Goal: Information Seeking & Learning: Learn about a topic

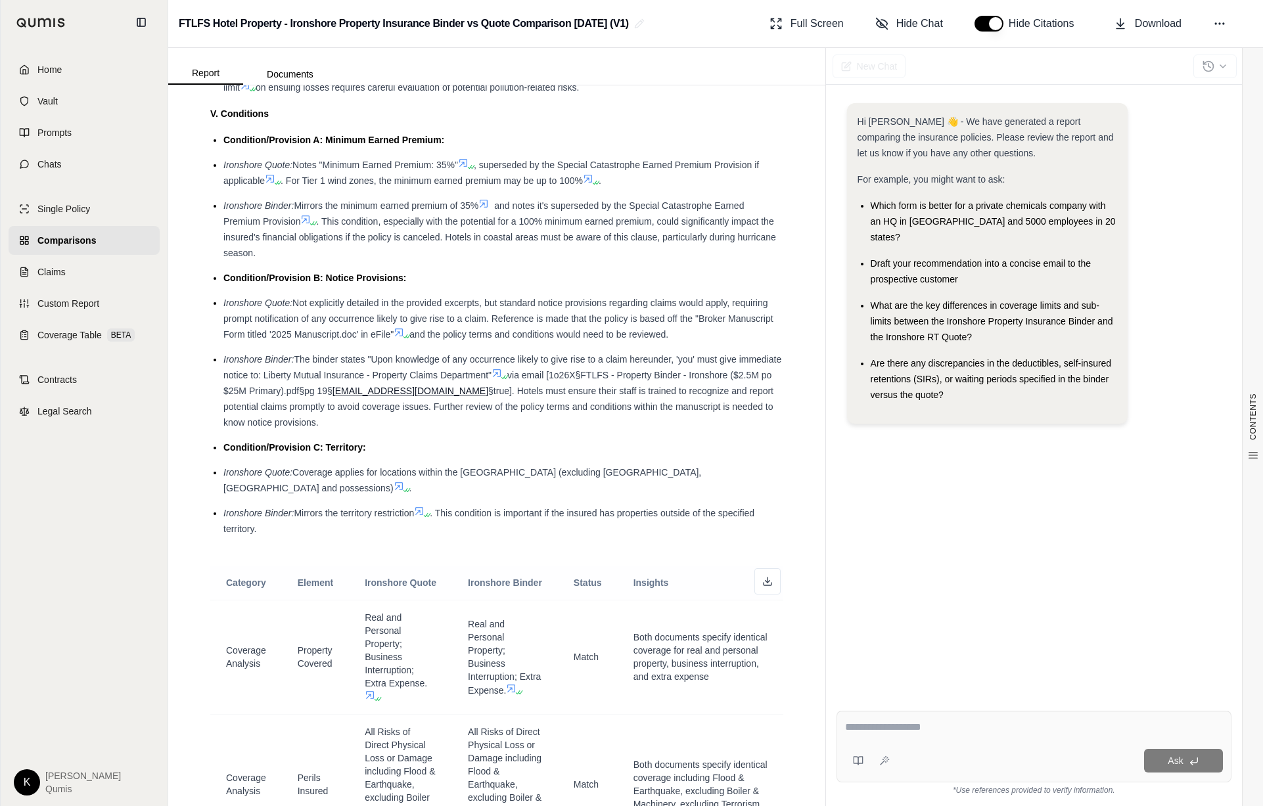
scroll to position [2013, 0]
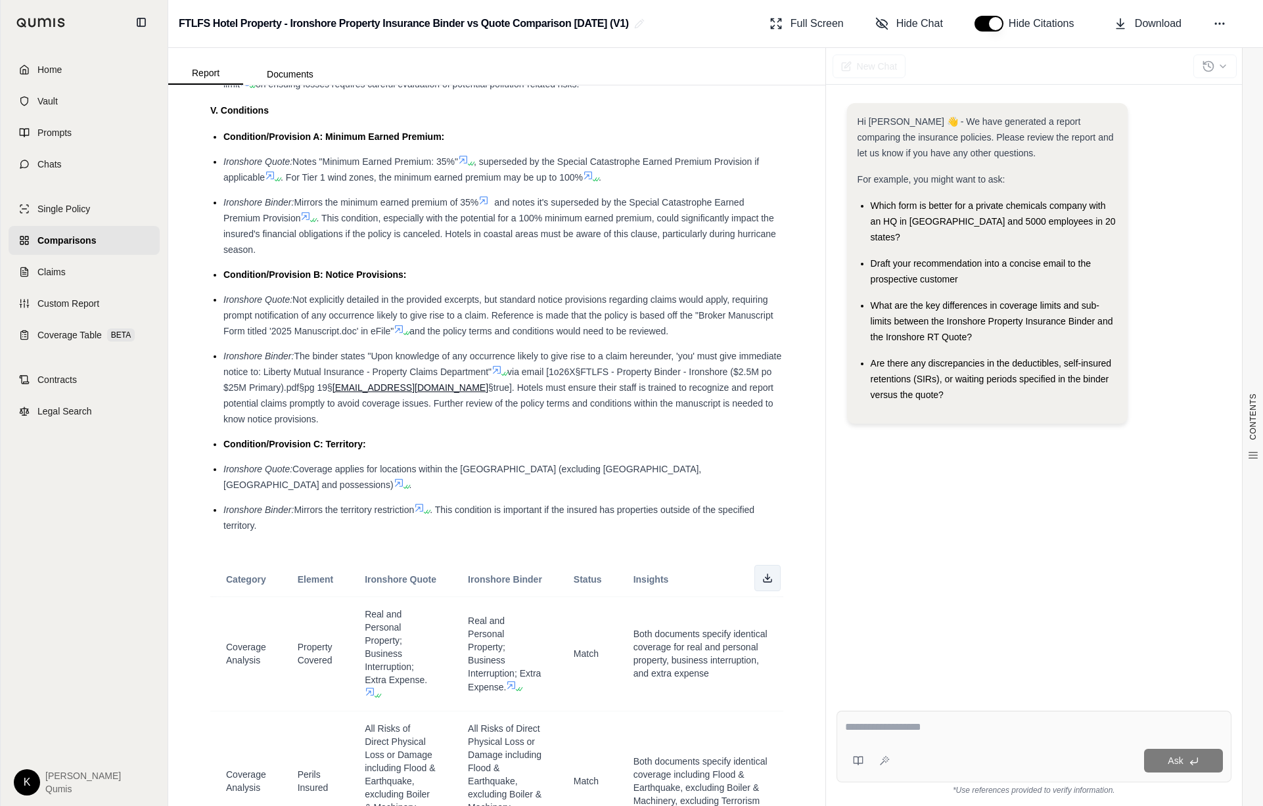
click at [771, 573] on icon at bounding box center [767, 578] width 11 height 11
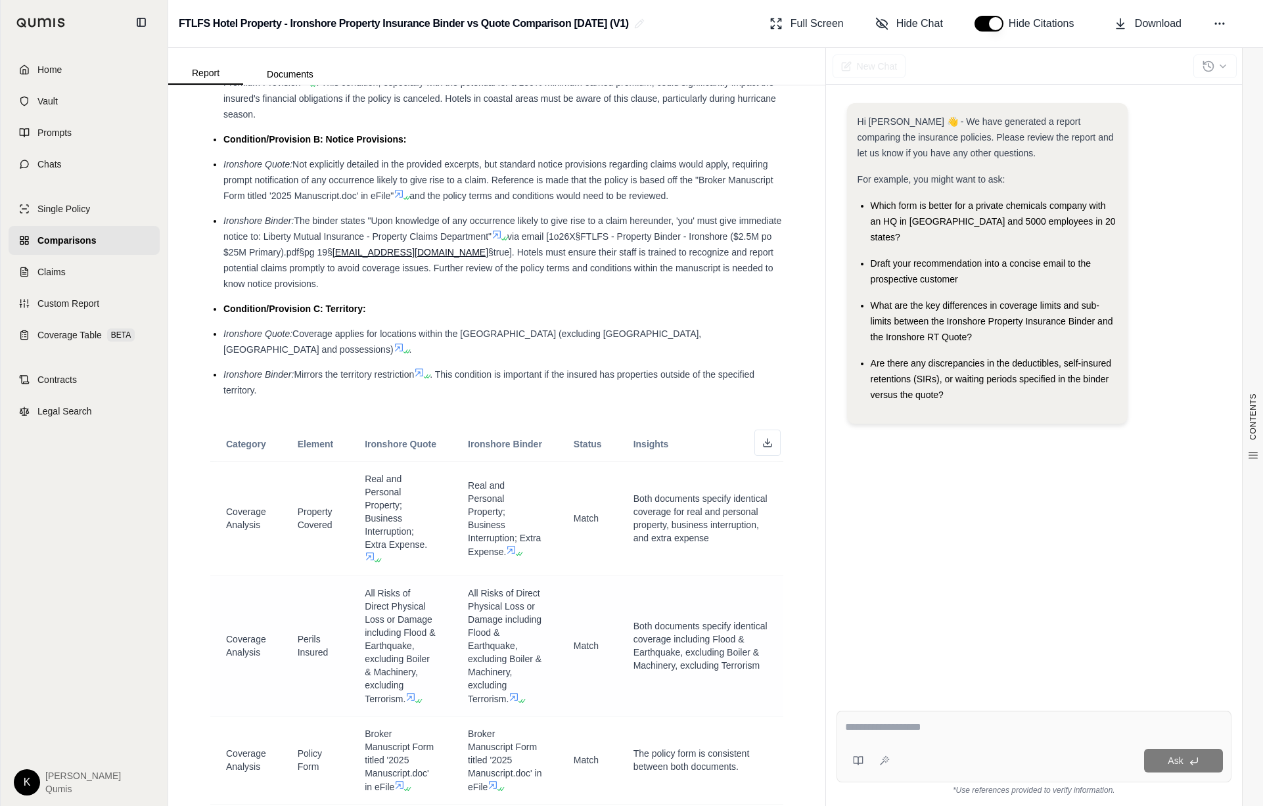
scroll to position [2149, 0]
click at [697, 378] on li "Ironshore Binder: Mirrors the territory restriction . This condition is importa…" at bounding box center [503, 382] width 560 height 32
click at [622, 498] on td "Both documents specify identical coverage for real and personal property, busin…" at bounding box center [701, 518] width 166 height 114
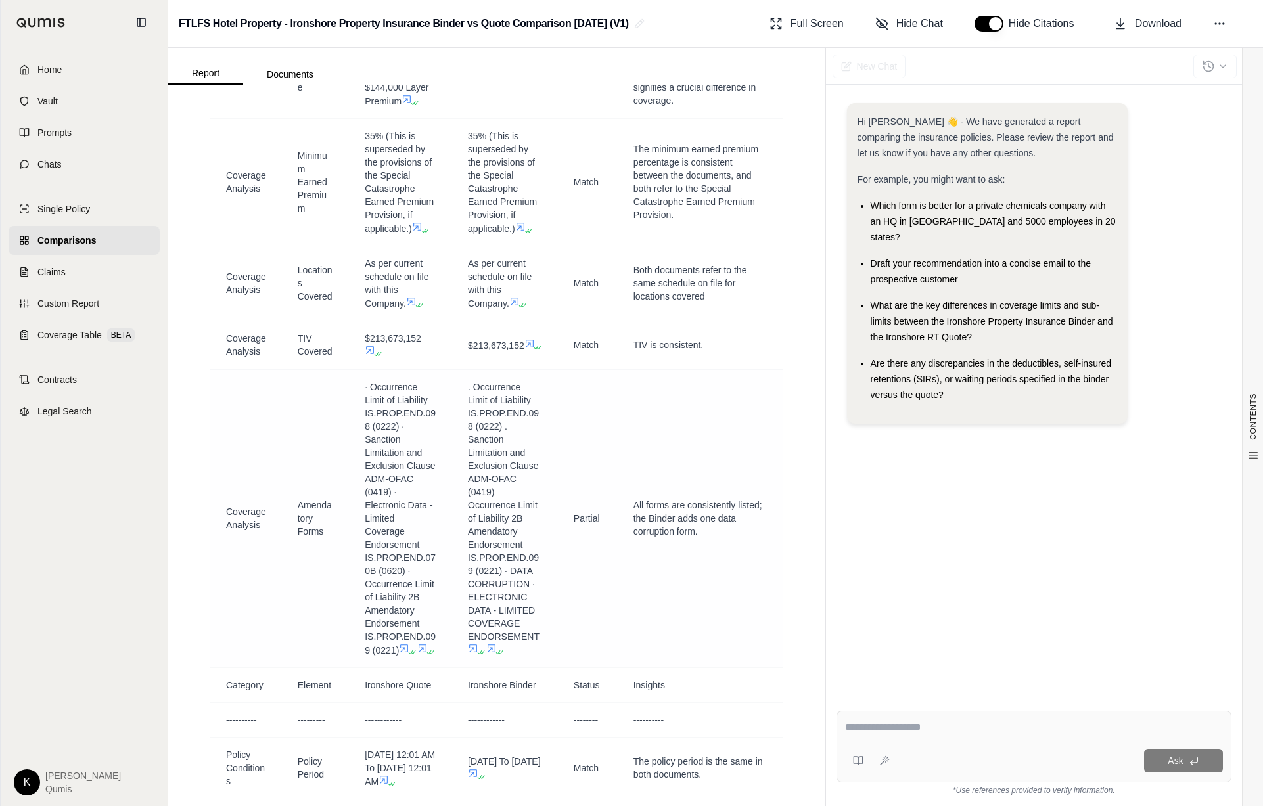
scroll to position [3386, 0]
click at [1048, 20] on span "Download" at bounding box center [1158, 24] width 47 height 16
click at [294, 78] on button "Documents" at bounding box center [290, 74] width 94 height 21
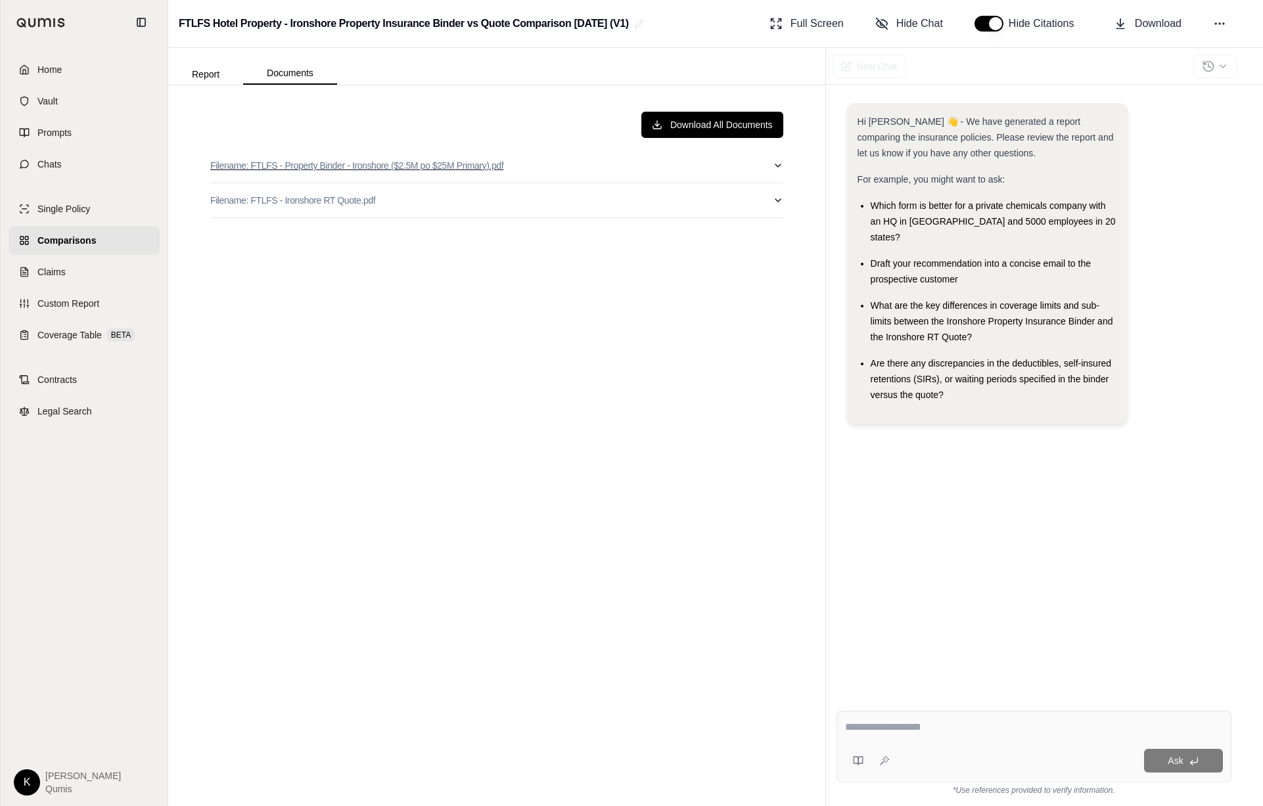
click at [654, 171] on button "Filename: FTLFS - Property Binder - Ironshore ($2.5M po $25M Primary).pdf" at bounding box center [496, 165] width 573 height 34
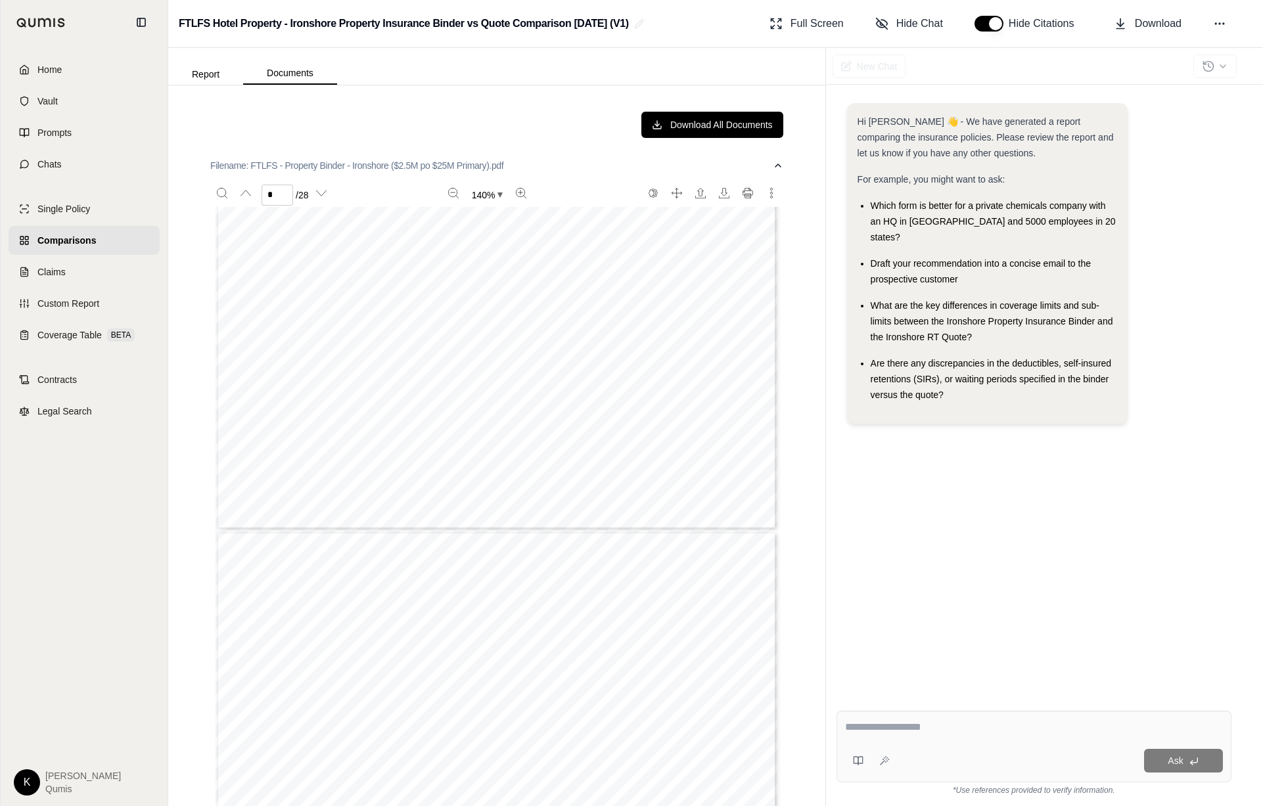
scroll to position [4015, 0]
type input "*"
click at [270, 192] on input "*" at bounding box center [278, 195] width 32 height 21
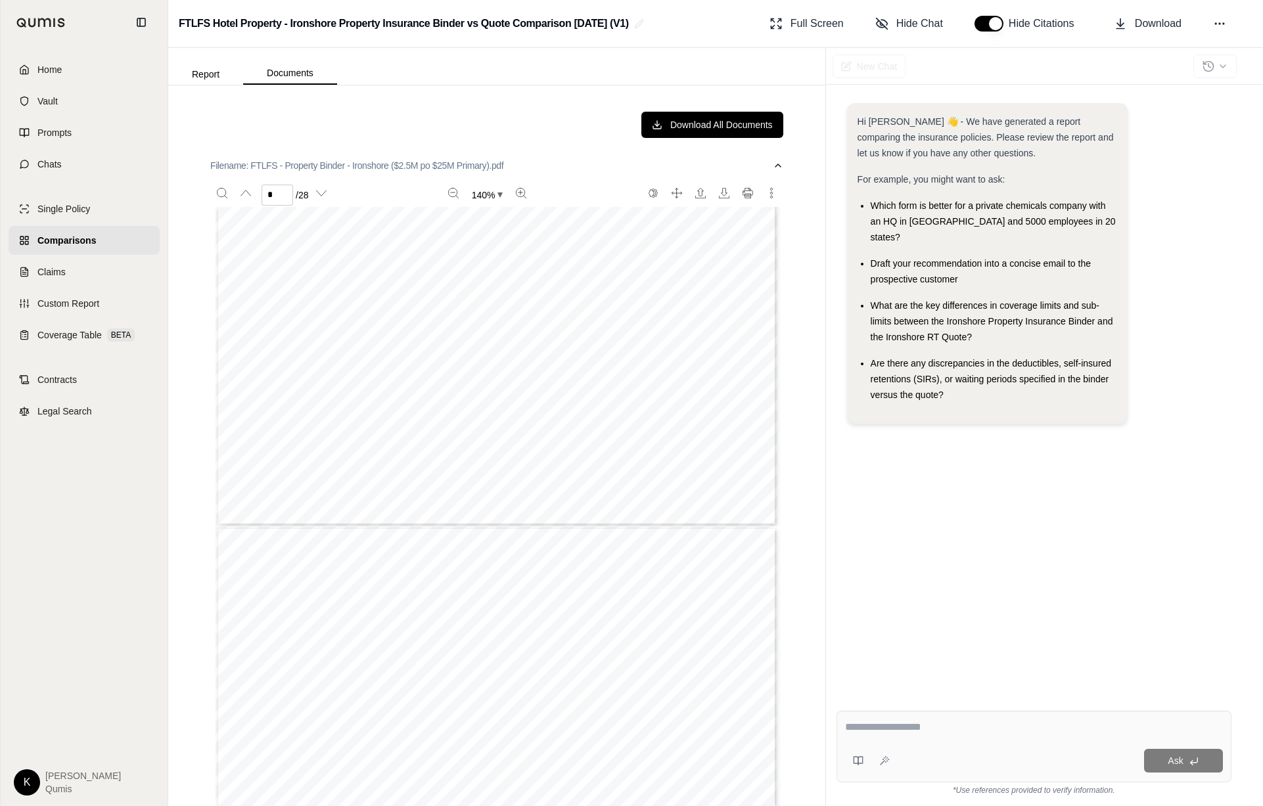
type input "*"
click at [221, 74] on button "Report" at bounding box center [205, 74] width 75 height 21
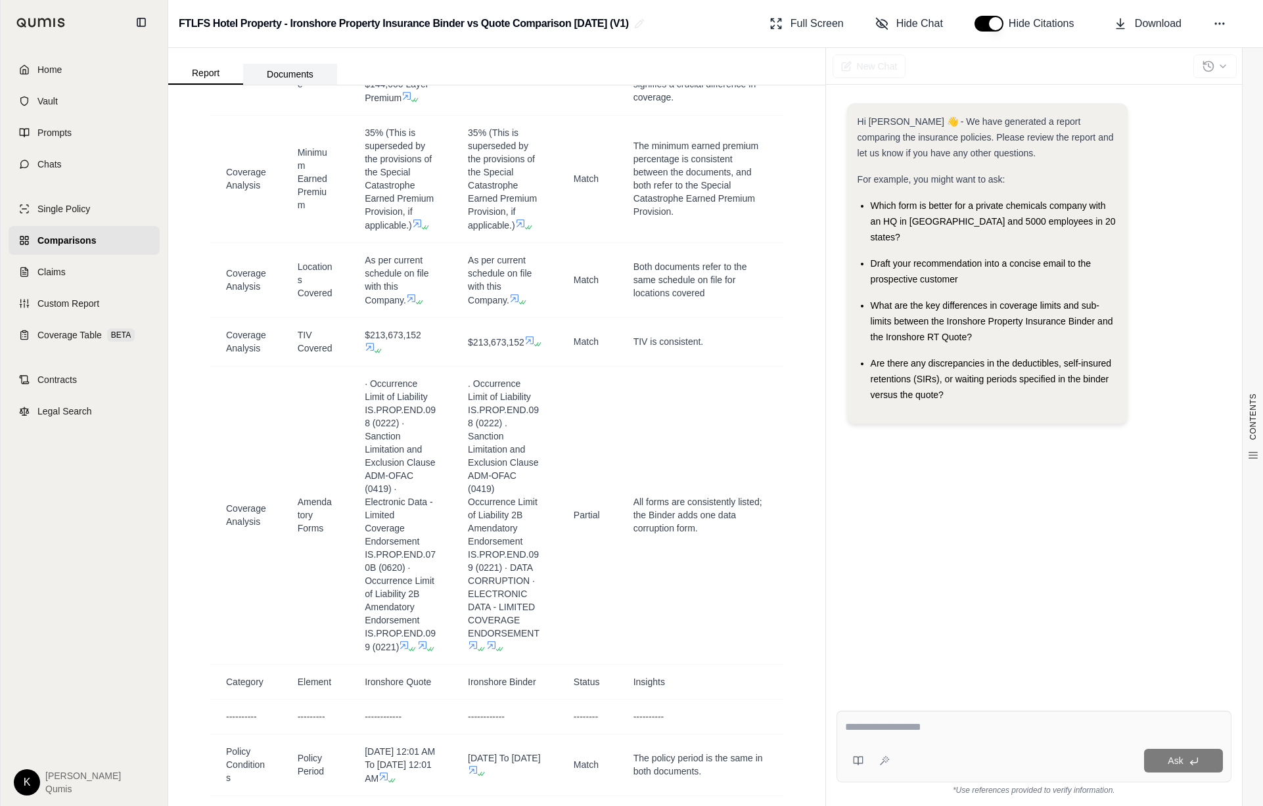
drag, startPoint x: 270, startPoint y: 74, endPoint x: 303, endPoint y: 76, distance: 33.0
click at [271, 74] on button "Documents" at bounding box center [290, 74] width 94 height 21
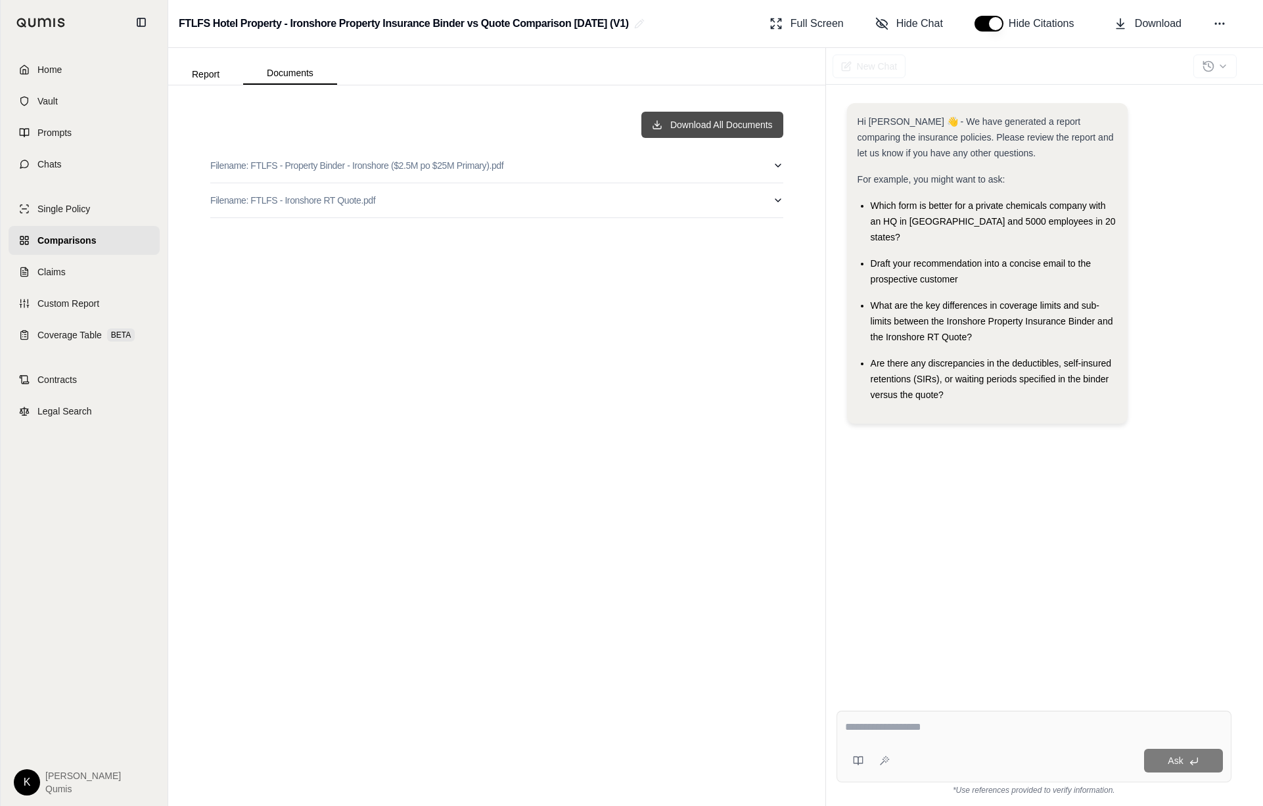
click at [698, 129] on button "Download All Documents" at bounding box center [712, 125] width 142 height 26
click at [55, 337] on span "Coverage Table" at bounding box center [69, 335] width 64 height 13
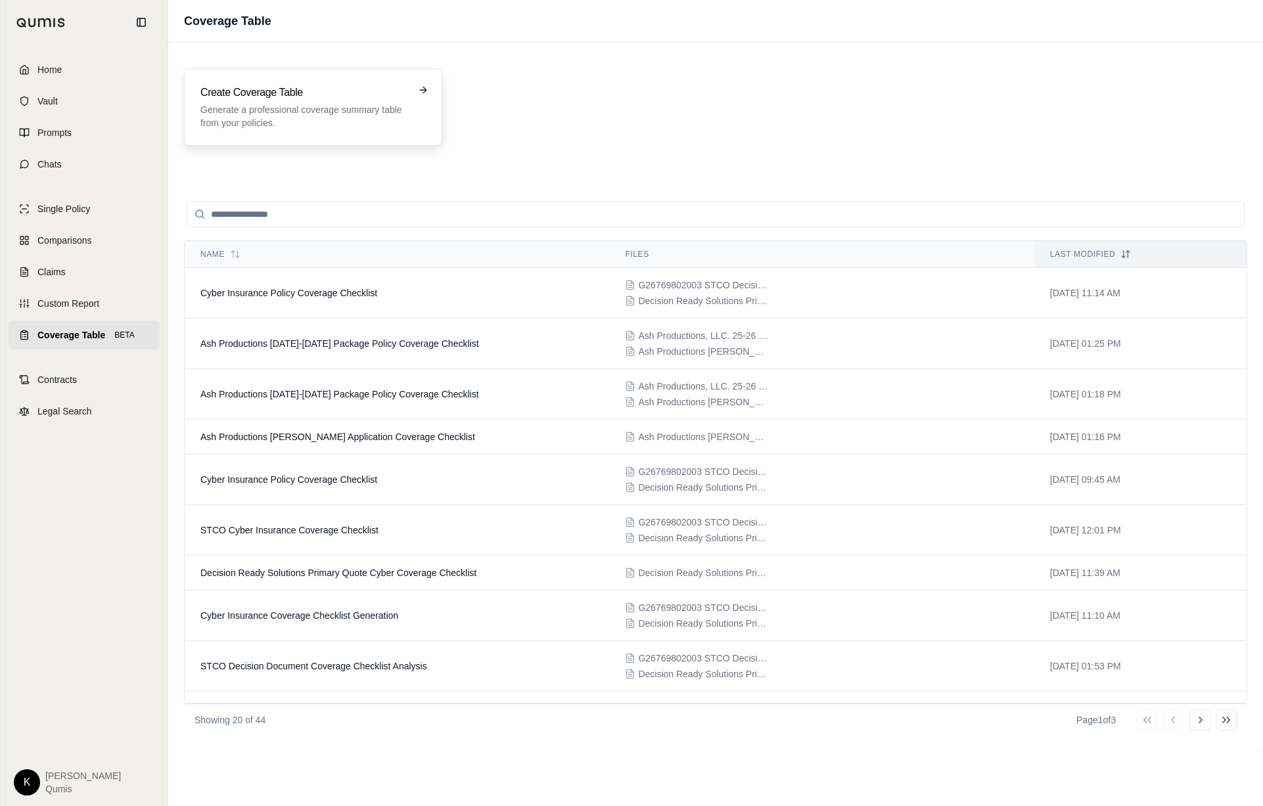
click at [376, 113] on p "Generate a professional coverage summary table from your policies." at bounding box center [303, 116] width 207 height 26
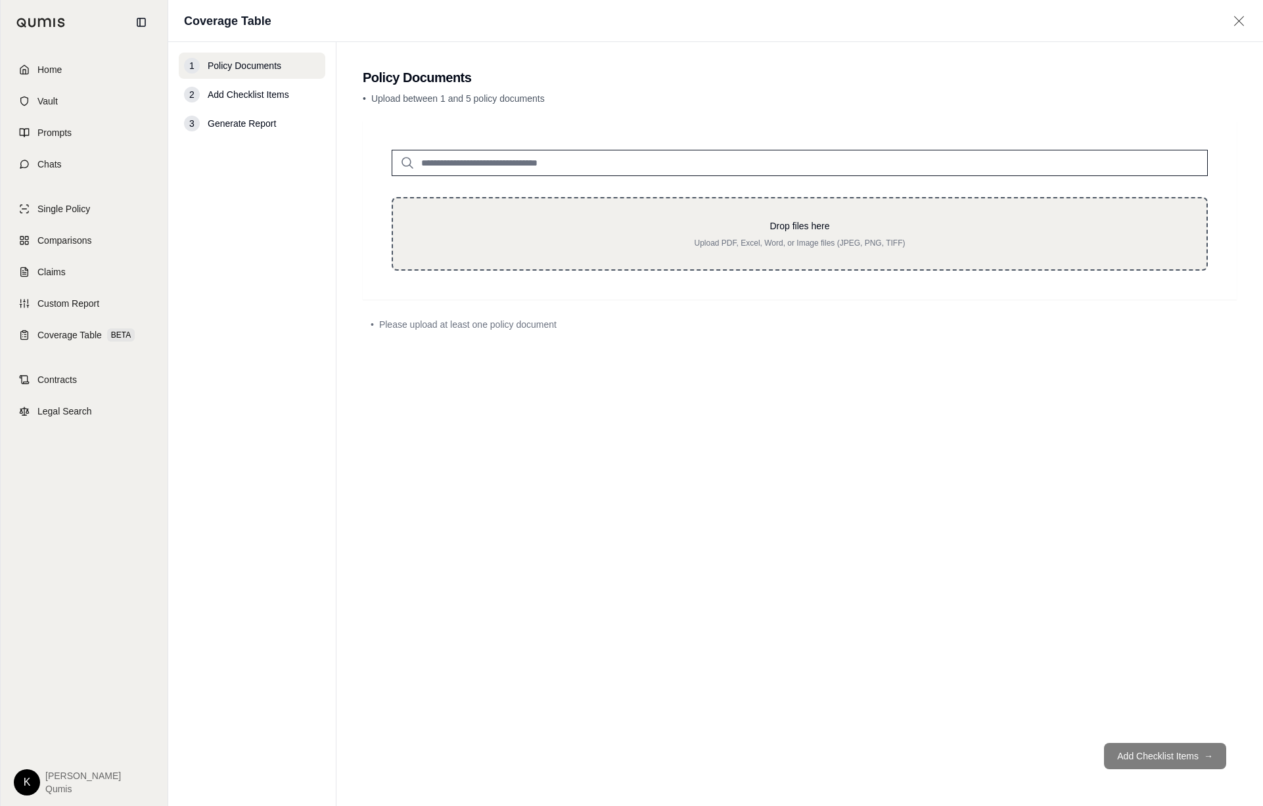
click at [597, 238] on p "Upload PDF, Excel, Word, or Image files (JPEG, PNG, TIFF)" at bounding box center [799, 243] width 771 height 11
type input "**********"
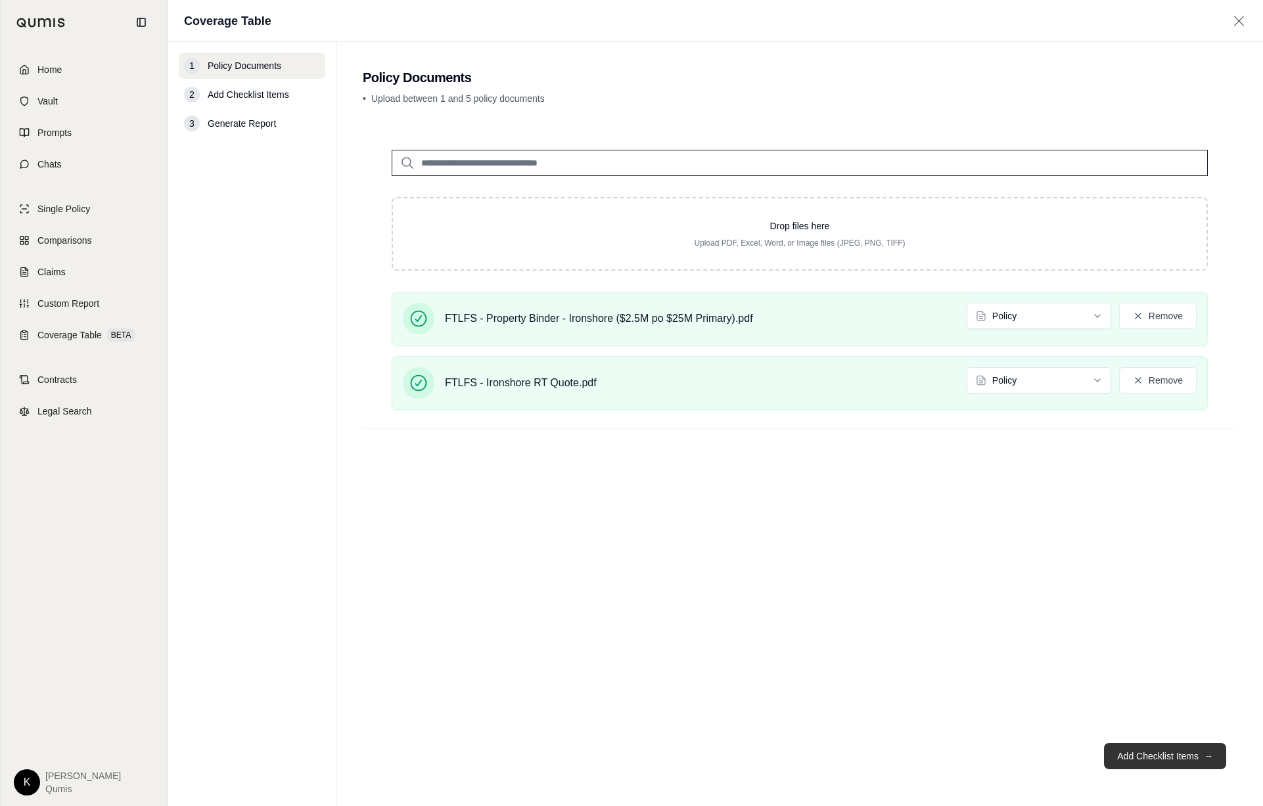
click at [1048, 758] on button "Add Checklist Items →" at bounding box center [1165, 756] width 122 height 26
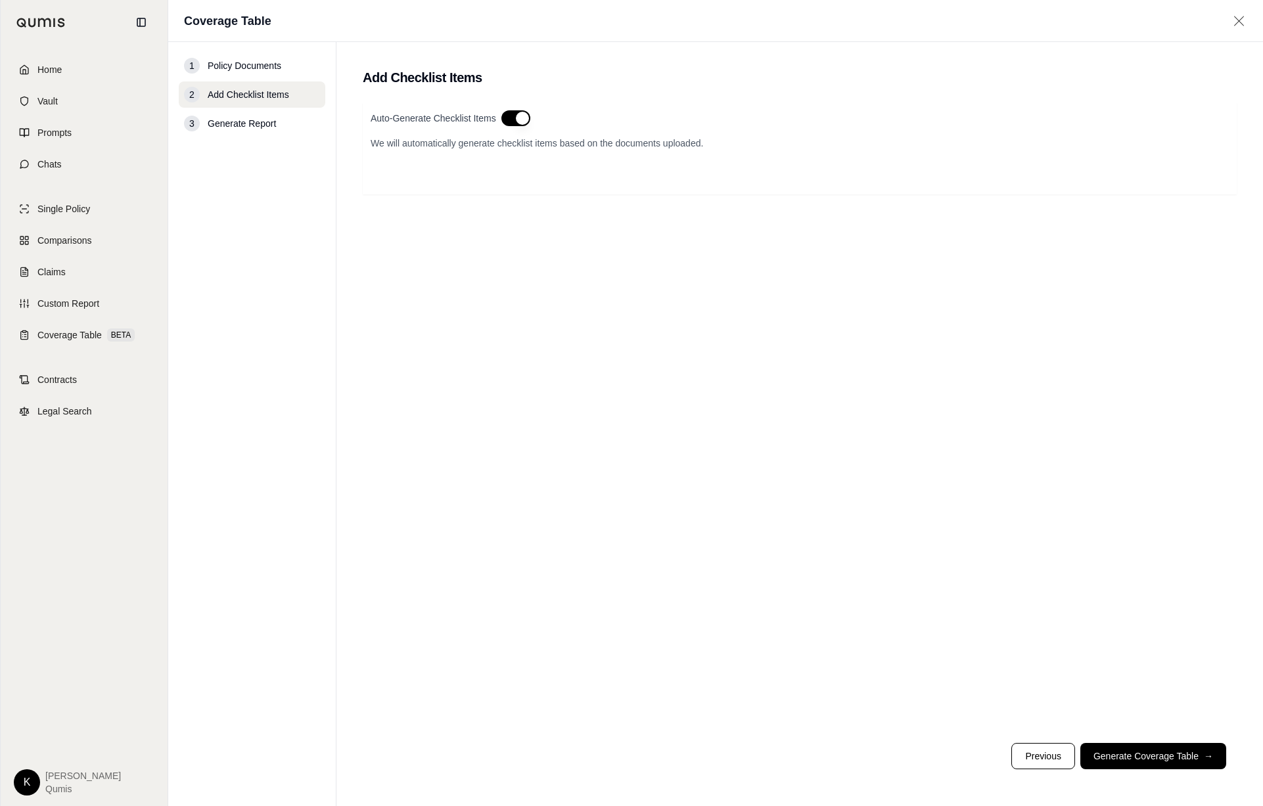
click at [525, 116] on button "button" at bounding box center [515, 118] width 29 height 16
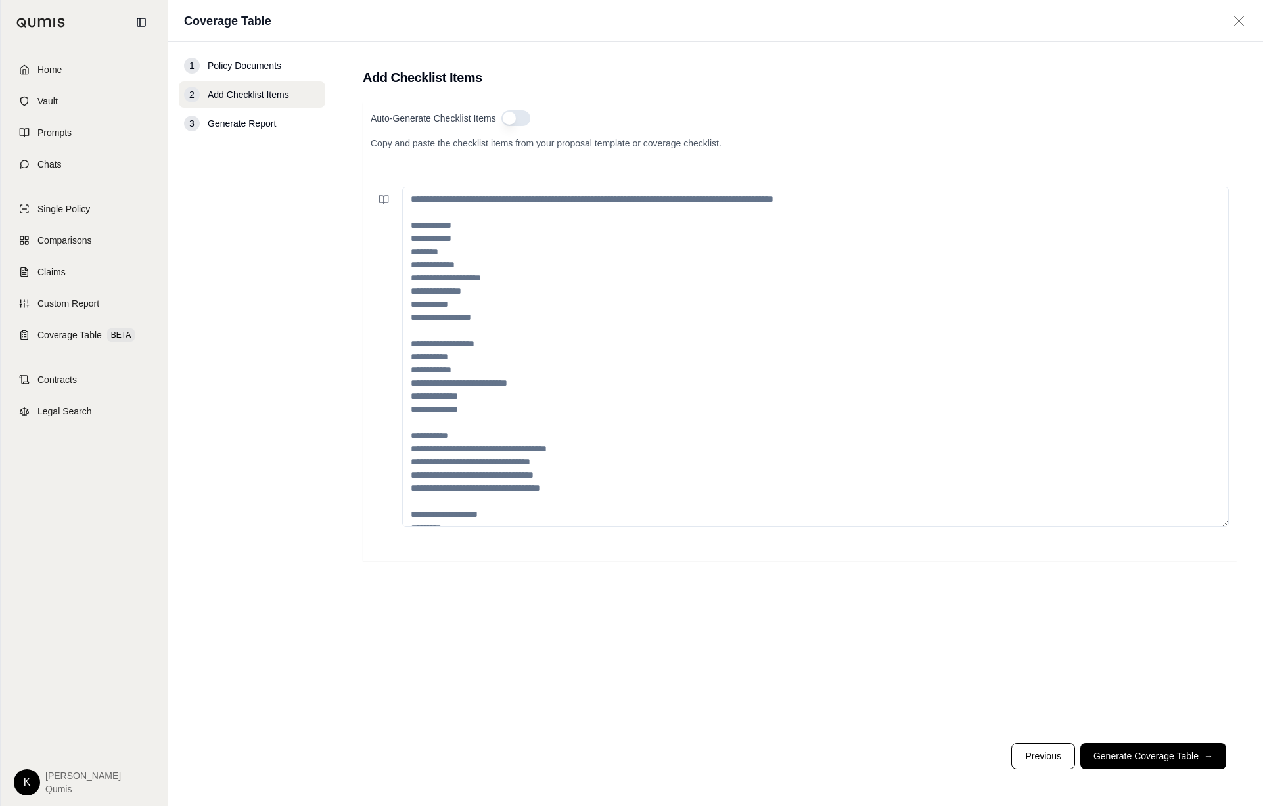
click at [490, 219] on textarea at bounding box center [815, 357] width 827 height 340
paste textarea "**********"
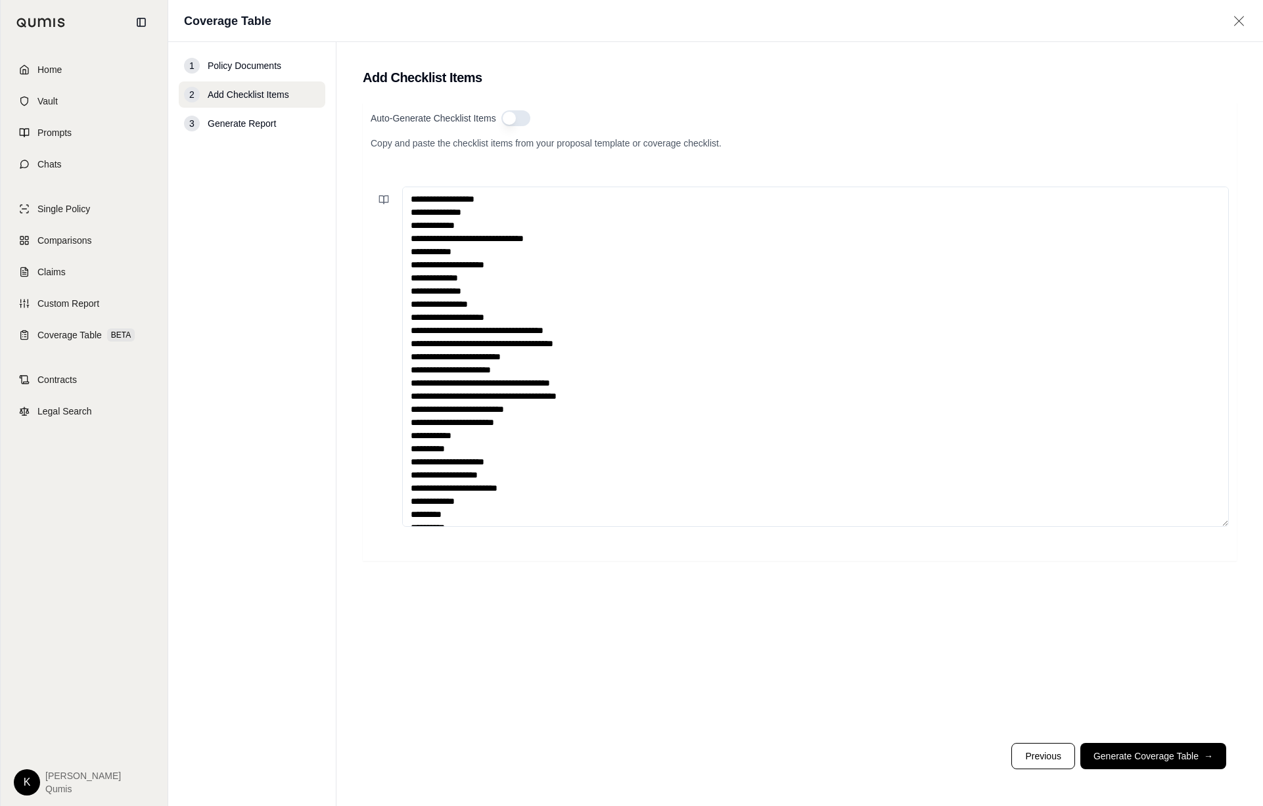
scroll to position [125, 0]
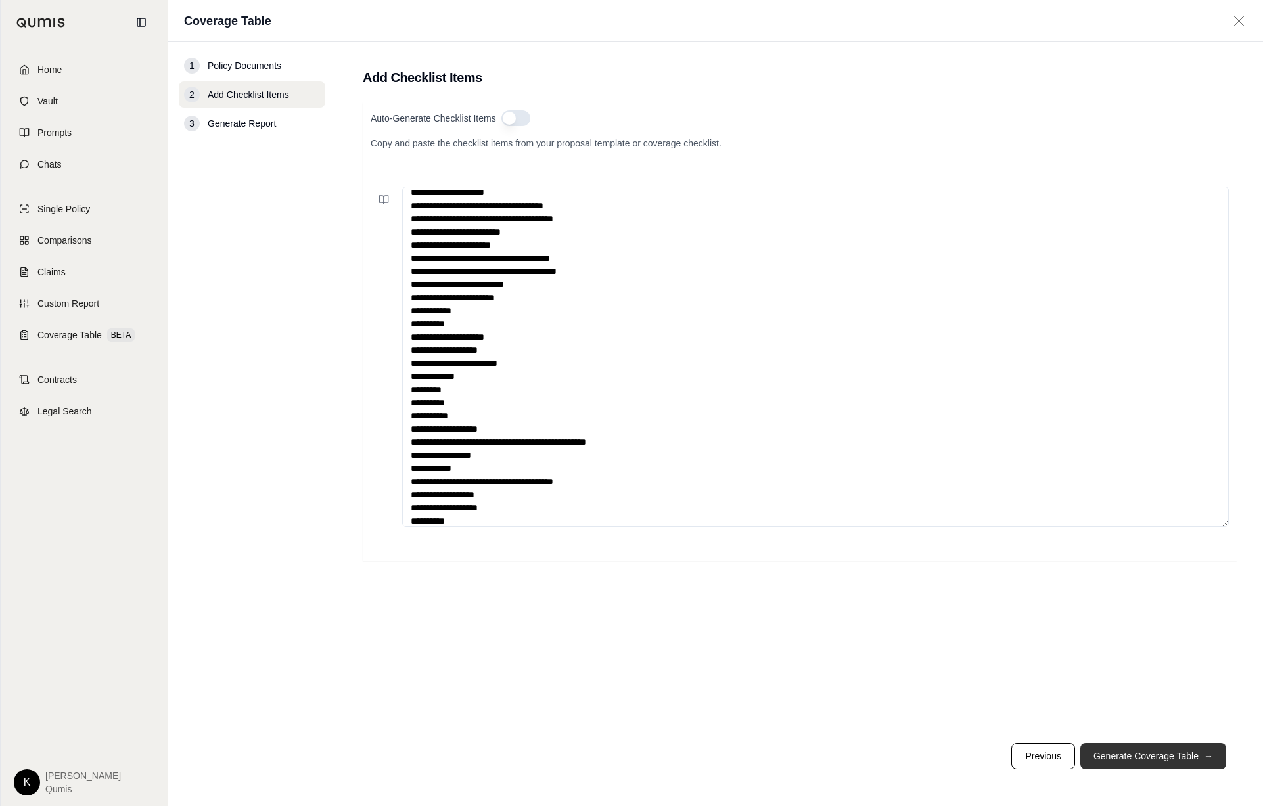
type textarea "**********"
drag, startPoint x: 1182, startPoint y: 761, endPoint x: 1155, endPoint y: 760, distance: 27.0
click at [1048, 761] on button "Generate Coverage Table →" at bounding box center [1153, 756] width 146 height 26
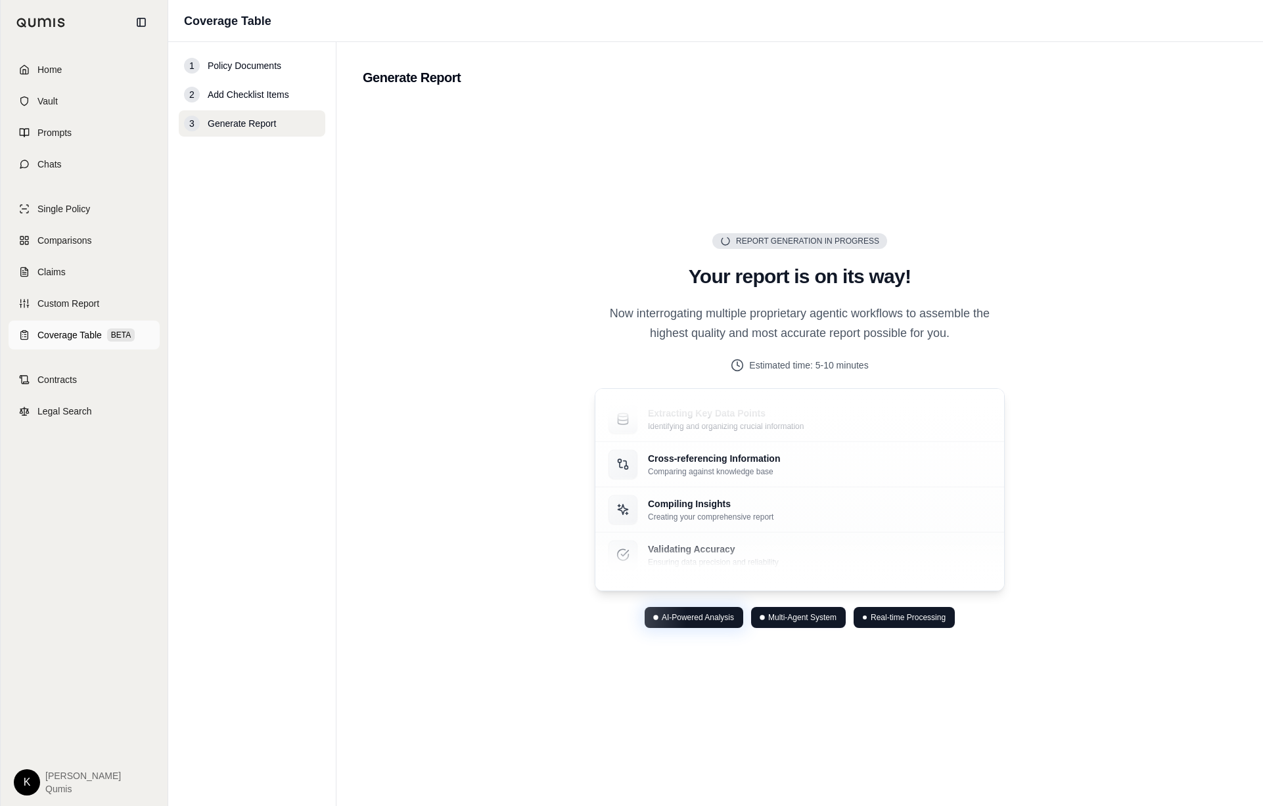
click at [78, 340] on span "Coverage Table" at bounding box center [69, 335] width 64 height 13
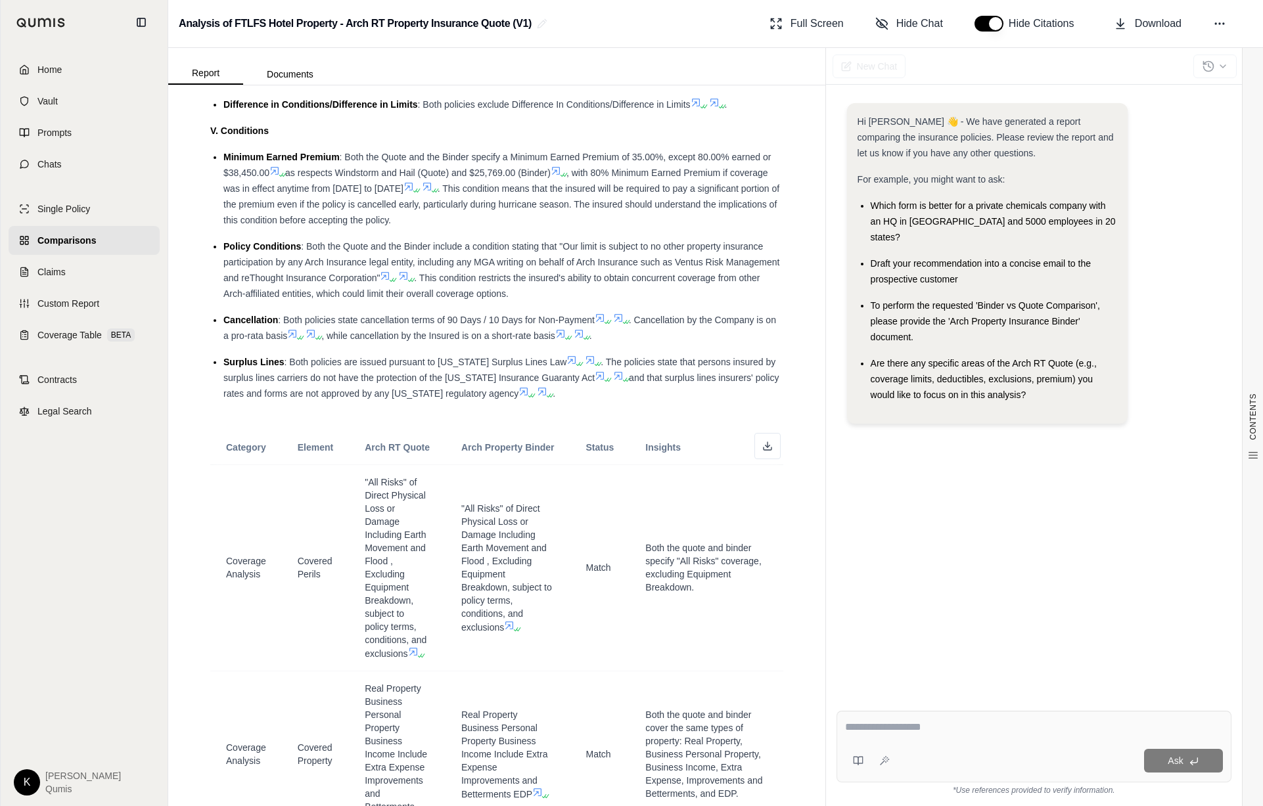
scroll to position [1882, 0]
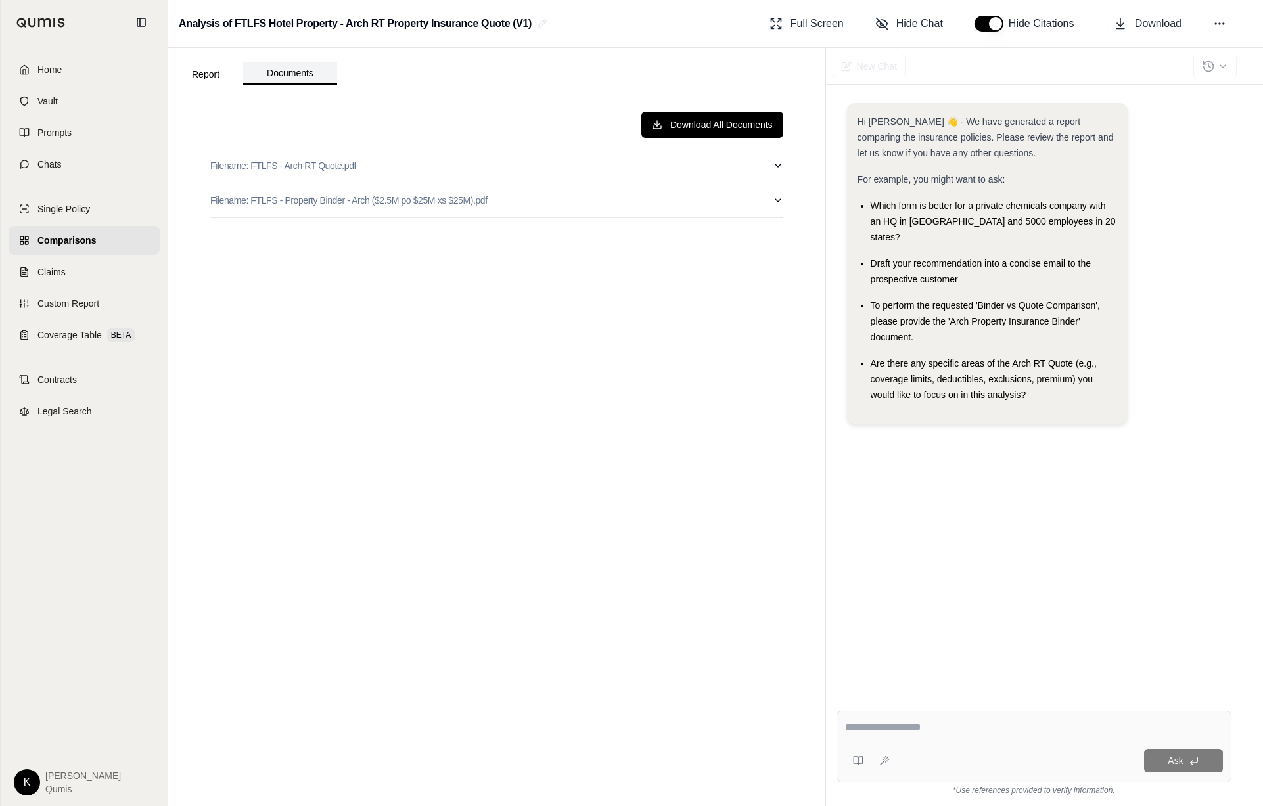
click at [298, 68] on button "Documents" at bounding box center [290, 73] width 94 height 22
click at [398, 164] on button "Filename: FTLFS - Arch RT Quote.pdf" at bounding box center [496, 165] width 573 height 34
type input "**"
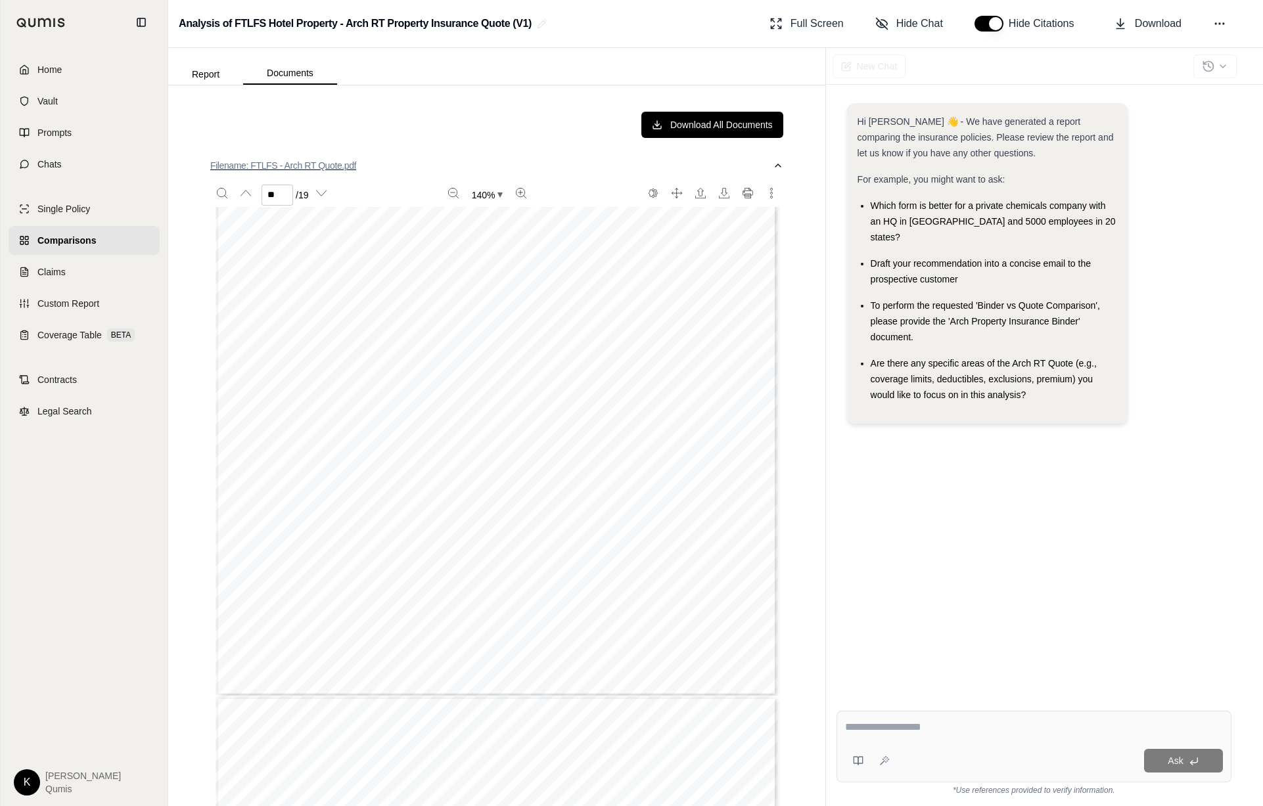
click at [777, 165] on icon "button" at bounding box center [778, 165] width 11 height 11
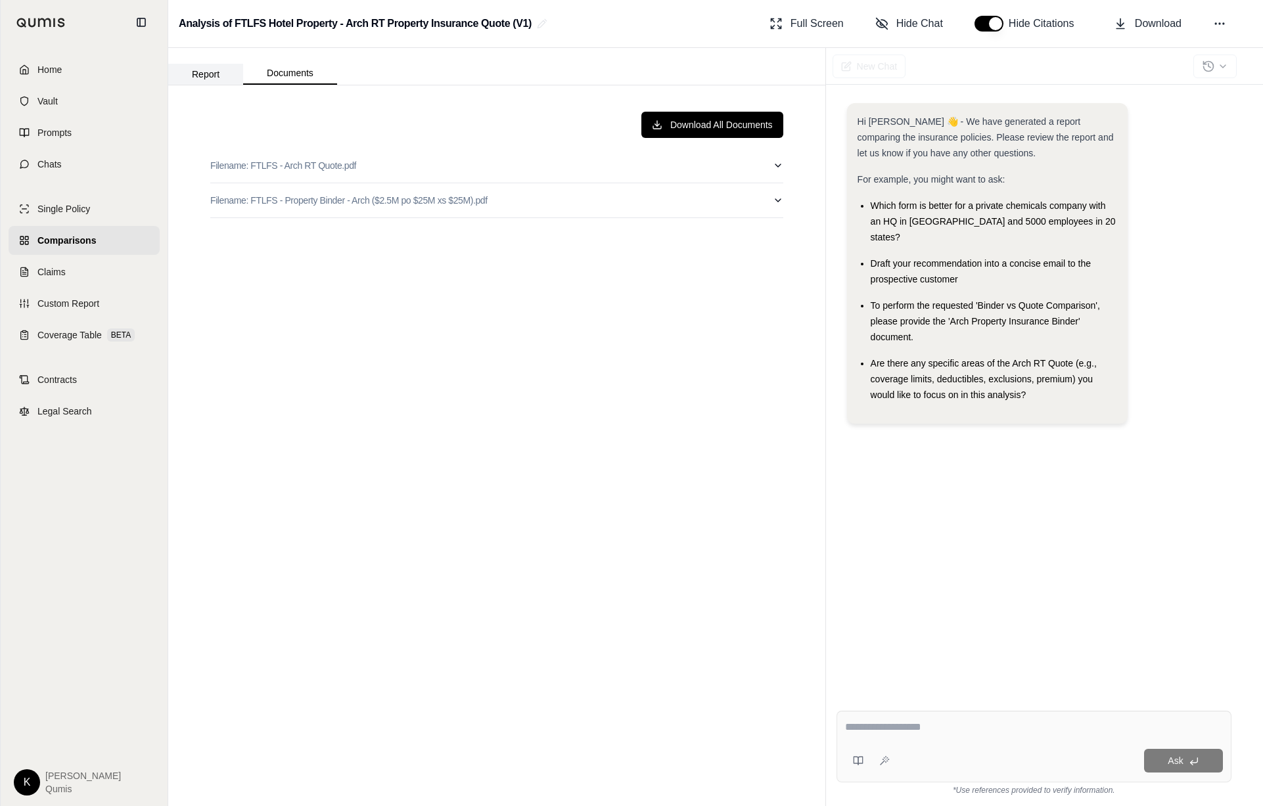
click at [200, 72] on button "Report" at bounding box center [205, 74] width 75 height 21
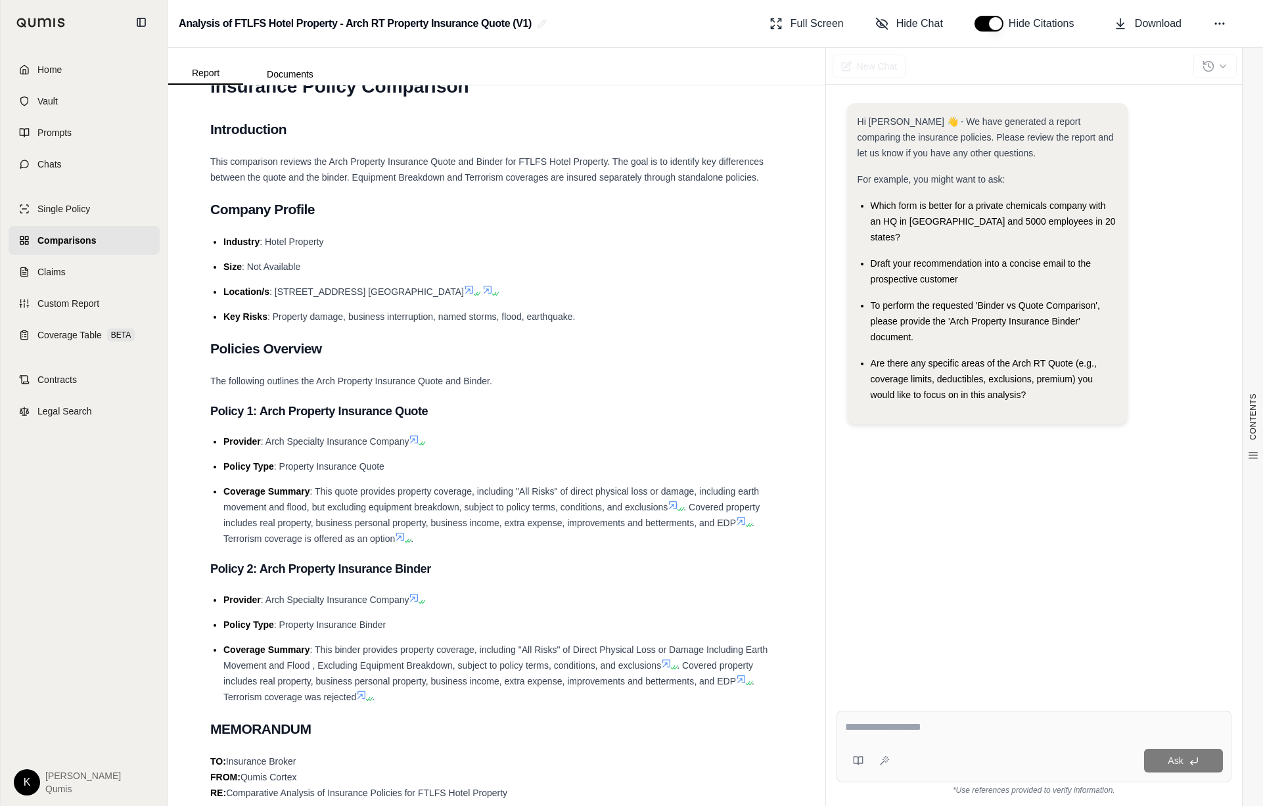
scroll to position [0, 0]
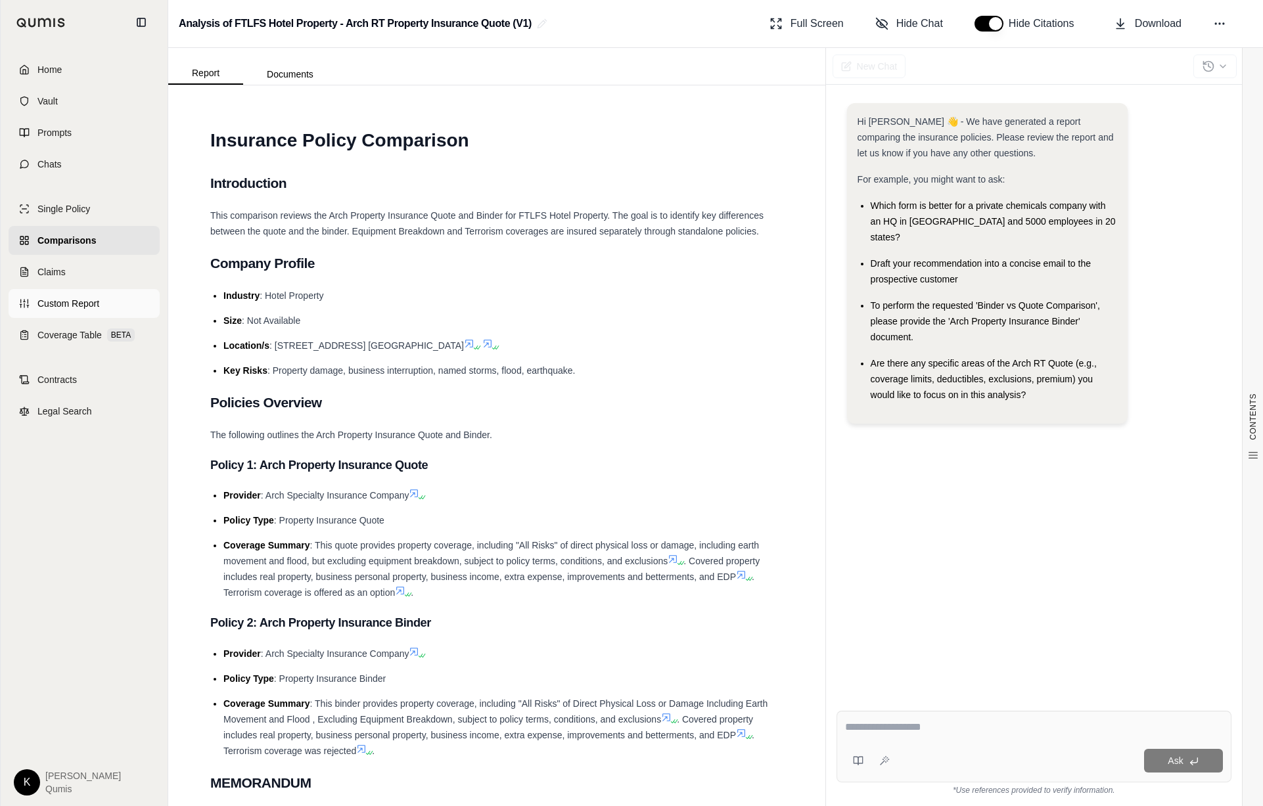
click at [62, 304] on span "Custom Report" at bounding box center [68, 303] width 62 height 13
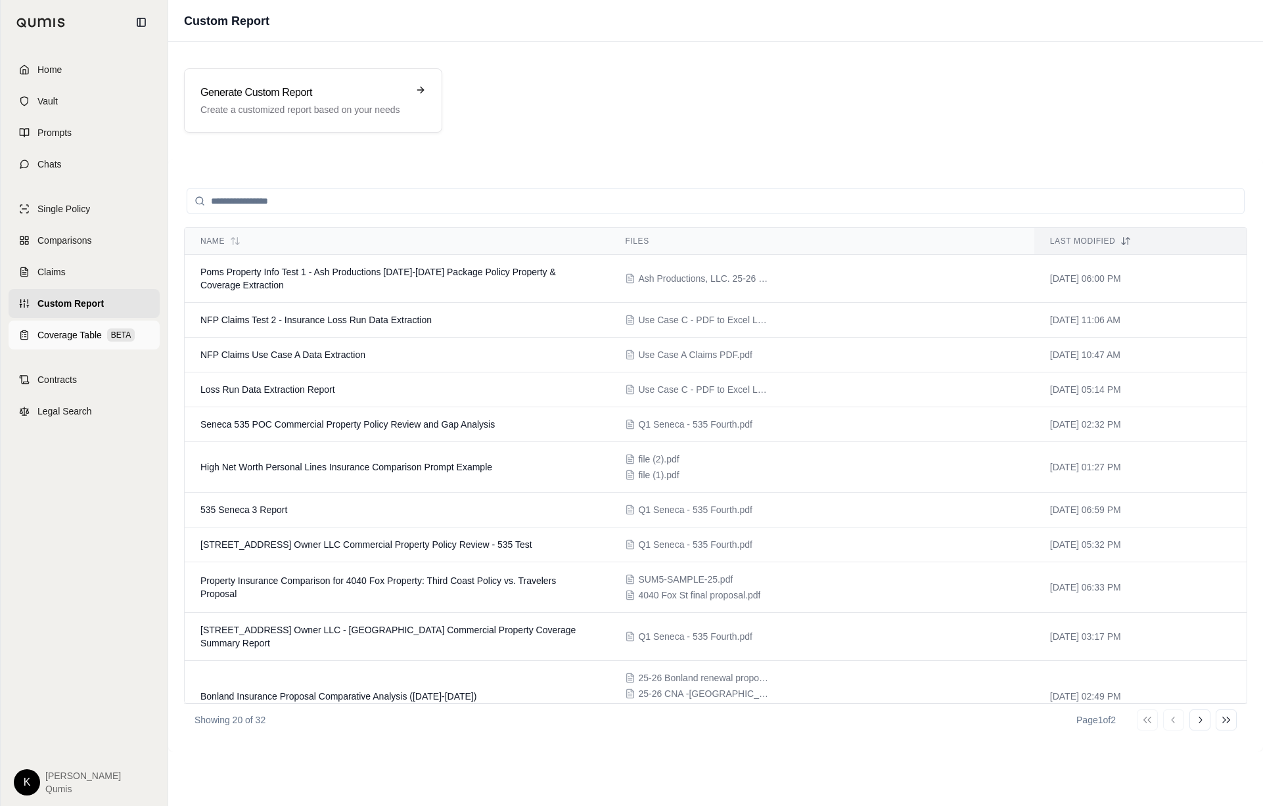
click at [85, 331] on span "Coverage Table" at bounding box center [69, 335] width 64 height 13
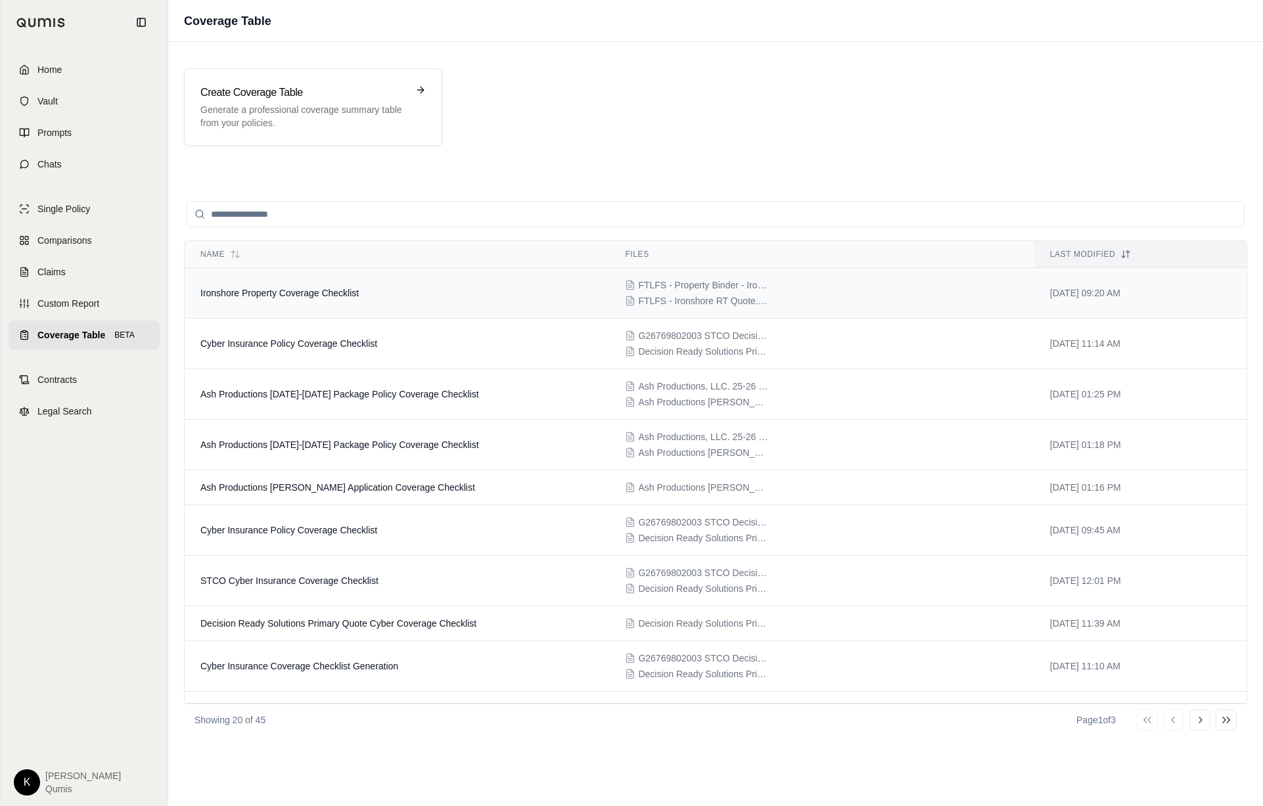
click at [369, 292] on td "Ironshore Property Coverage Checklist" at bounding box center [397, 293] width 424 height 51
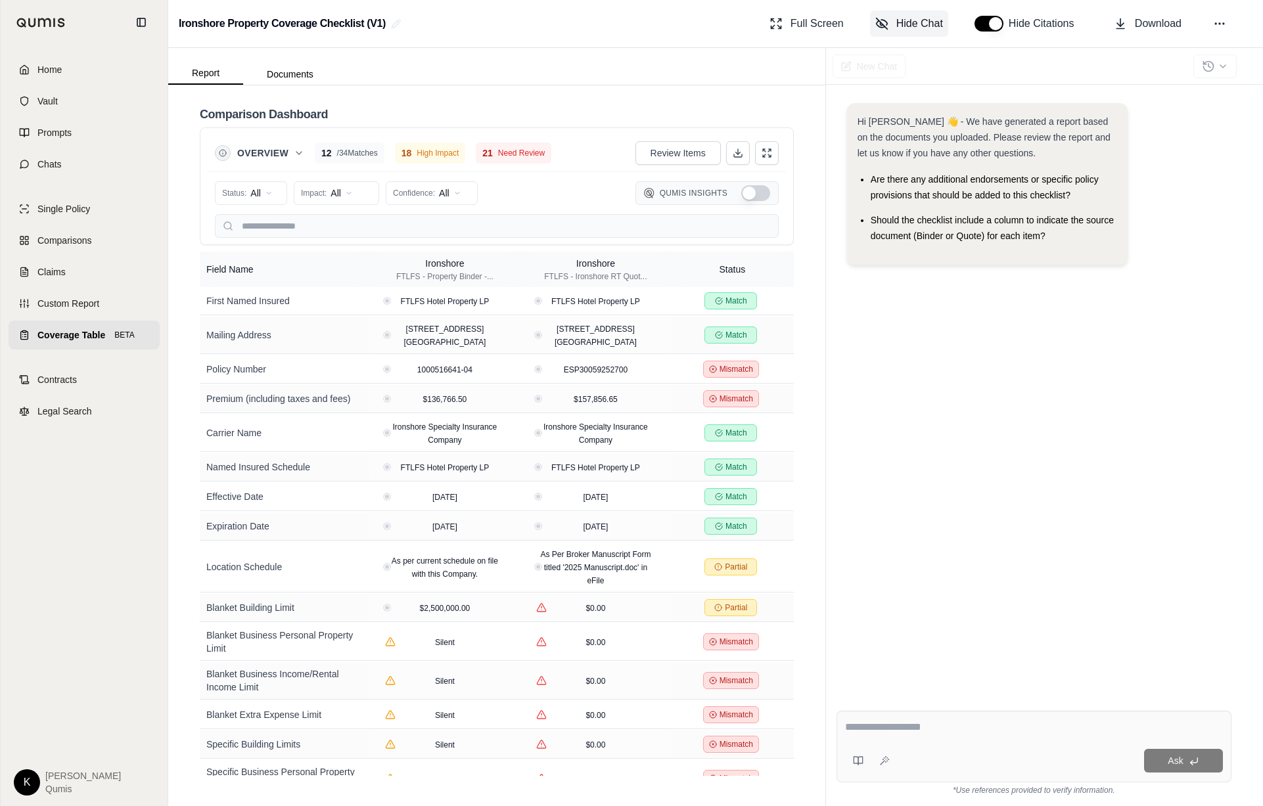
click at [901, 31] on button "Hide Chat" at bounding box center [909, 24] width 78 height 26
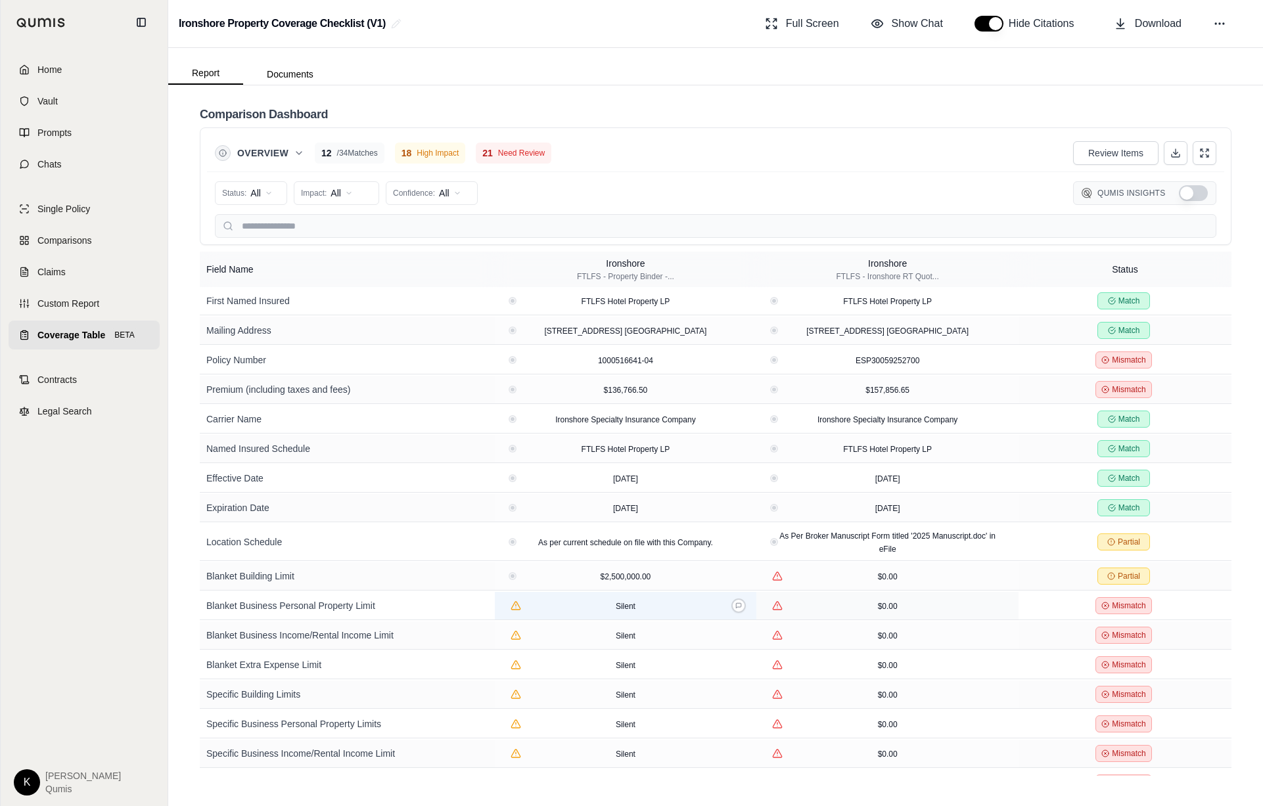
click at [685, 606] on div "Silent" at bounding box center [626, 605] width 252 height 13
click at [737, 606] on icon at bounding box center [738, 606] width 7 height 7
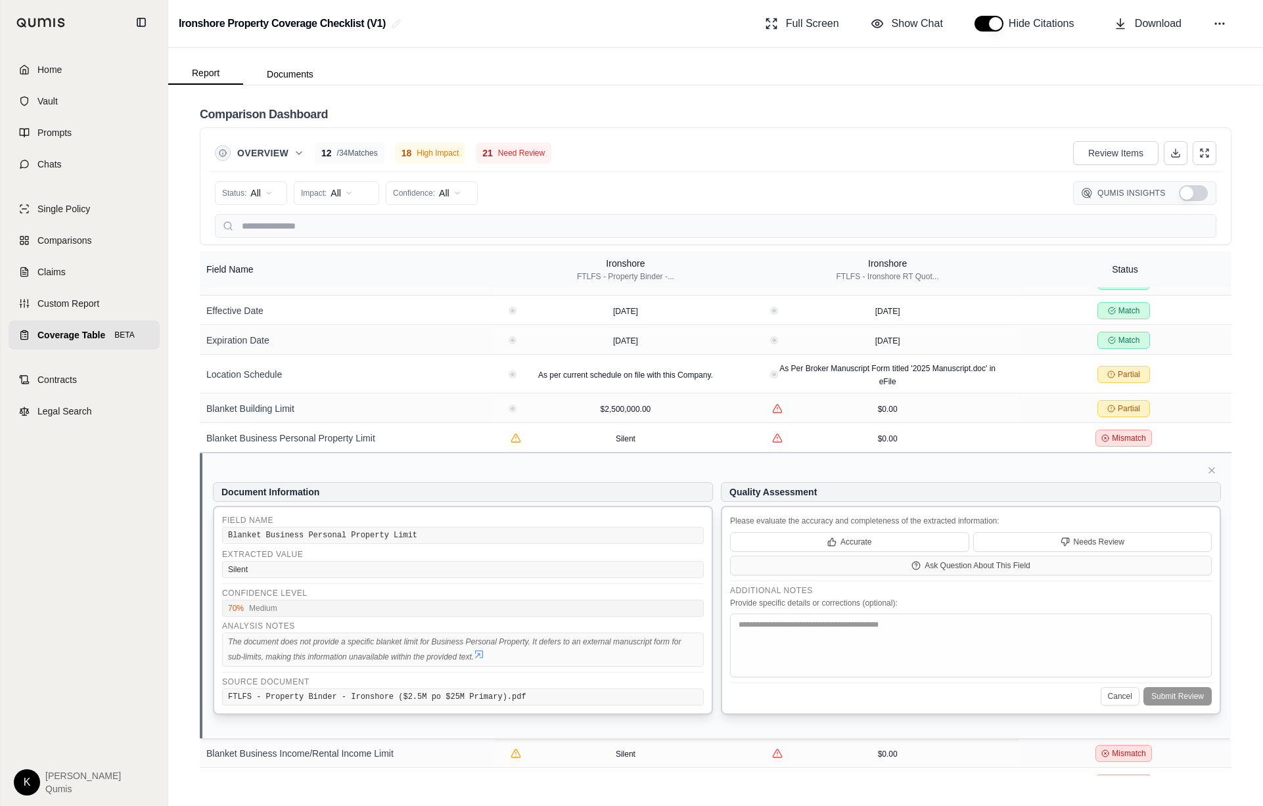
scroll to position [171, 0]
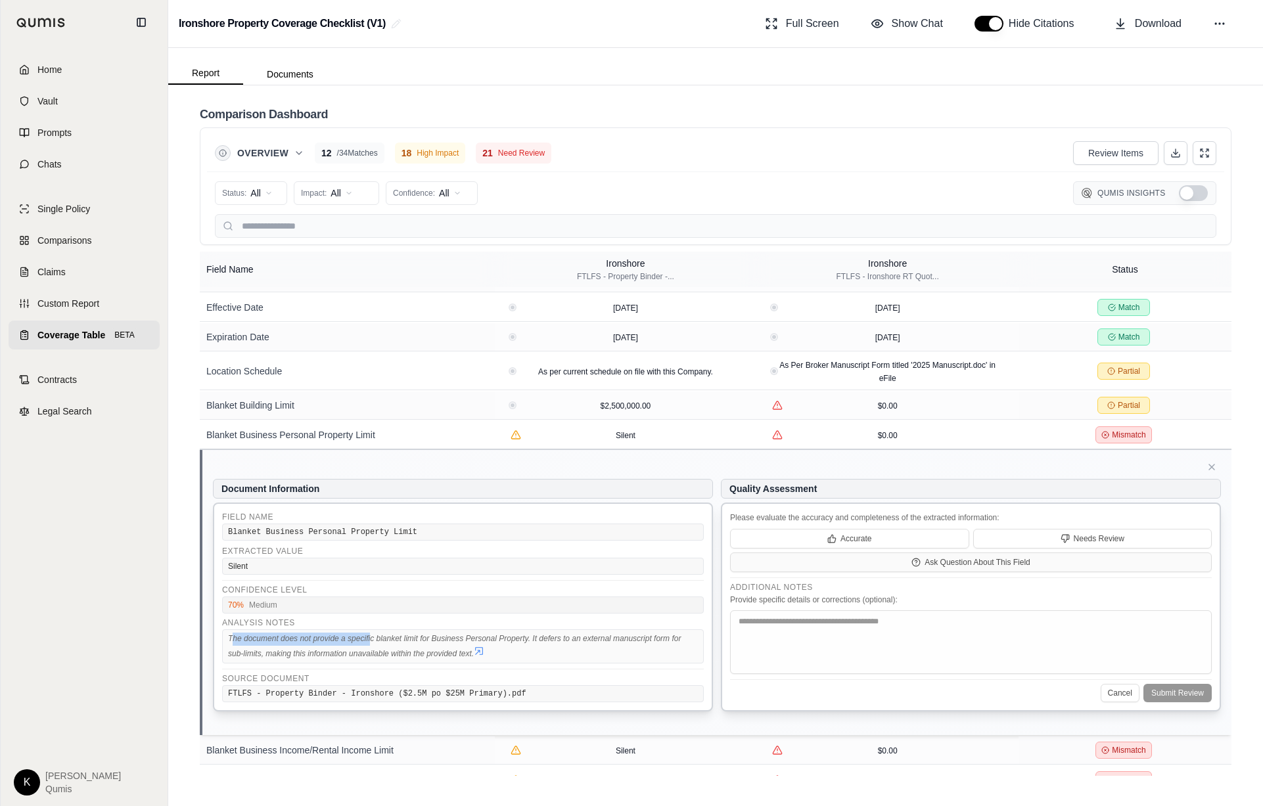
drag, startPoint x: 234, startPoint y: 640, endPoint x: 392, endPoint y: 645, distance: 158.4
click at [373, 640] on span "The document does not provide a specific blanket limit for Business Personal Pr…" at bounding box center [454, 646] width 453 height 24
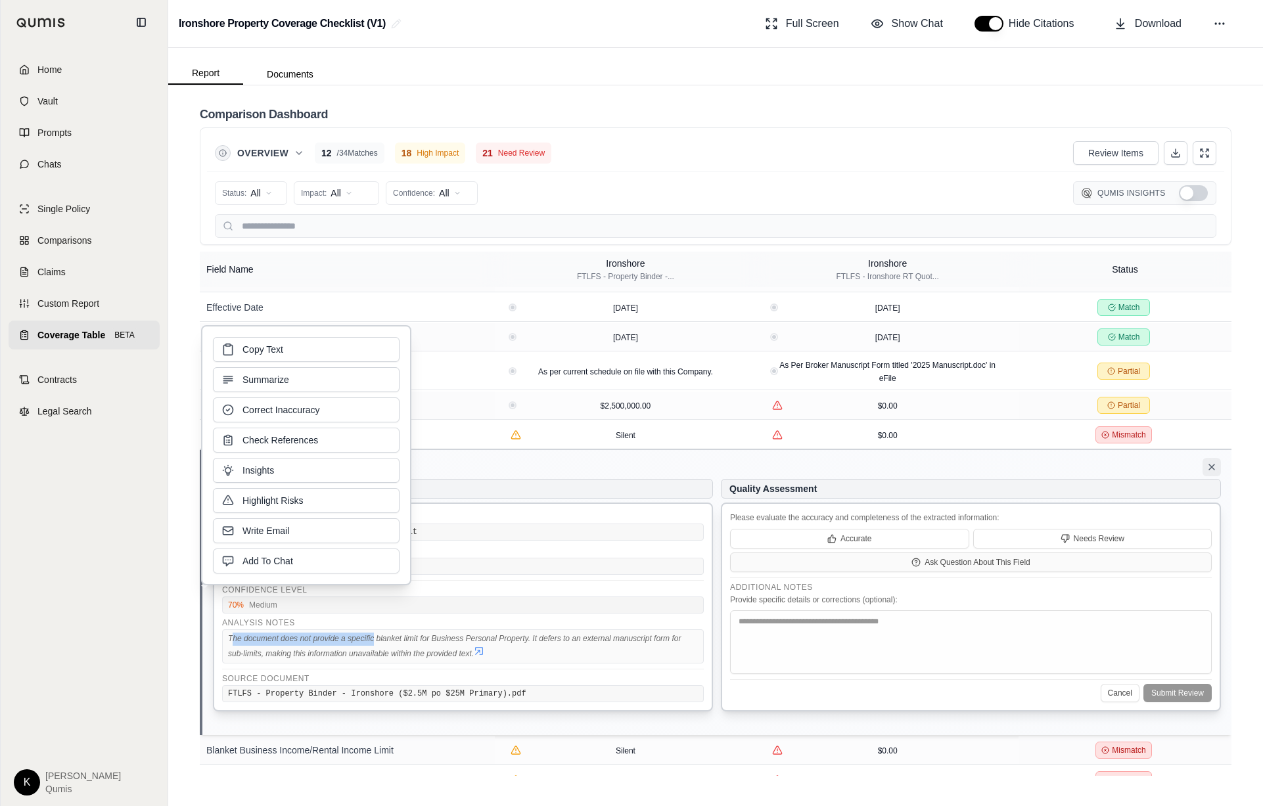
click at [1215, 470] on icon at bounding box center [1211, 467] width 11 height 11
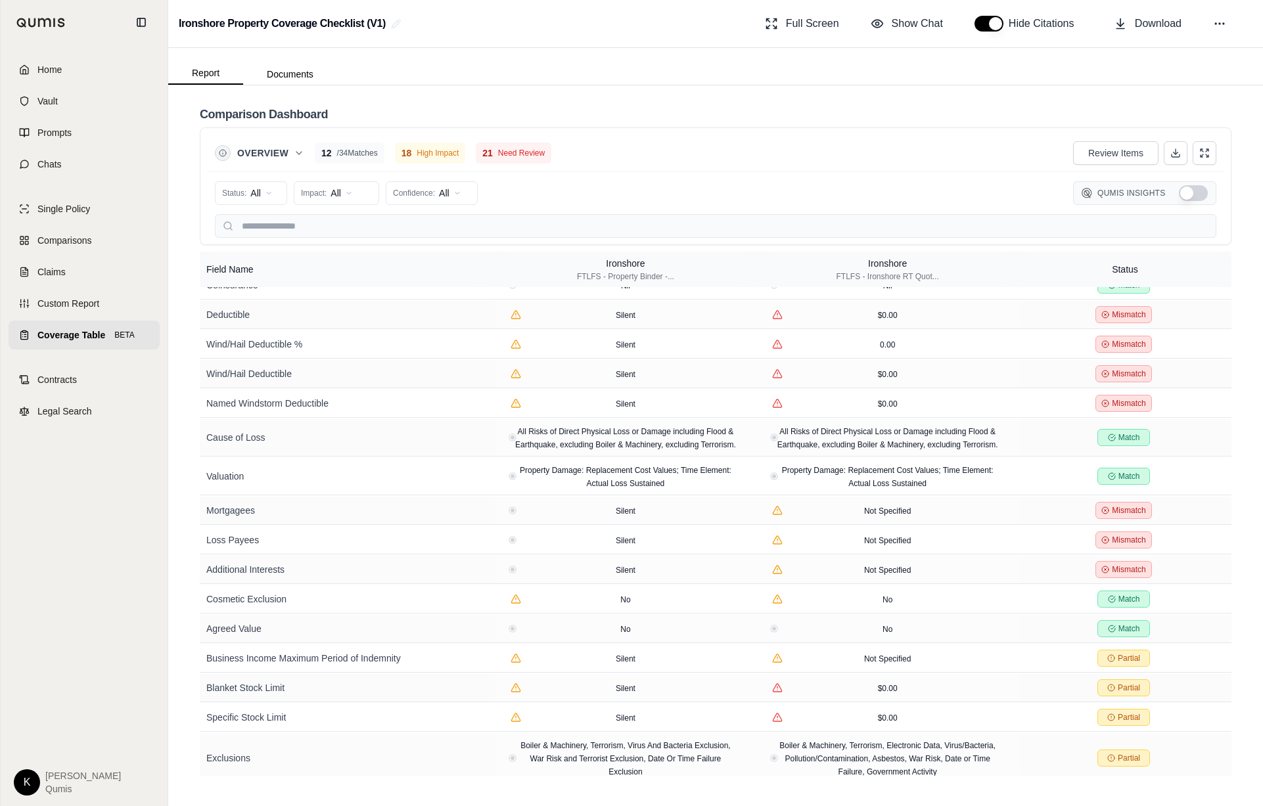
scroll to position [565, 0]
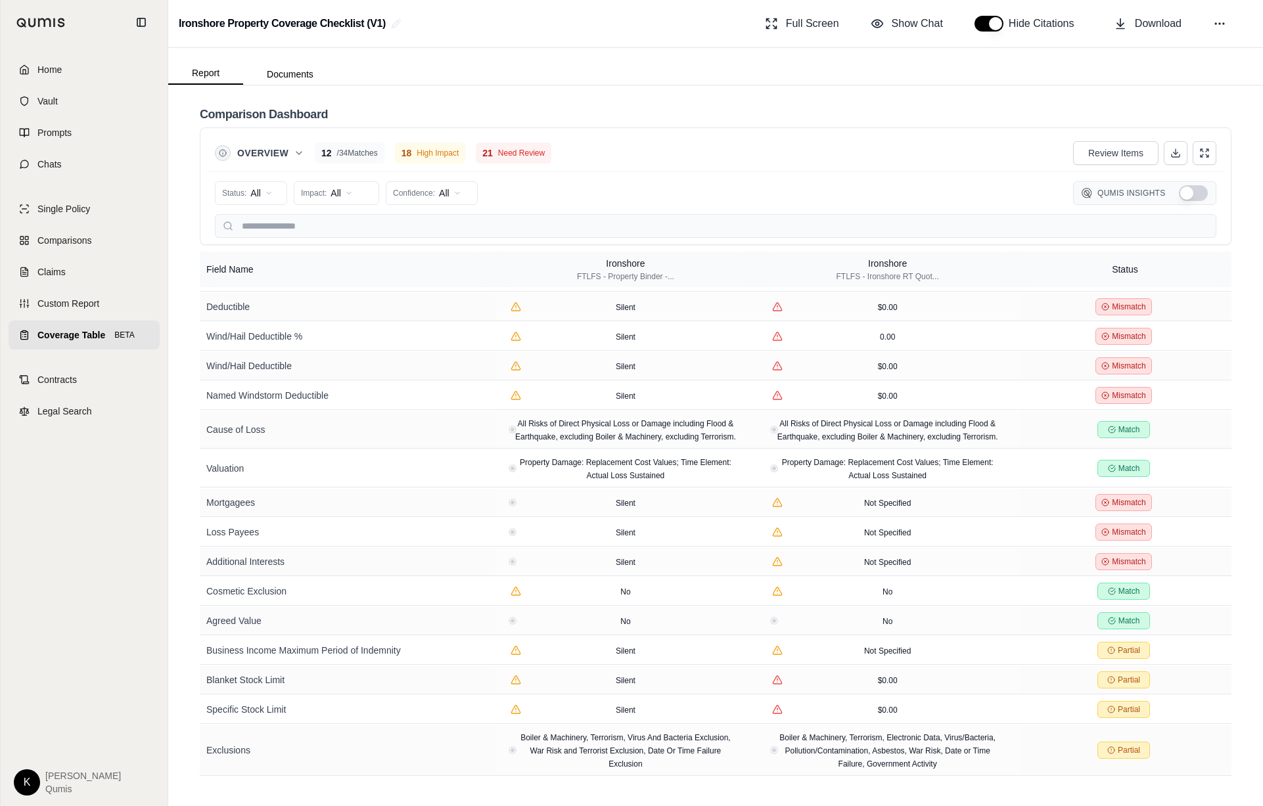
click at [62, 336] on span "Coverage Table" at bounding box center [71, 335] width 68 height 13
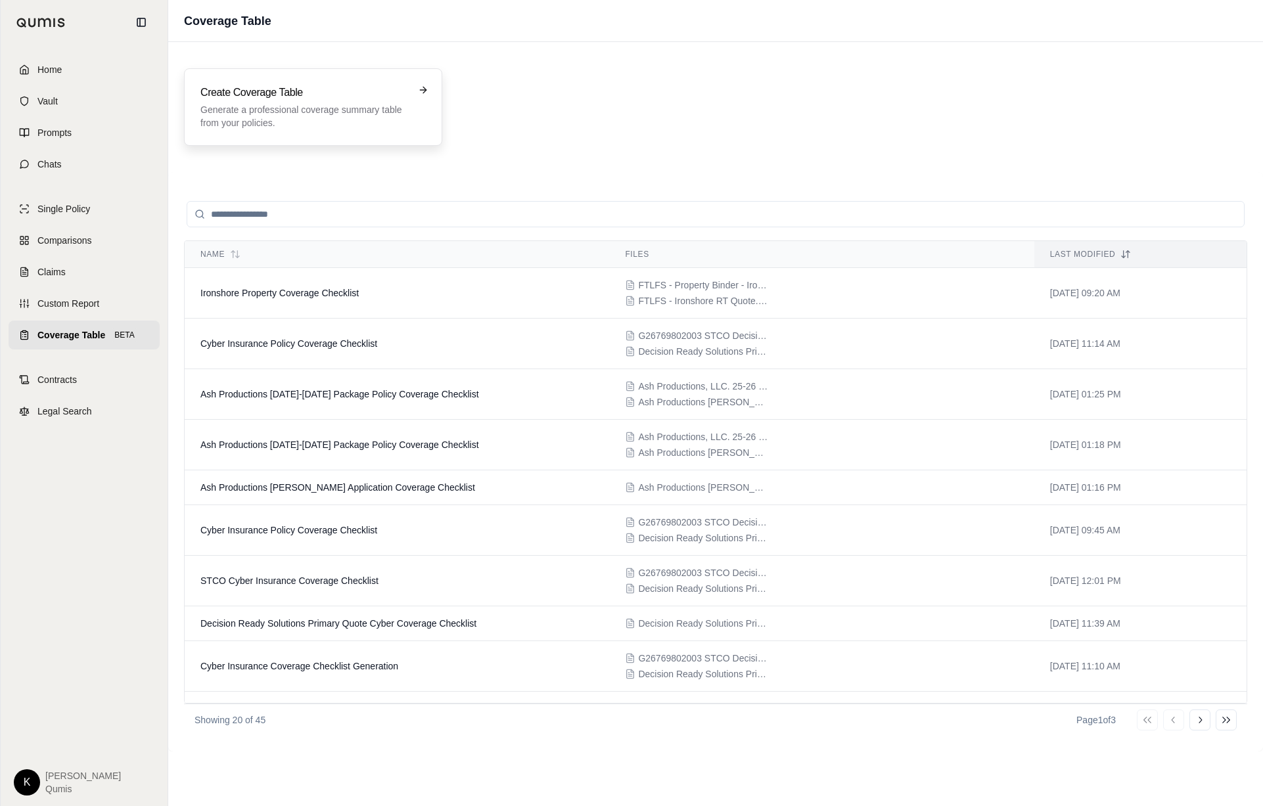
click at [321, 93] on h3 "Create Coverage Table" at bounding box center [303, 93] width 207 height 16
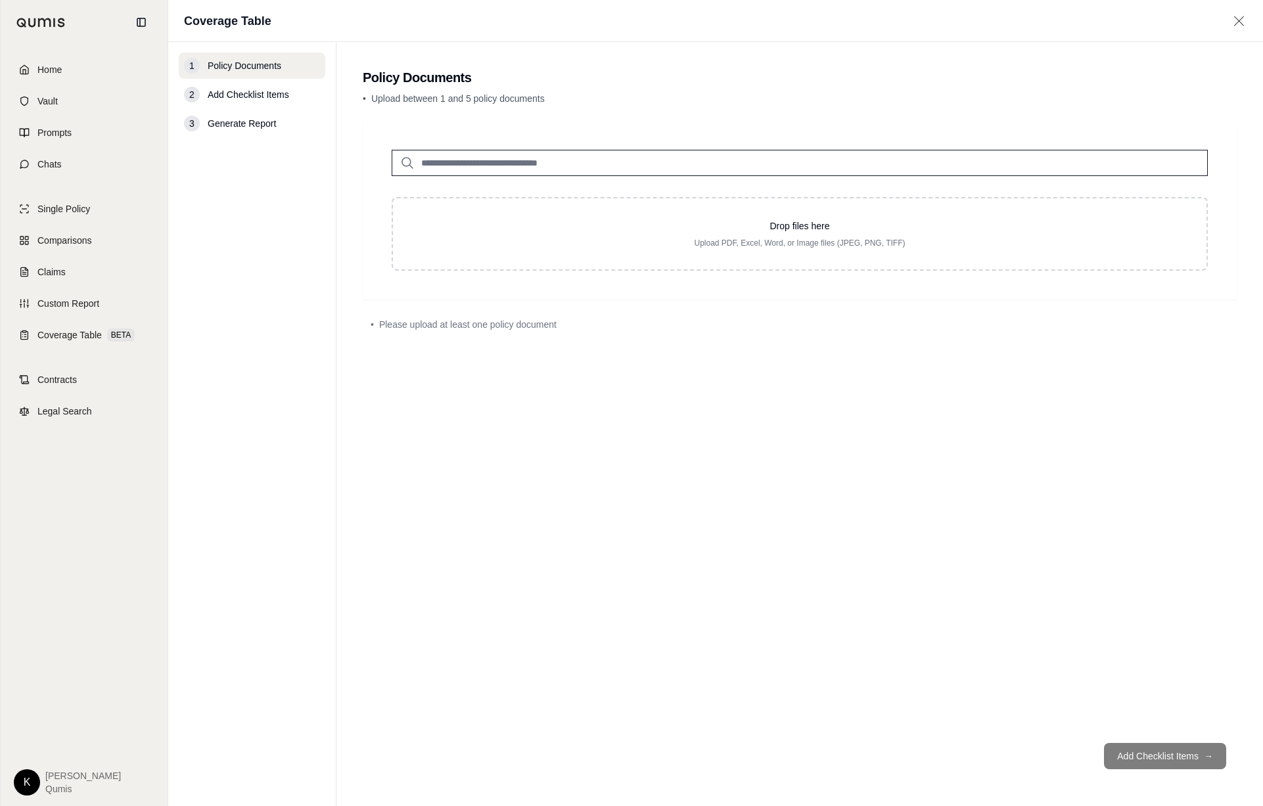
click at [534, 174] on input "search" at bounding box center [800, 163] width 816 height 26
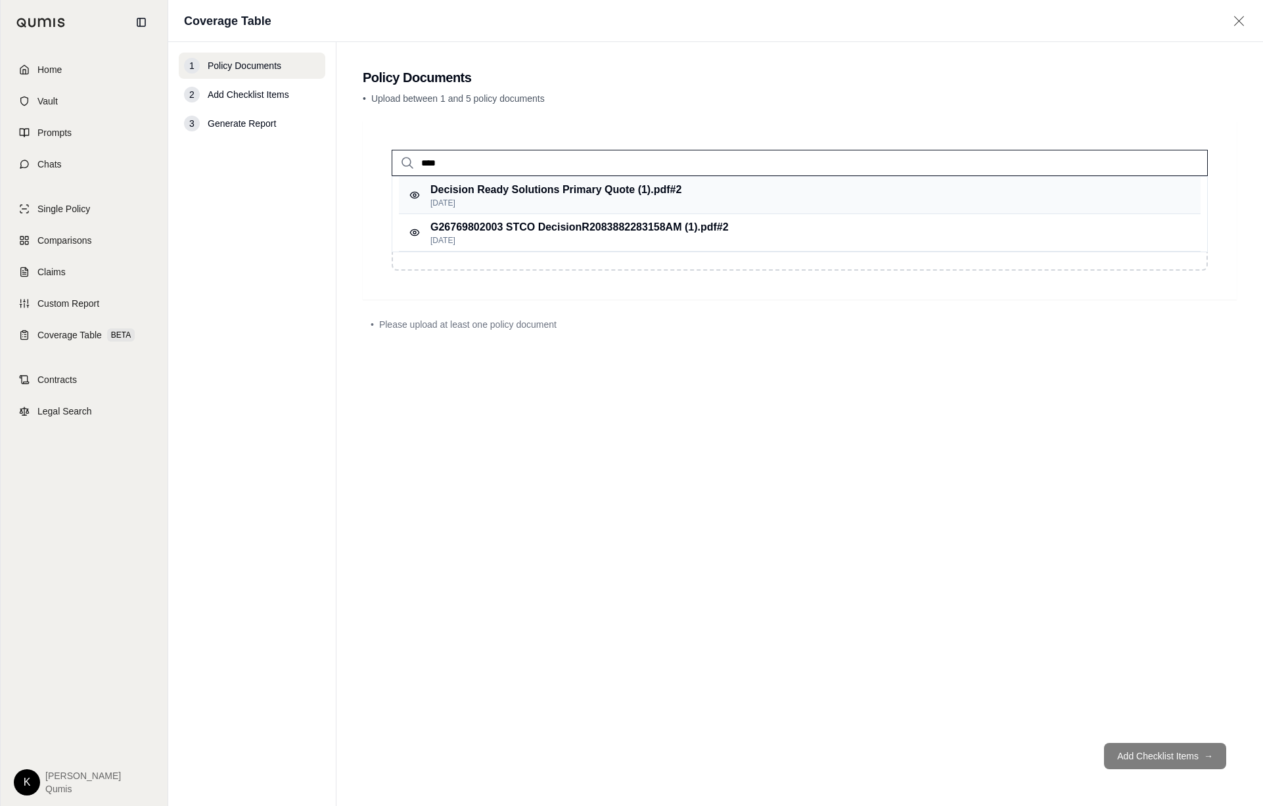
type input "****"
click at [534, 208] on p "Sep 17, 2025" at bounding box center [555, 203] width 251 height 11
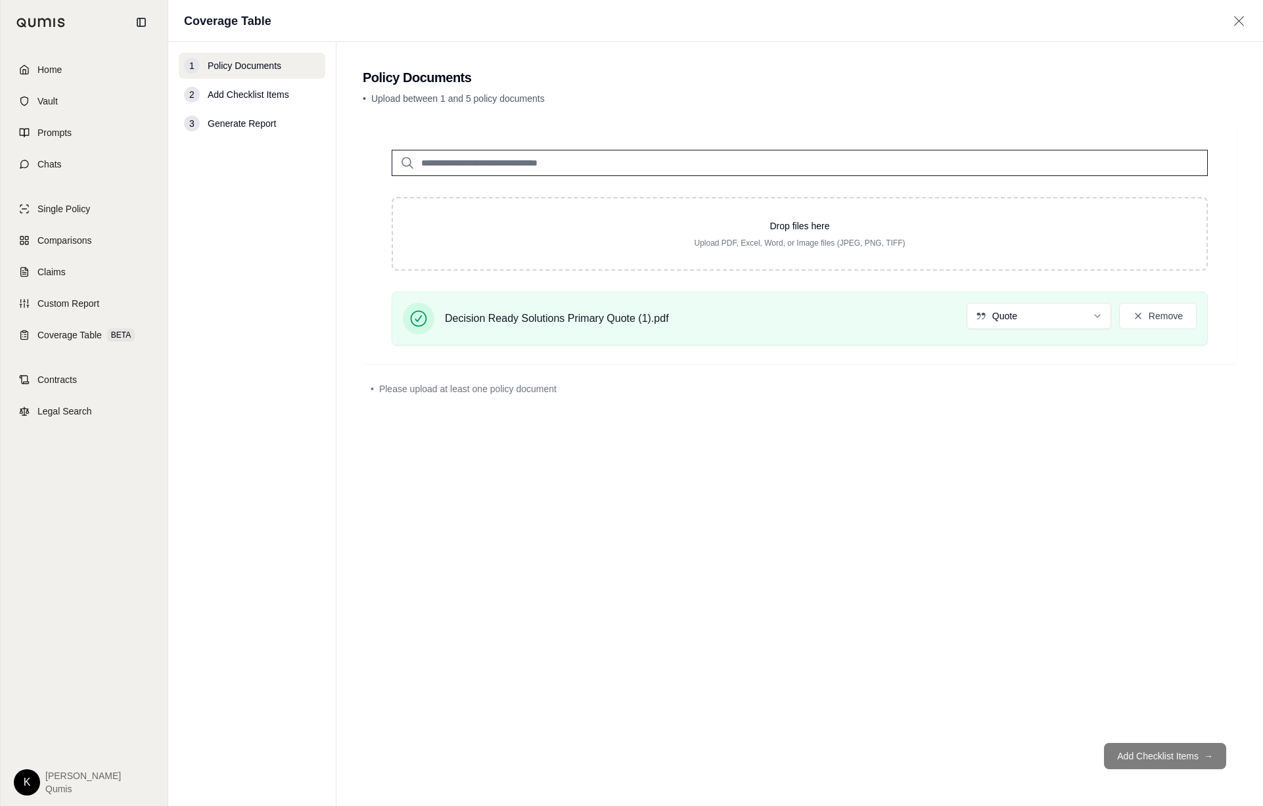
click at [529, 171] on input "search" at bounding box center [800, 163] width 816 height 26
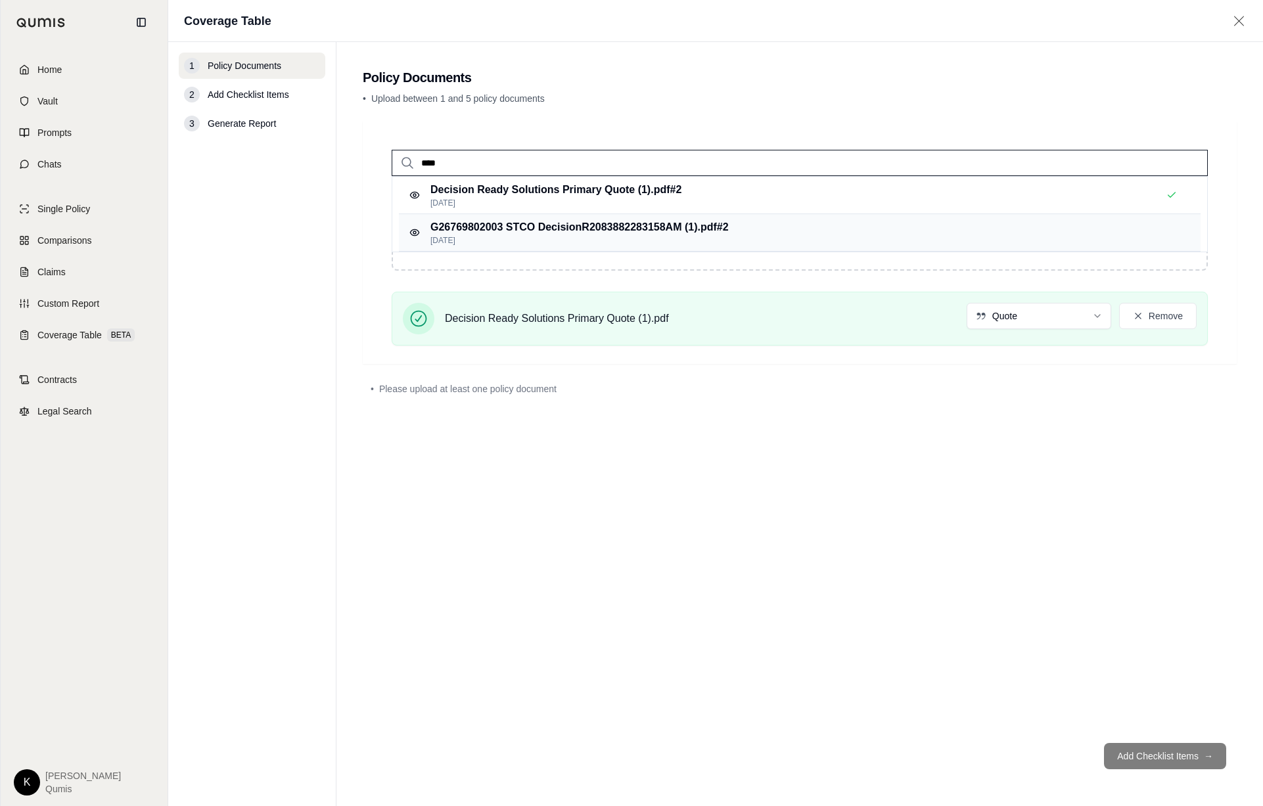
type input "****"
click at [537, 230] on p "G26769802003 STCO DecisionR2083882283158AM (1).pdf #2" at bounding box center [579, 227] width 298 height 16
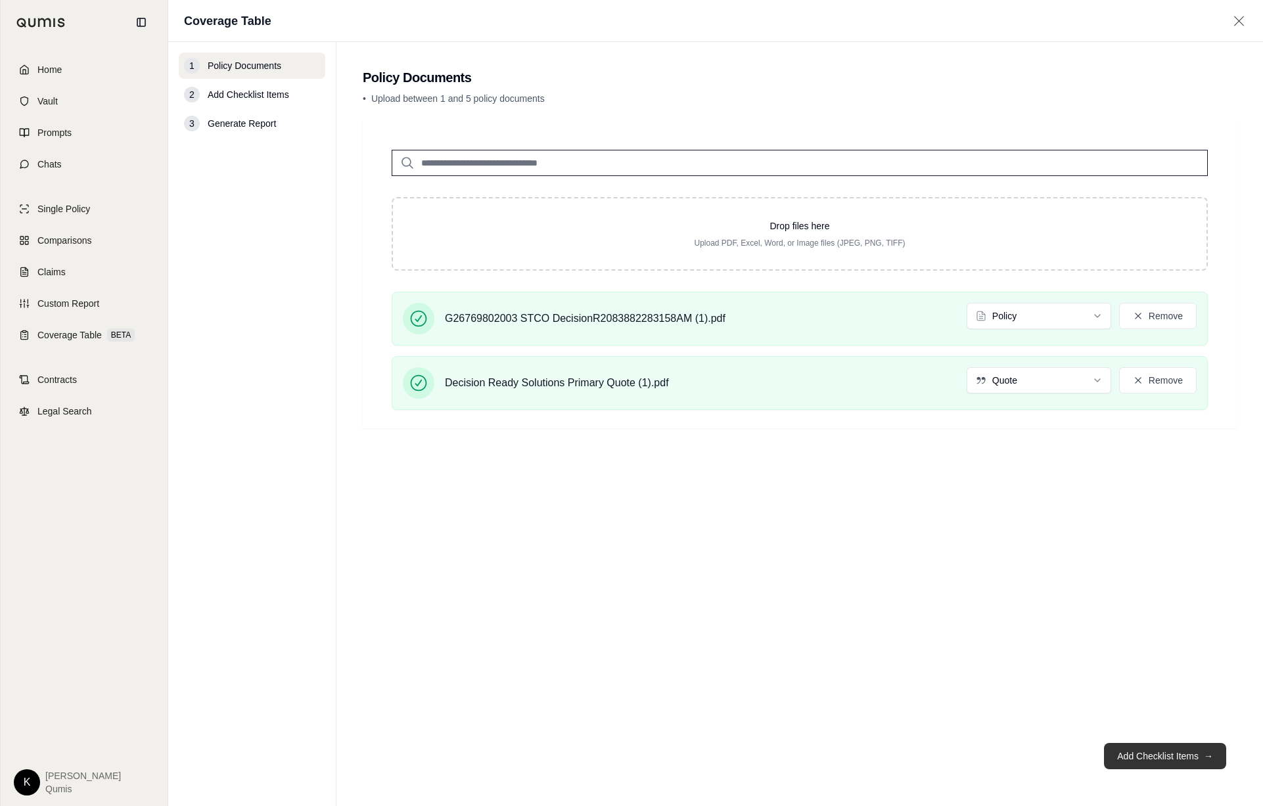
click at [1171, 755] on button "Add Checklist Items →" at bounding box center [1165, 756] width 122 height 26
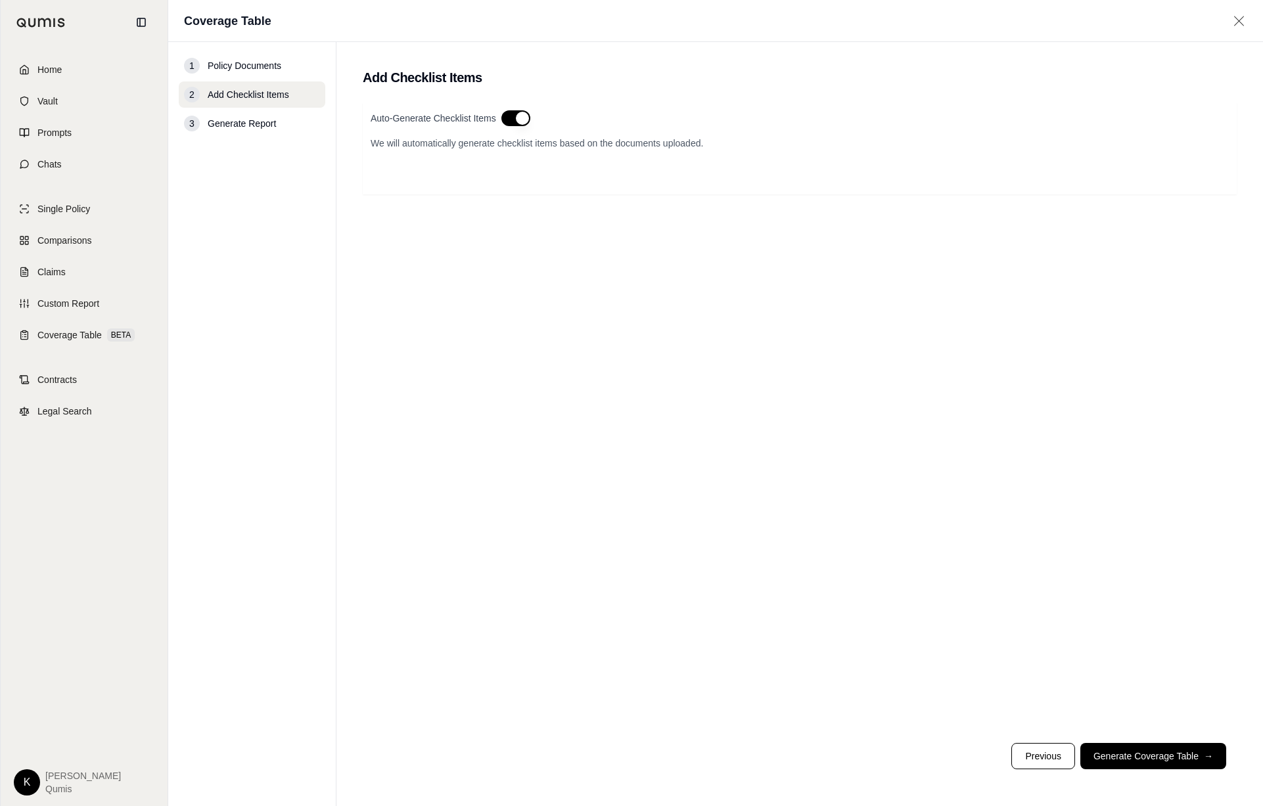
click at [525, 114] on button "button" at bounding box center [515, 118] width 29 height 16
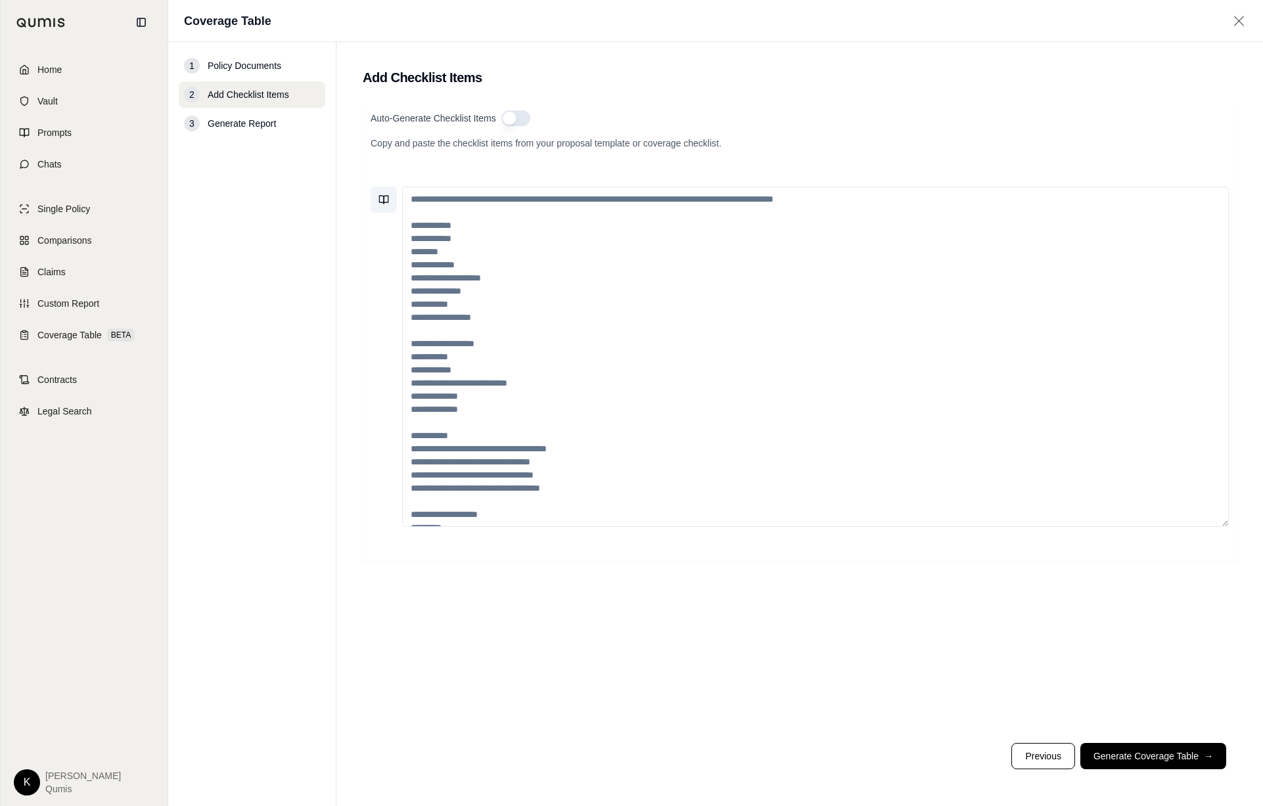
click at [379, 200] on icon at bounding box center [381, 200] width 5 height 8
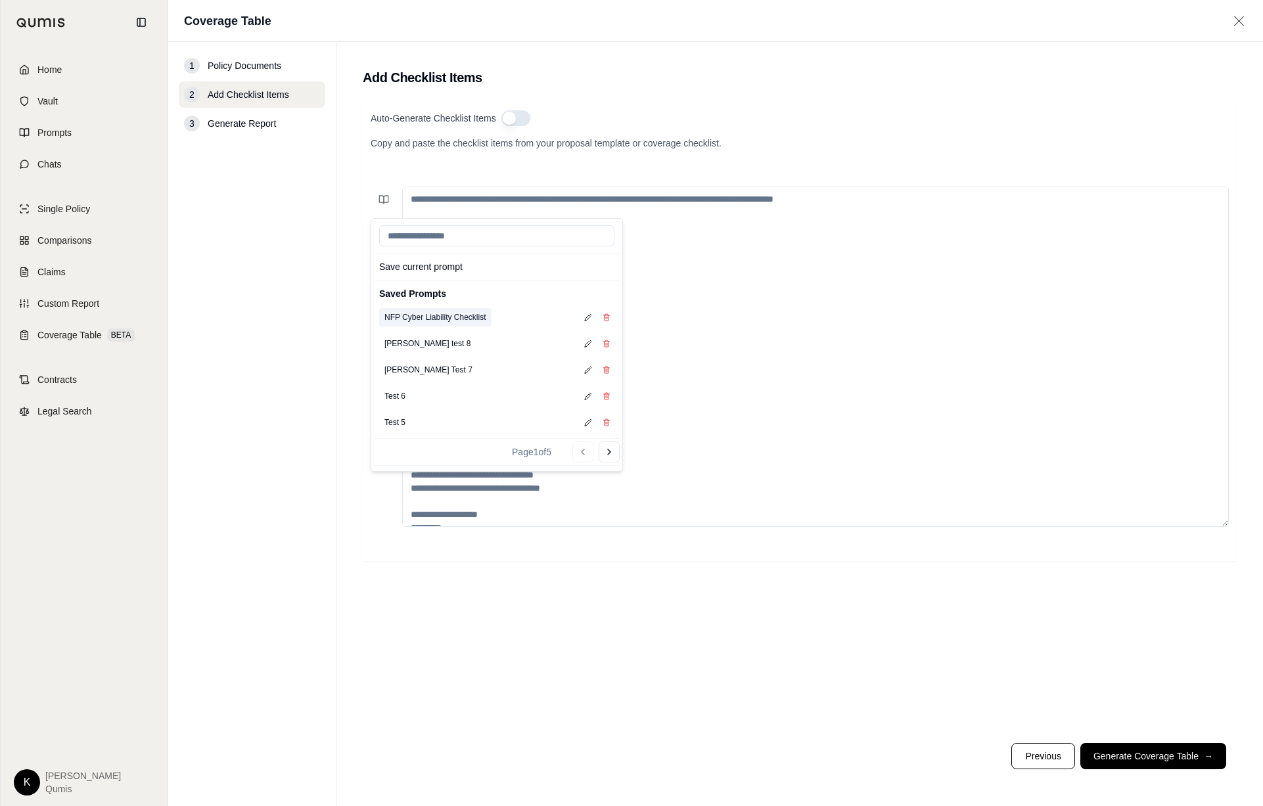
click at [438, 321] on button "NFP Cyber Liability Checklist" at bounding box center [435, 317] width 112 height 18
type textarea "**********"
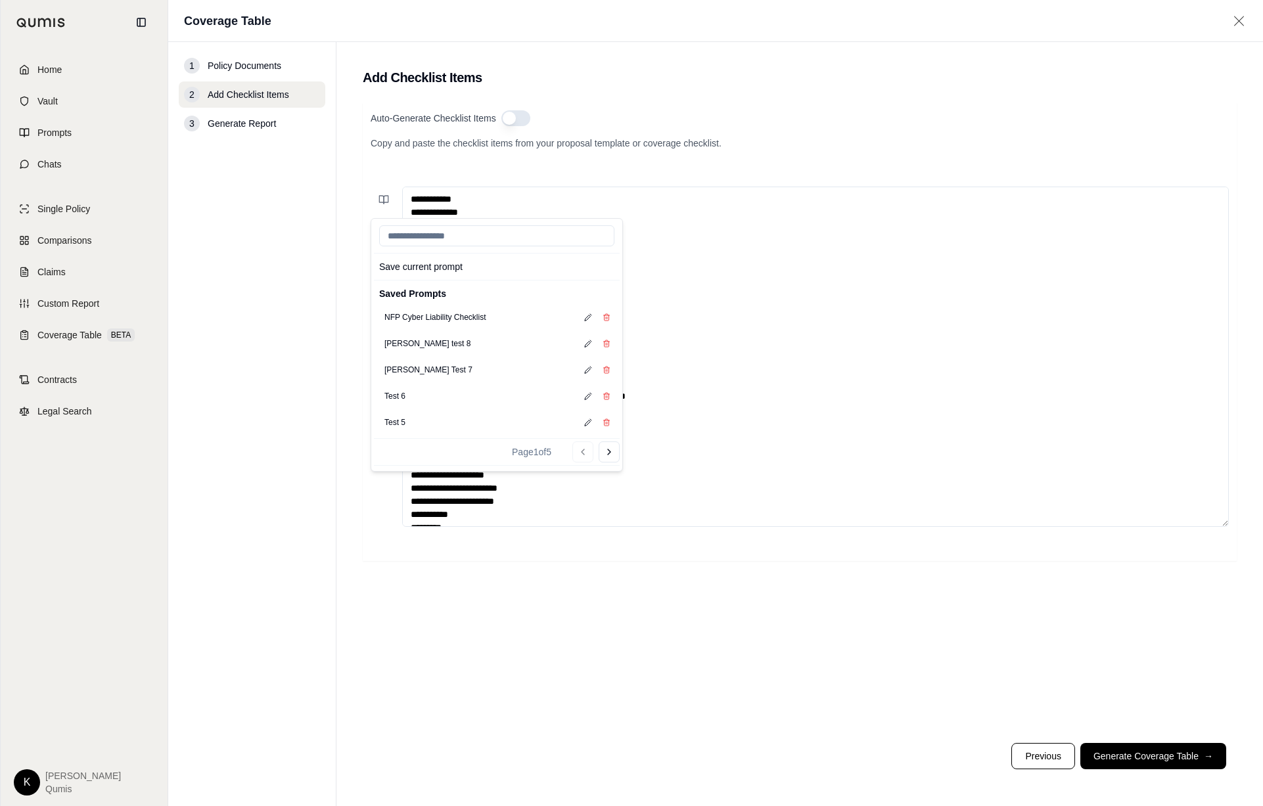
click at [1113, 683] on div "Auto-Generate Checklist Items Copy and paste the checklist items from your prop…" at bounding box center [800, 418] width 874 height 630
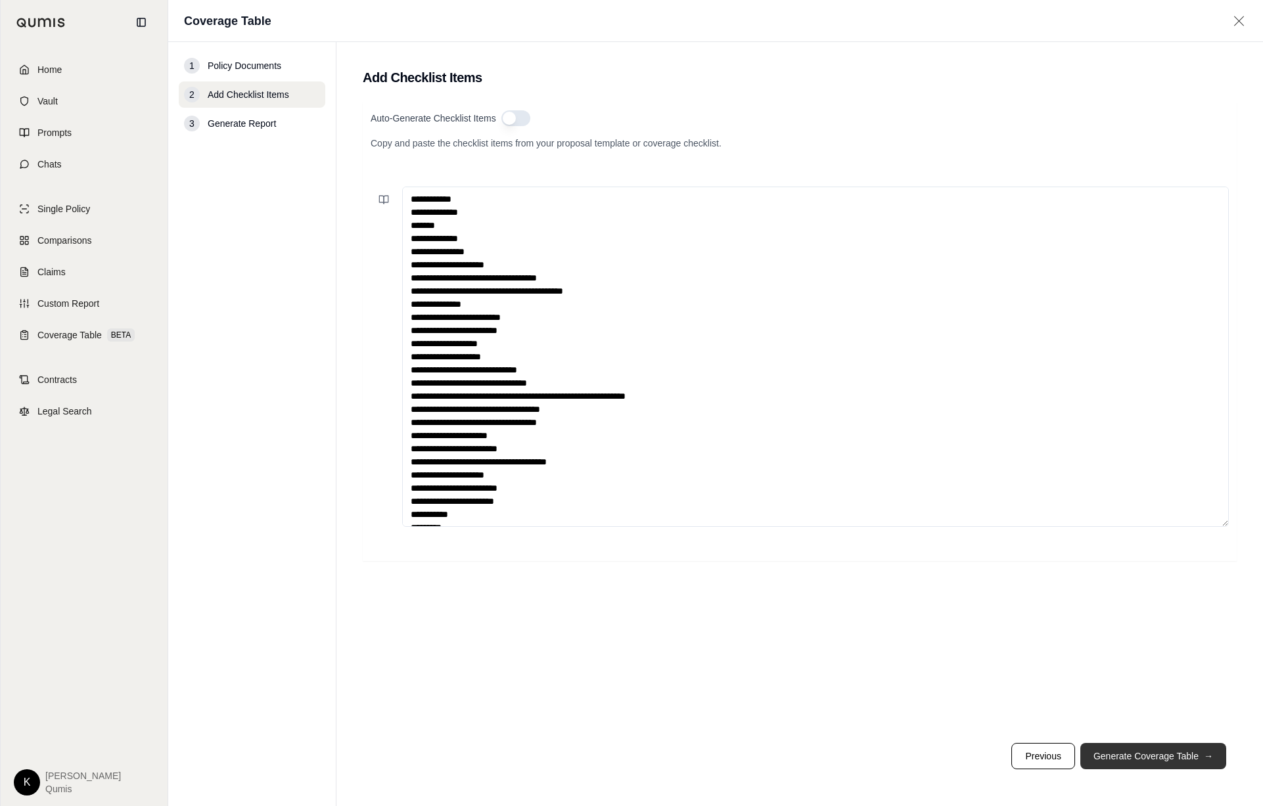
click at [1164, 763] on button "Generate Coverage Table →" at bounding box center [1153, 756] width 146 height 26
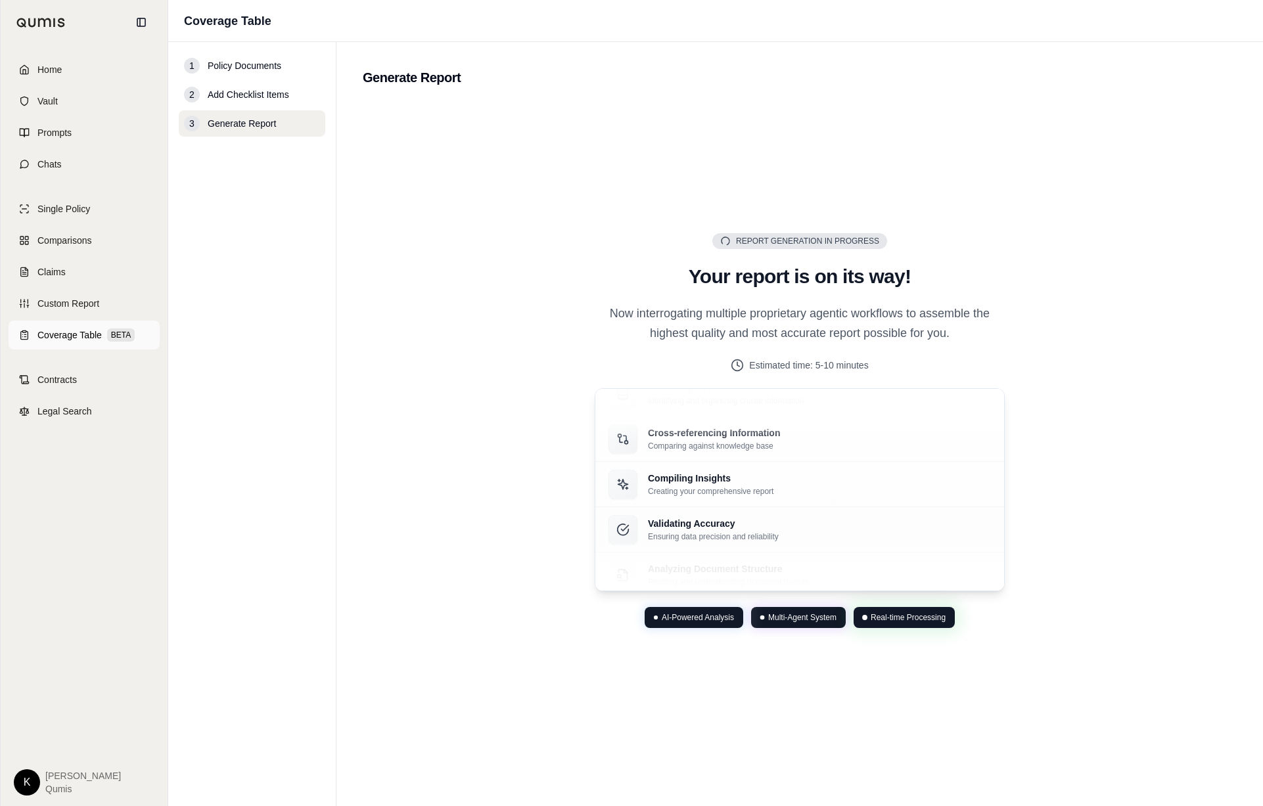
click at [78, 338] on span "Coverage Table" at bounding box center [69, 335] width 64 height 13
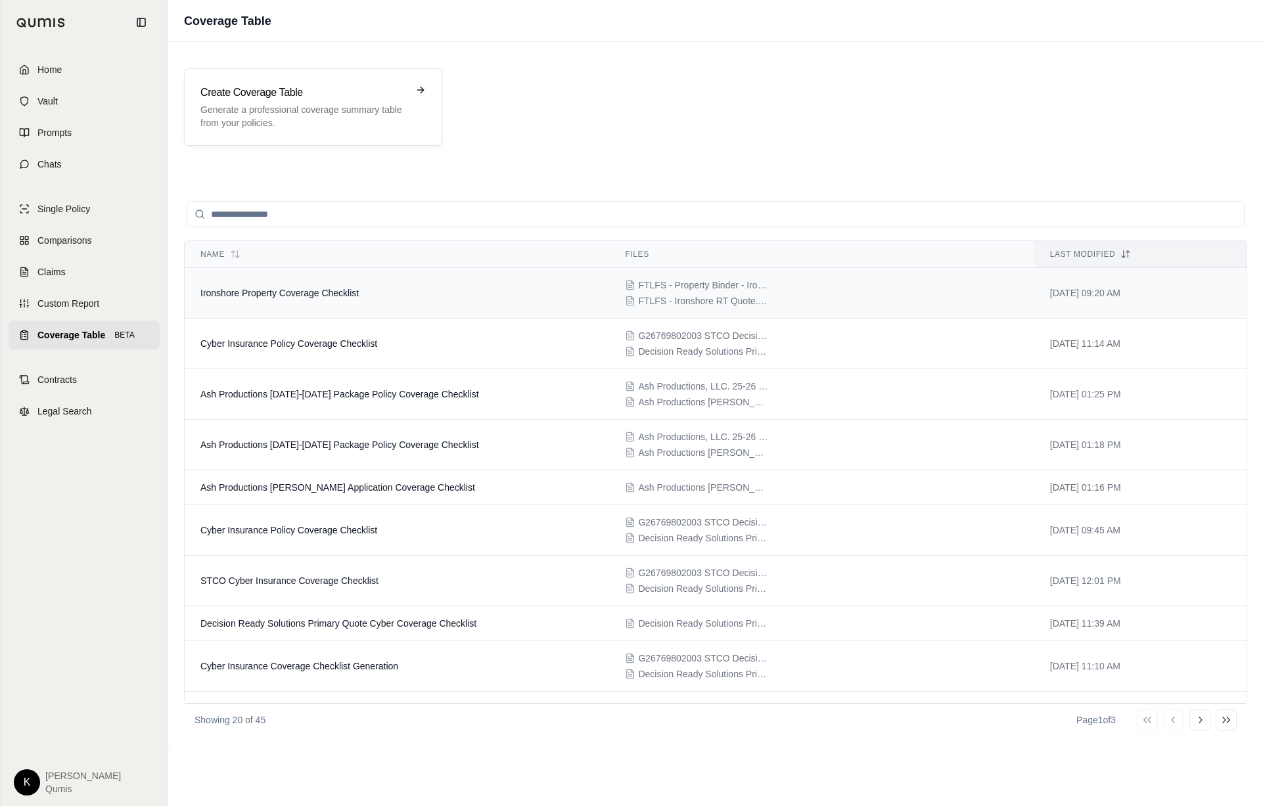
click at [361, 299] on td "Ironshore Property Coverage Checklist" at bounding box center [397, 293] width 424 height 51
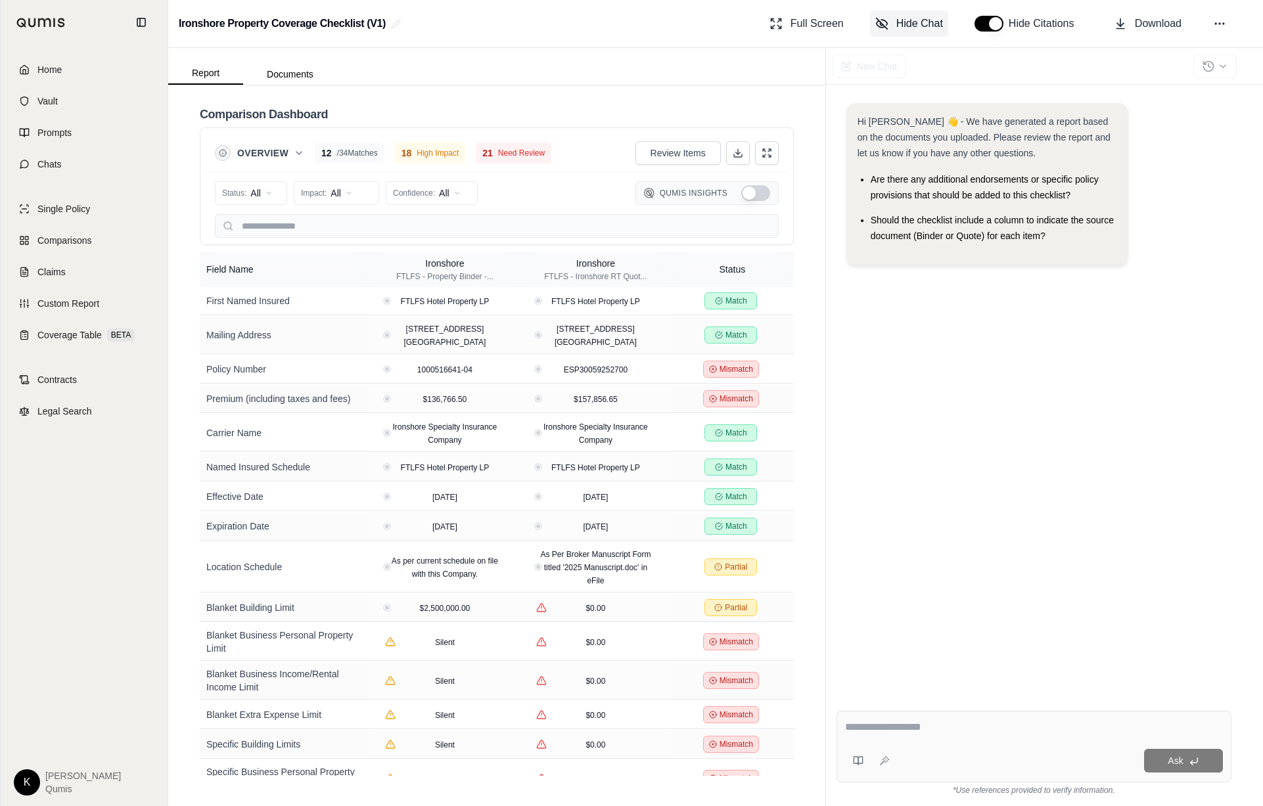
click at [920, 24] on span "Hide Chat" at bounding box center [919, 24] width 47 height 16
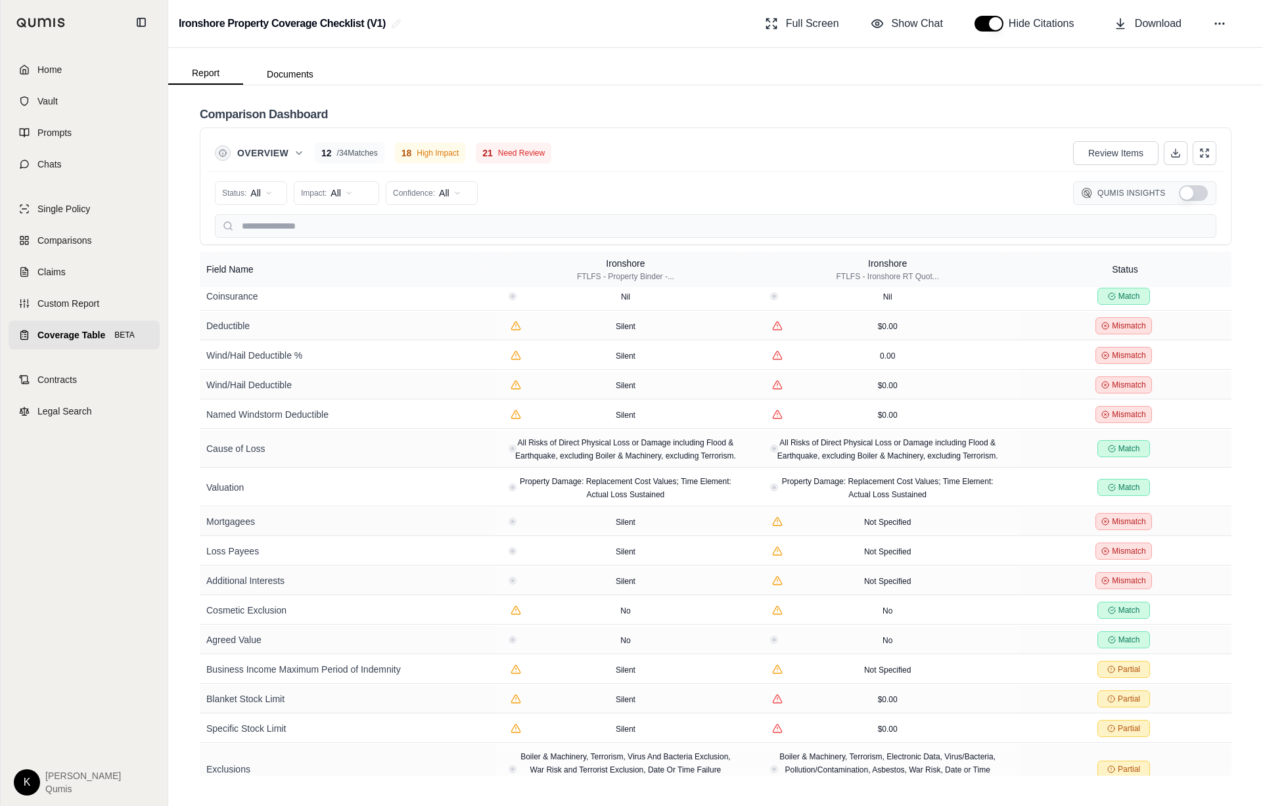
scroll to position [565, 0]
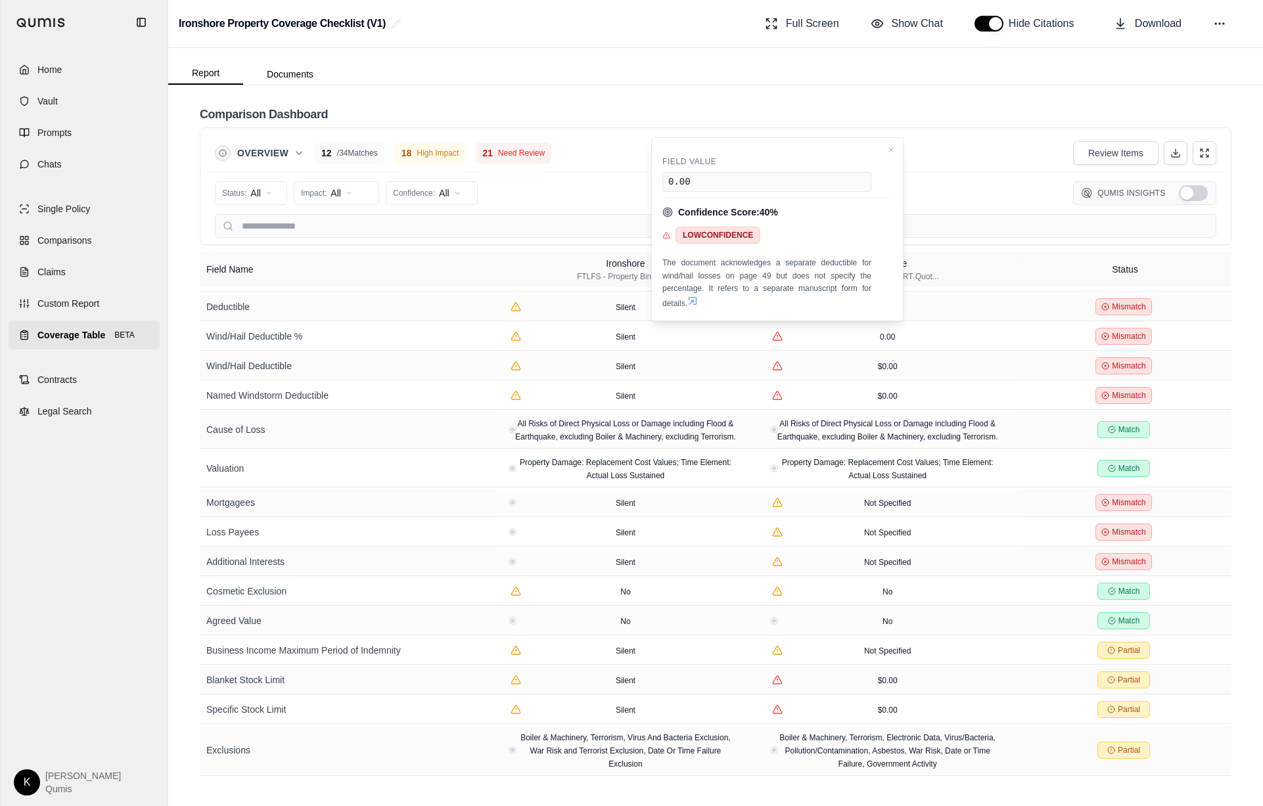
click at [695, 301] on icon at bounding box center [692, 301] width 11 height 11
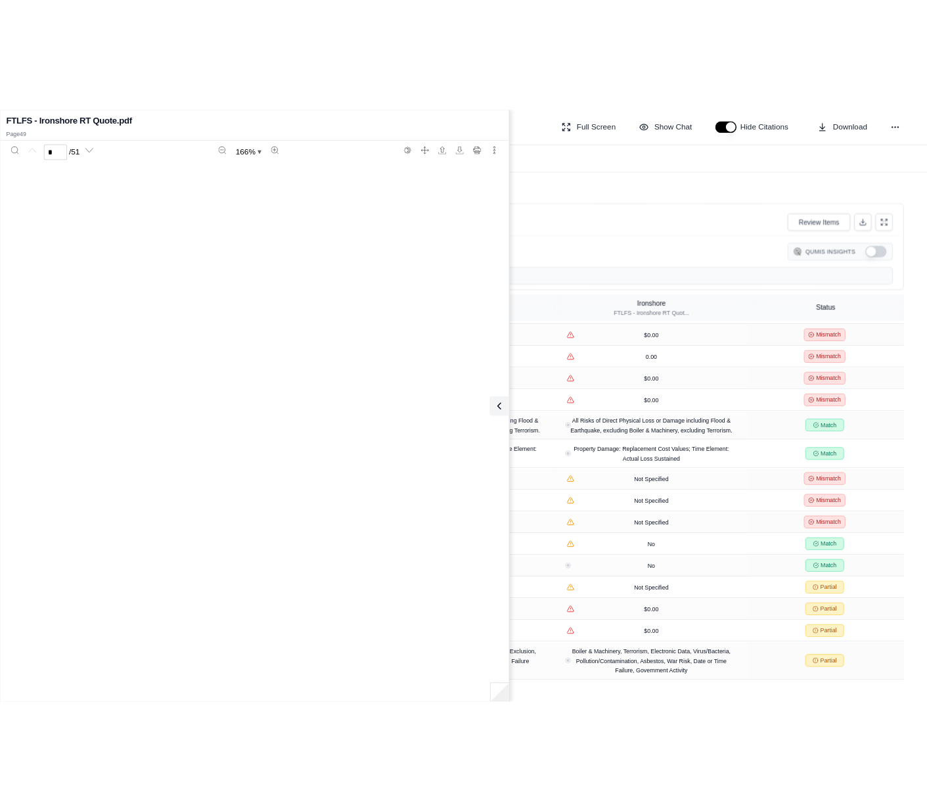
scroll to position [41345, 0]
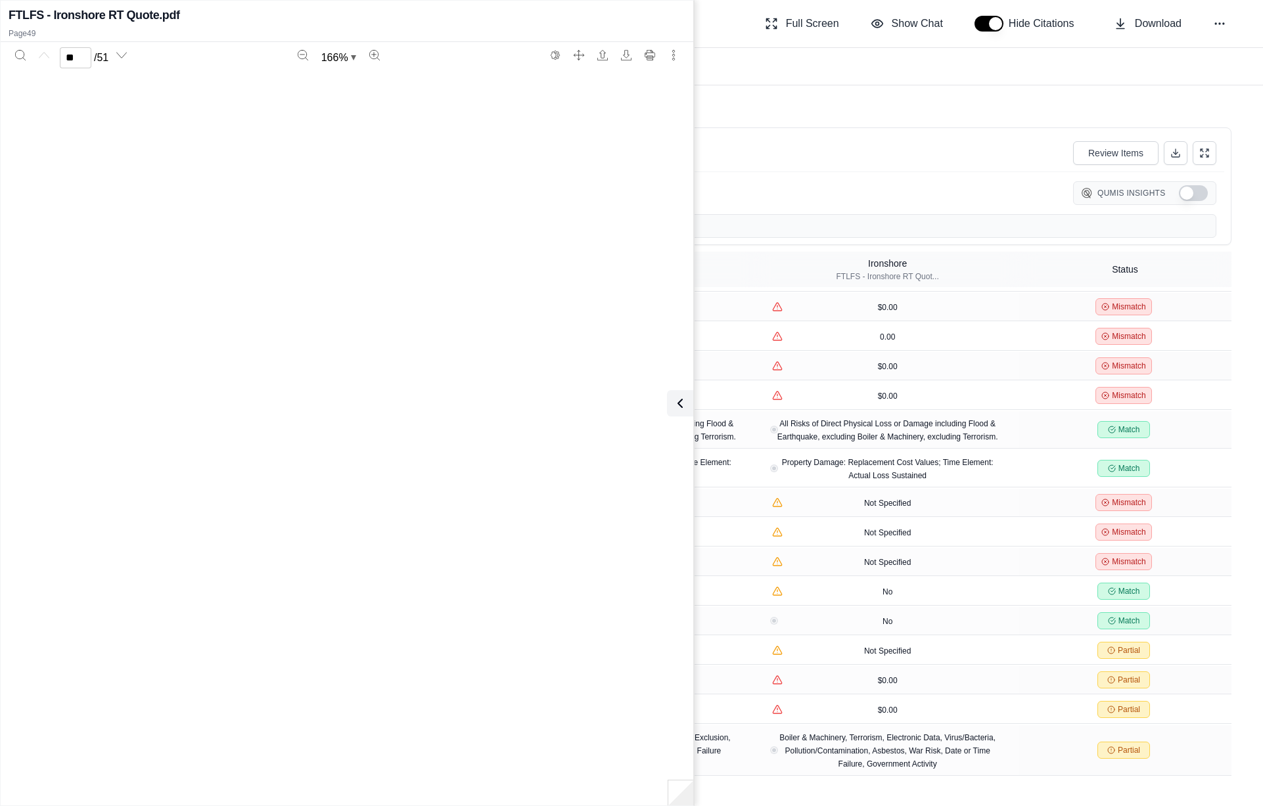
type input "**"
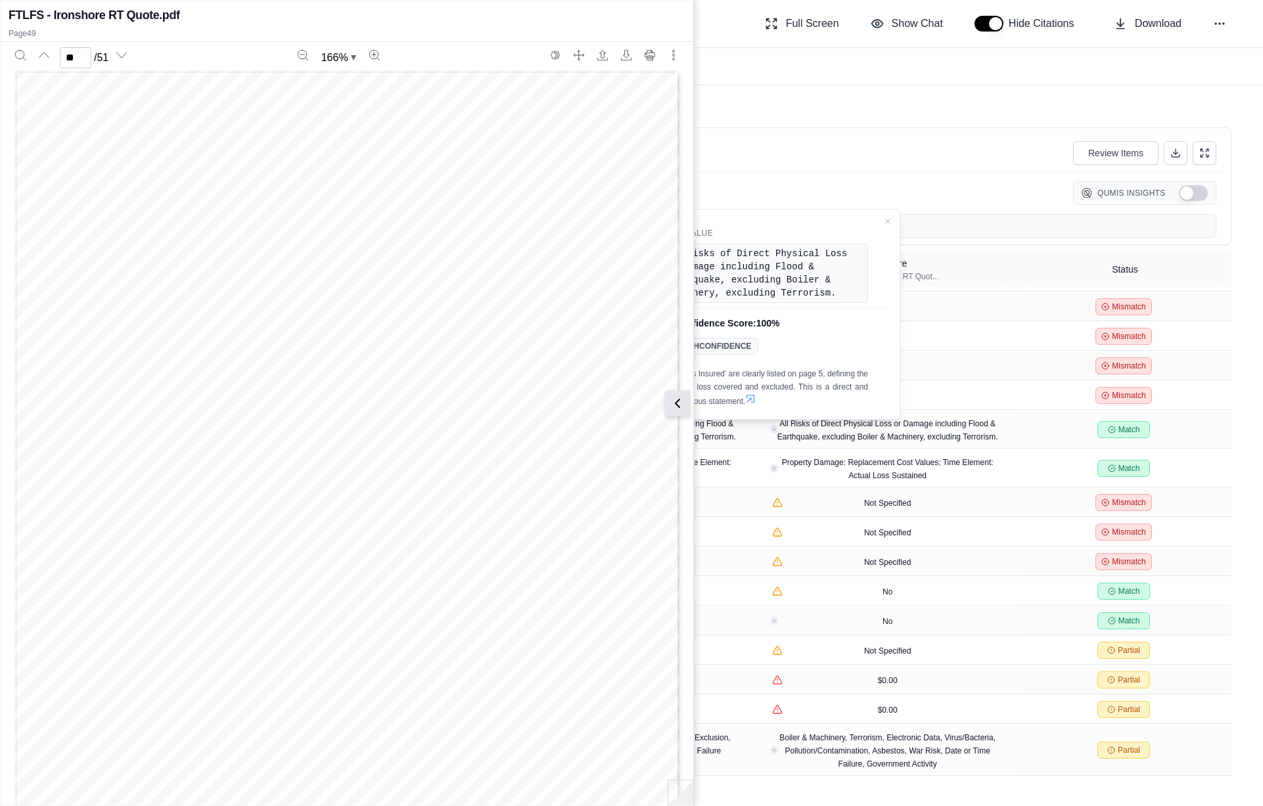
click at [673, 407] on icon at bounding box center [678, 404] width 16 height 16
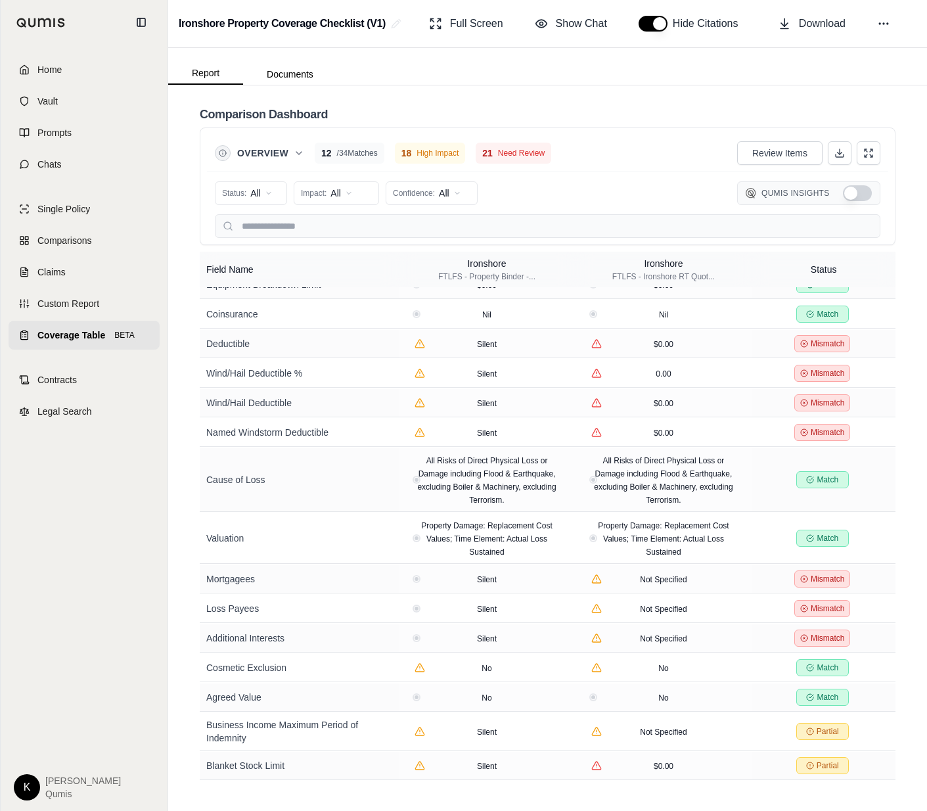
scroll to position [602, 0]
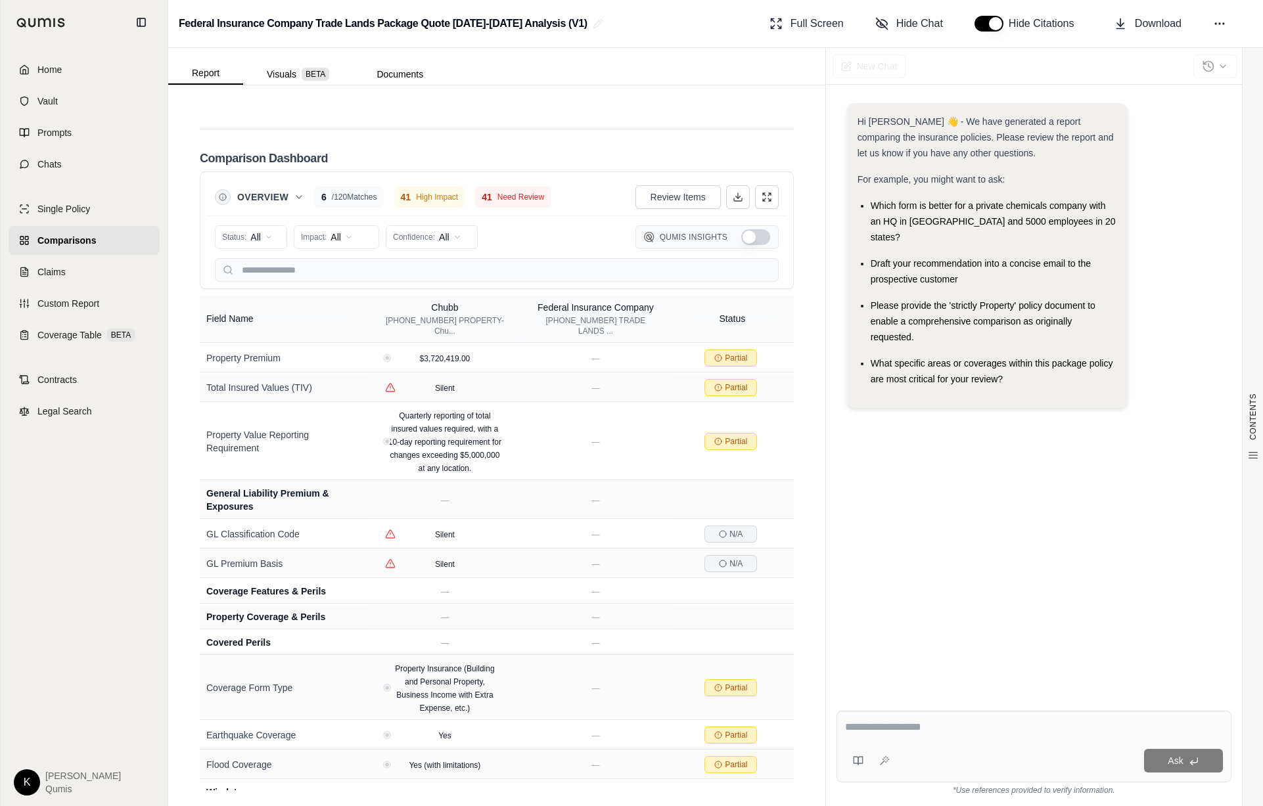
scroll to position [2873, 0]
click at [290, 77] on button "Visuals BETA" at bounding box center [298, 74] width 110 height 21
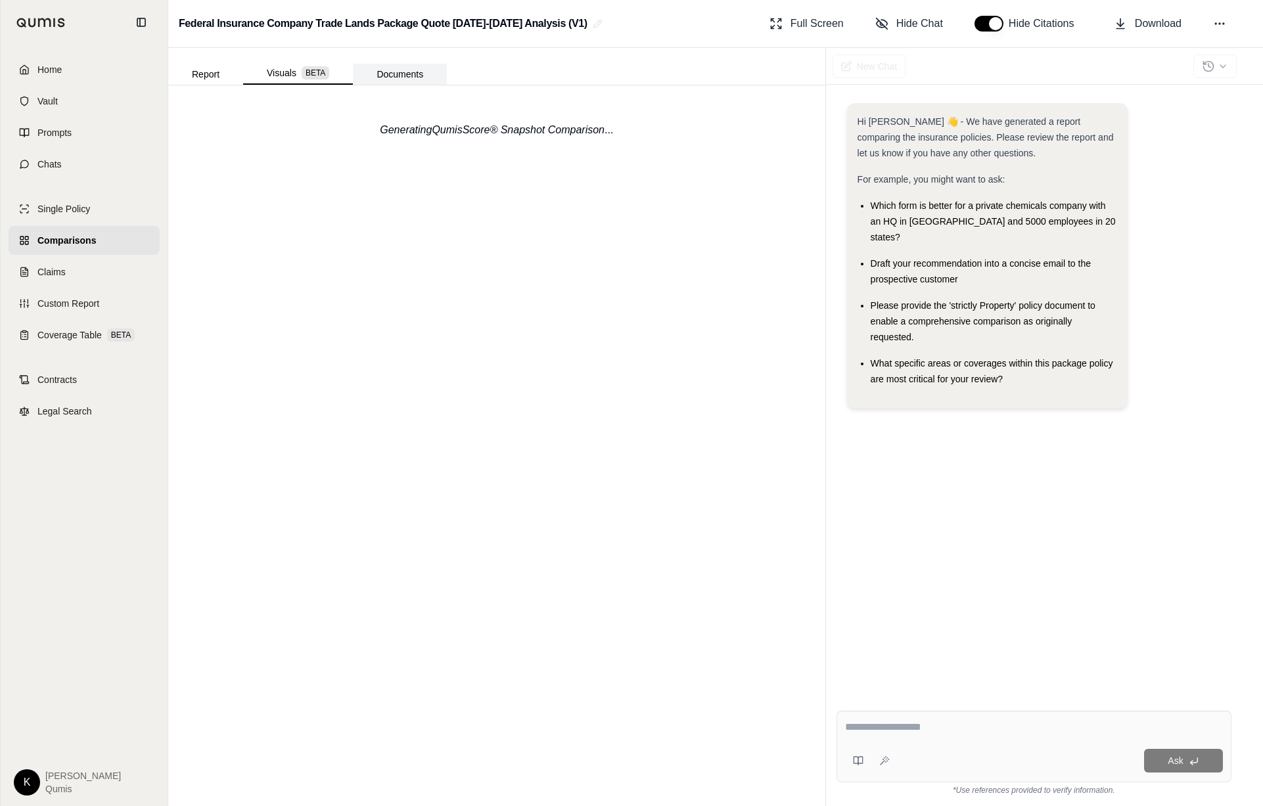
click at [431, 70] on button "Documents" at bounding box center [400, 74] width 94 height 21
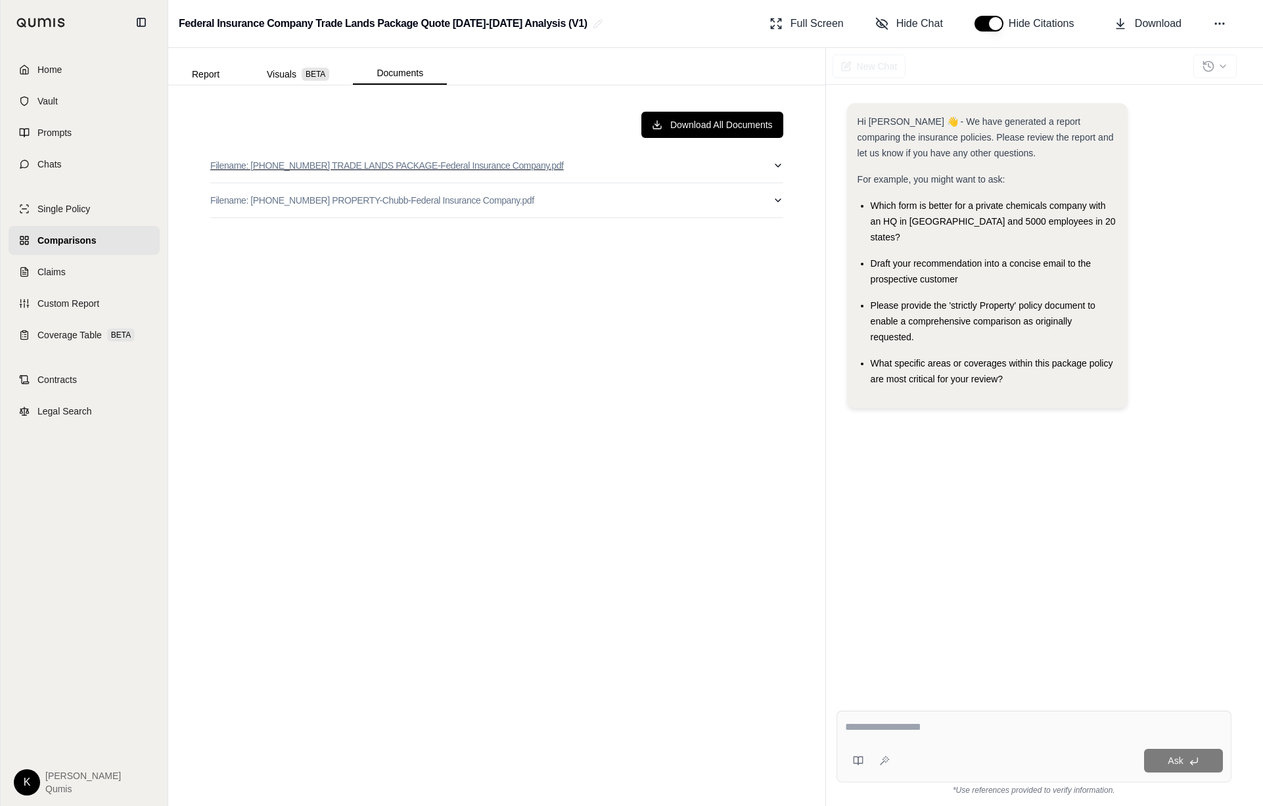
click at [767, 164] on button "Filename: 11-2024-2025 TRADE LANDS PACKAGE-Federal Insurance Company.pdf" at bounding box center [496, 165] width 573 height 34
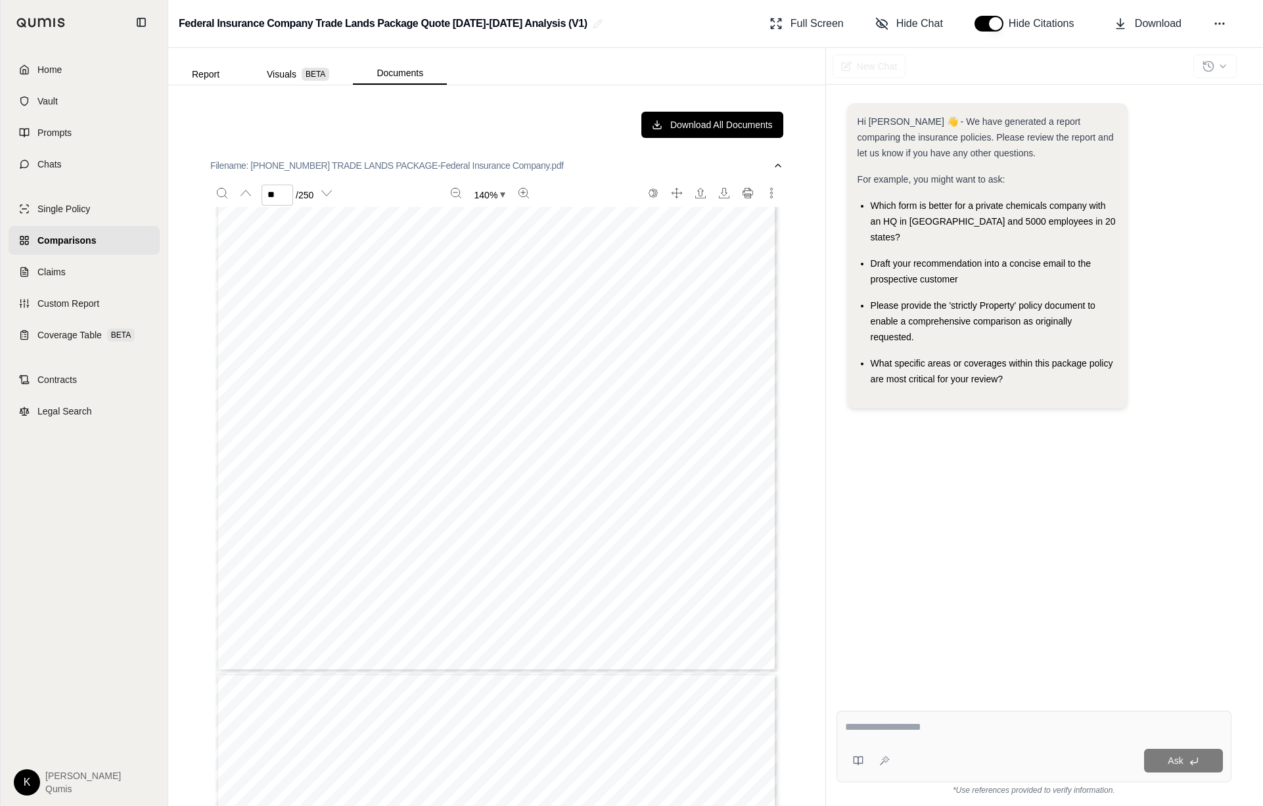
scroll to position [14828, 0]
type input "**"
click at [394, 75] on button "Documents" at bounding box center [400, 73] width 94 height 22
click at [773, 166] on icon "button" at bounding box center [778, 165] width 11 height 11
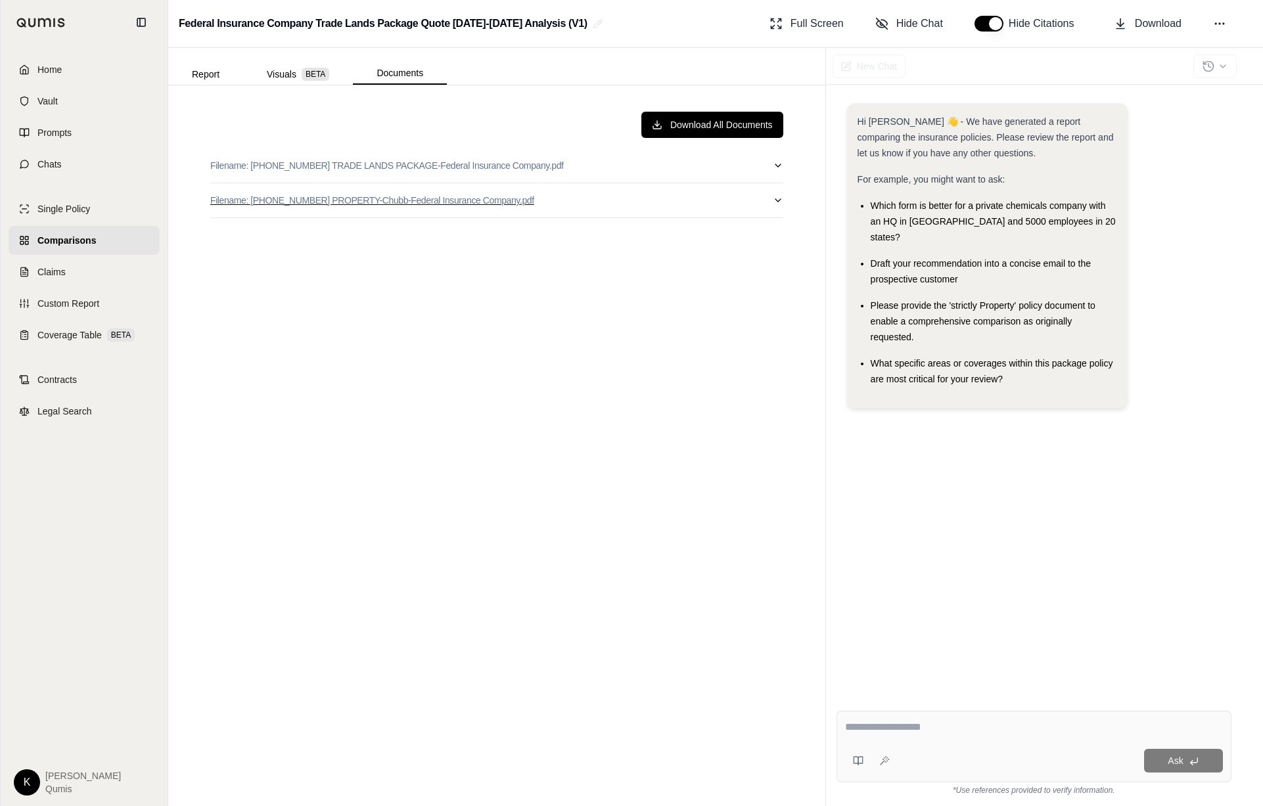
click at [781, 200] on icon "button" at bounding box center [778, 200] width 11 height 11
type input "**"
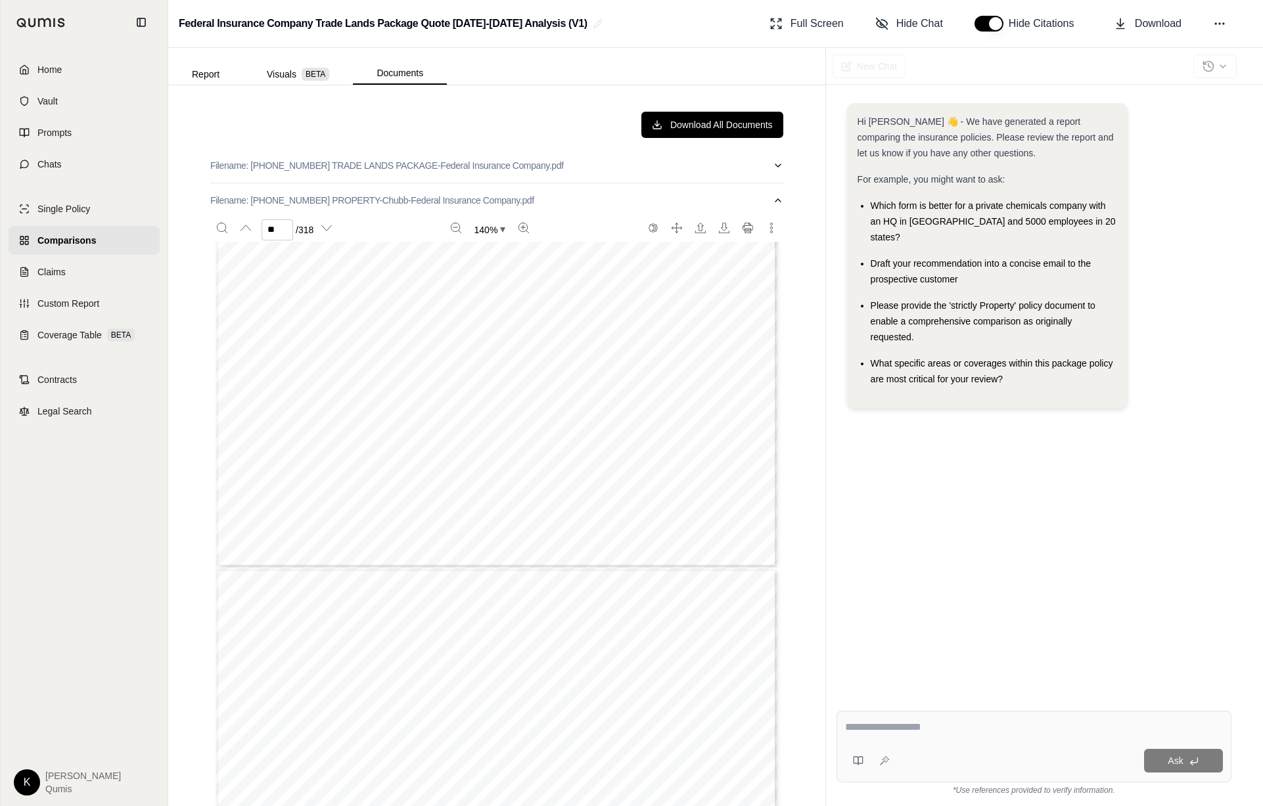
scroll to position [12769, 0]
click at [212, 76] on button "Report" at bounding box center [205, 74] width 75 height 21
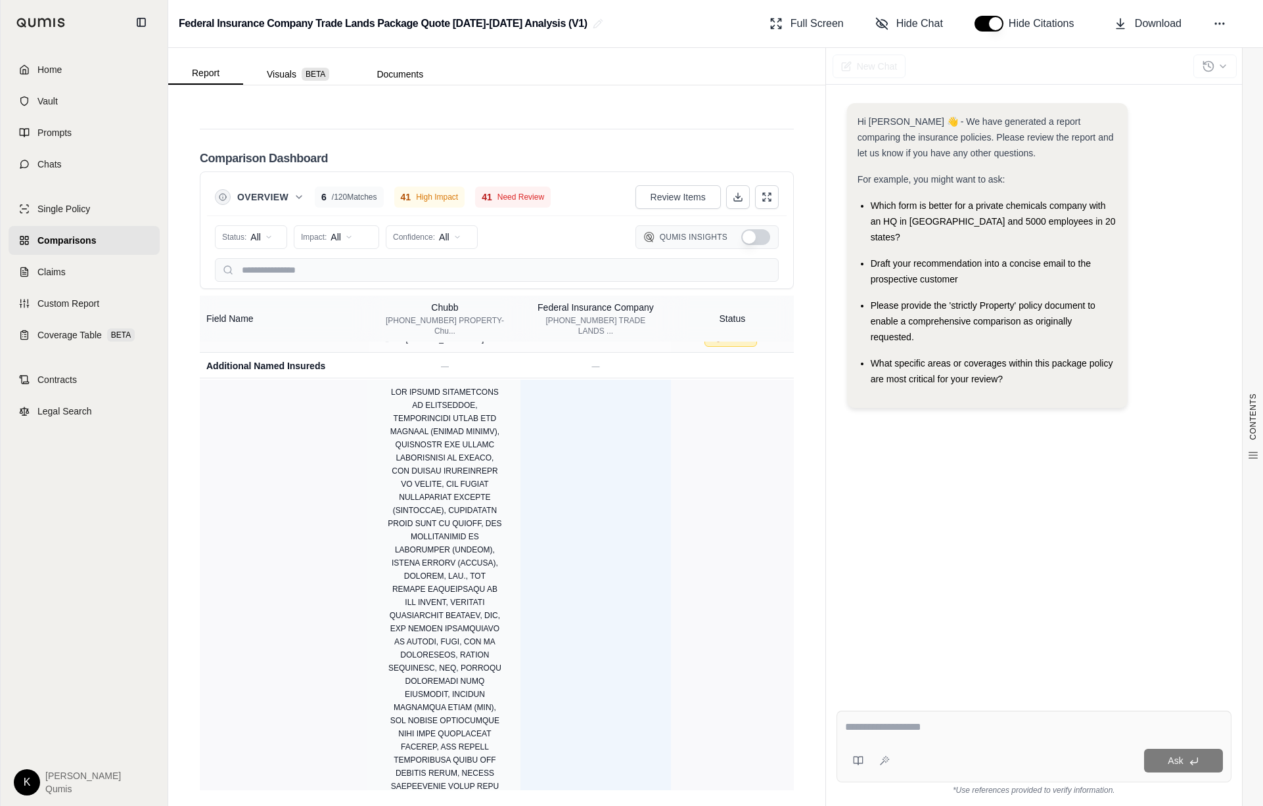
scroll to position [0, 0]
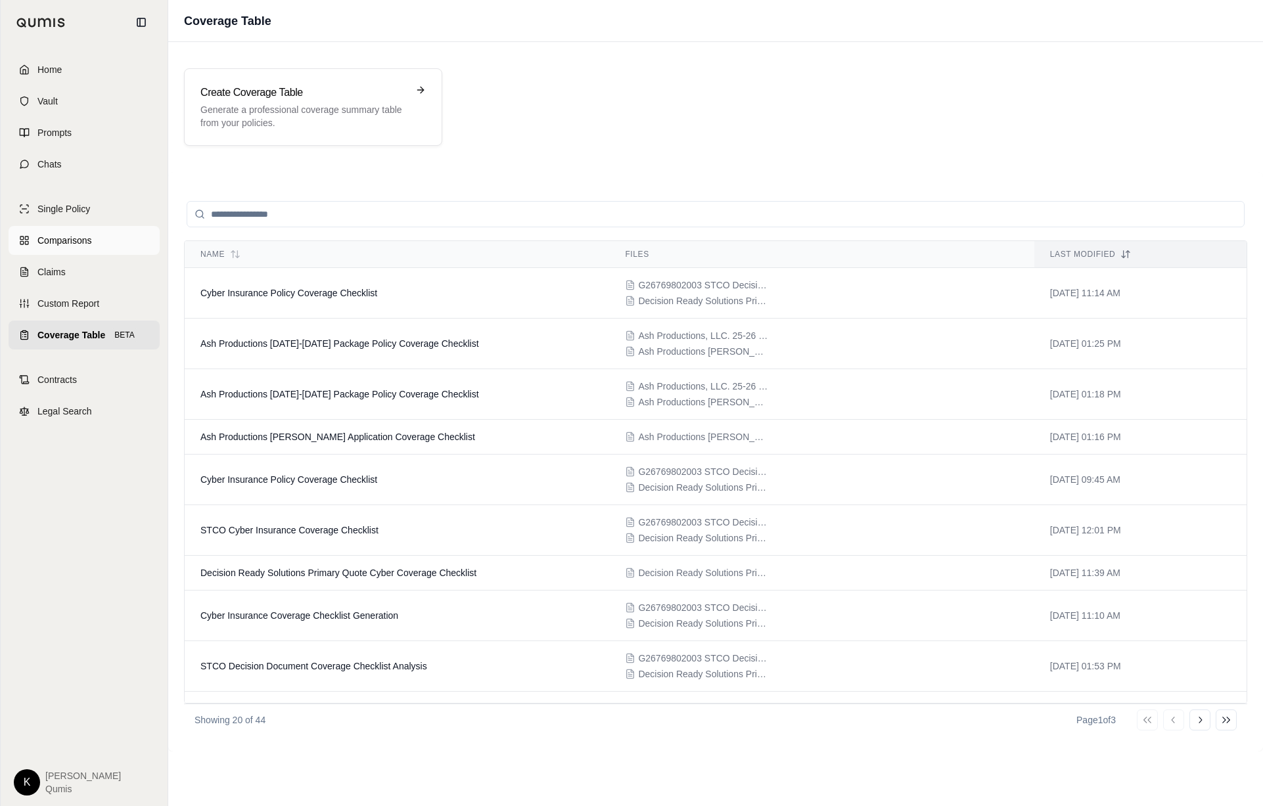
click at [57, 239] on span "Comparisons" at bounding box center [64, 240] width 54 height 13
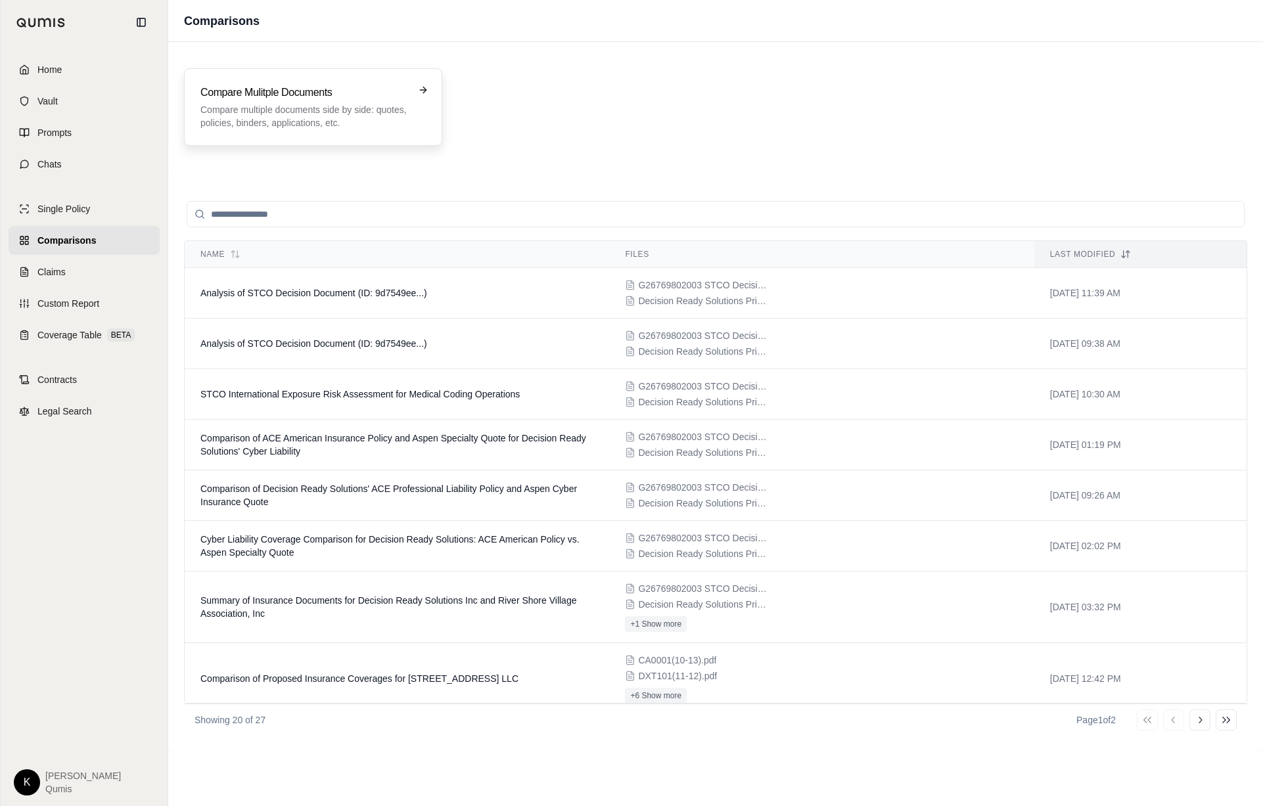
click at [298, 124] on p "Compare multiple documents side by side: quotes, policies, binders, application…" at bounding box center [303, 116] width 207 height 26
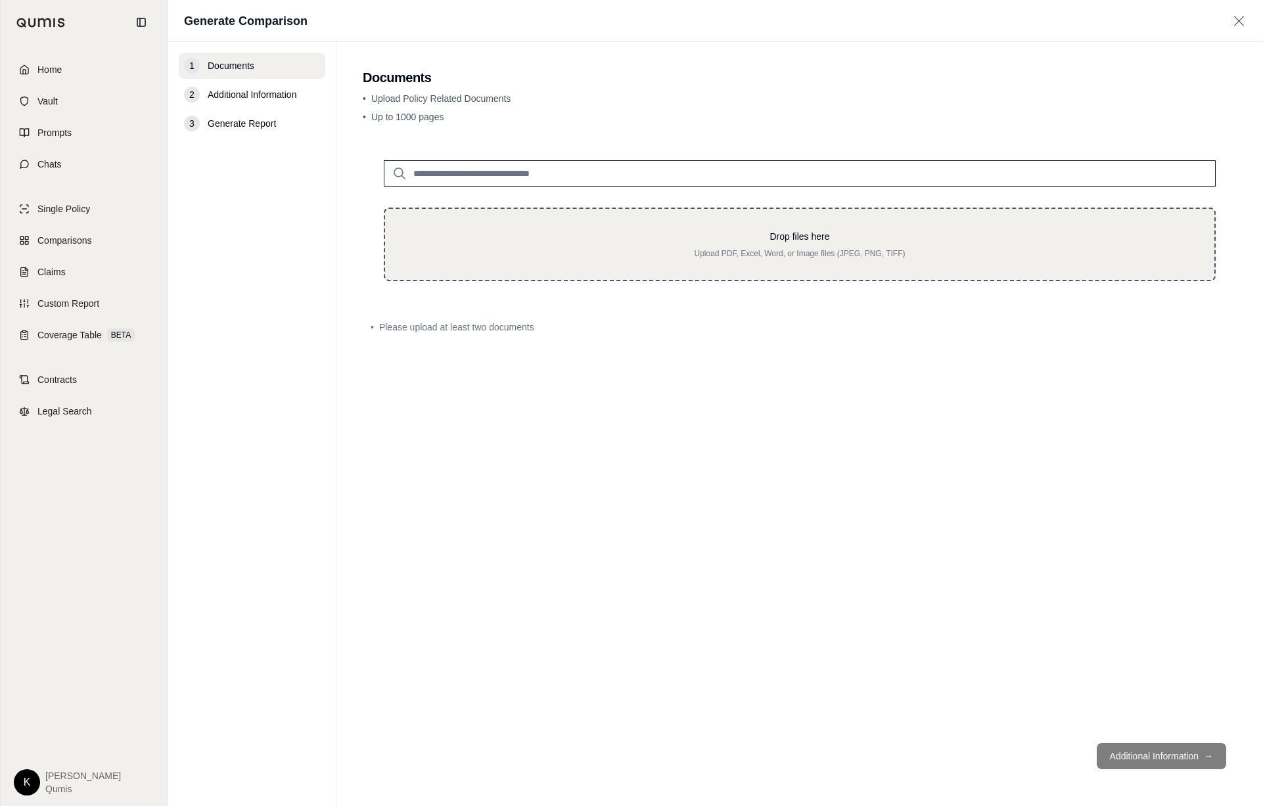
click at [879, 266] on div "Drop files here Upload PDF, Excel, Word, or Image files (JPEG, PNG, TIFF)" at bounding box center [800, 245] width 832 height 74
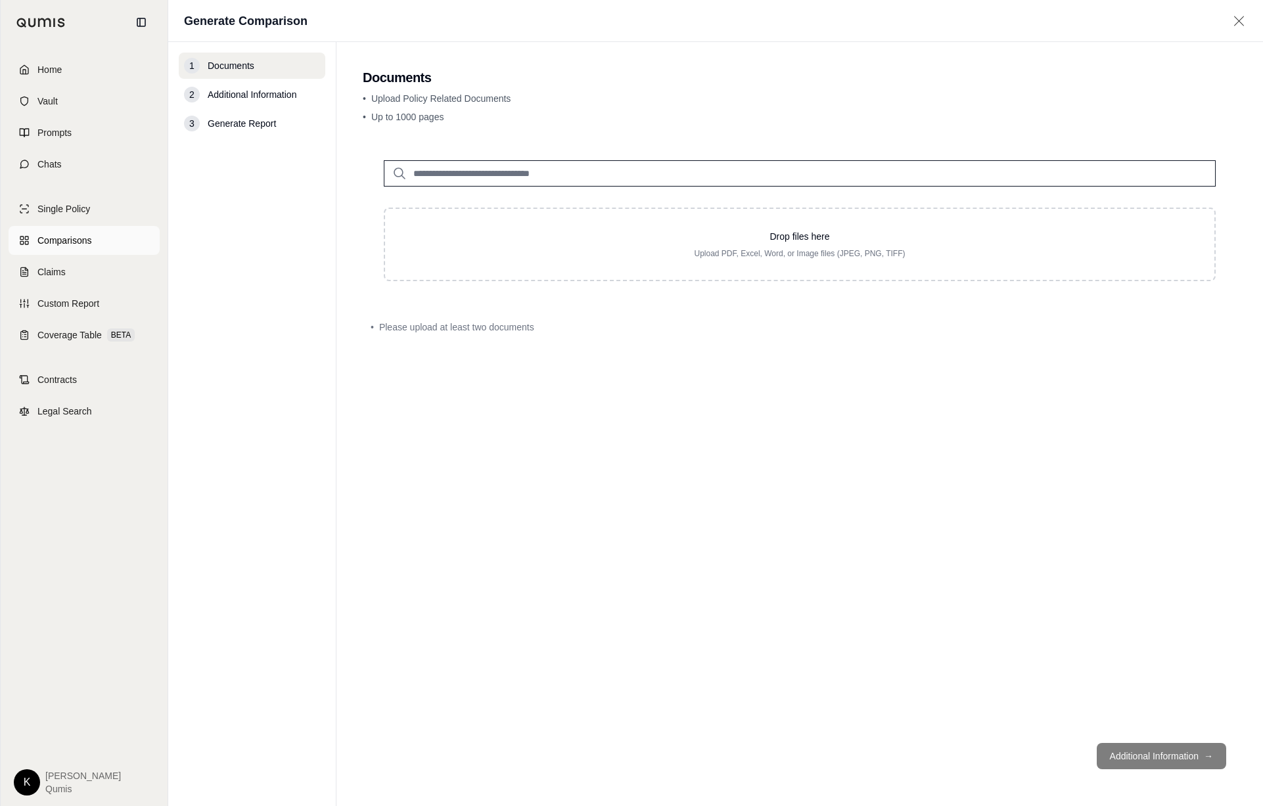
click at [72, 241] on span "Comparisons" at bounding box center [64, 240] width 54 height 13
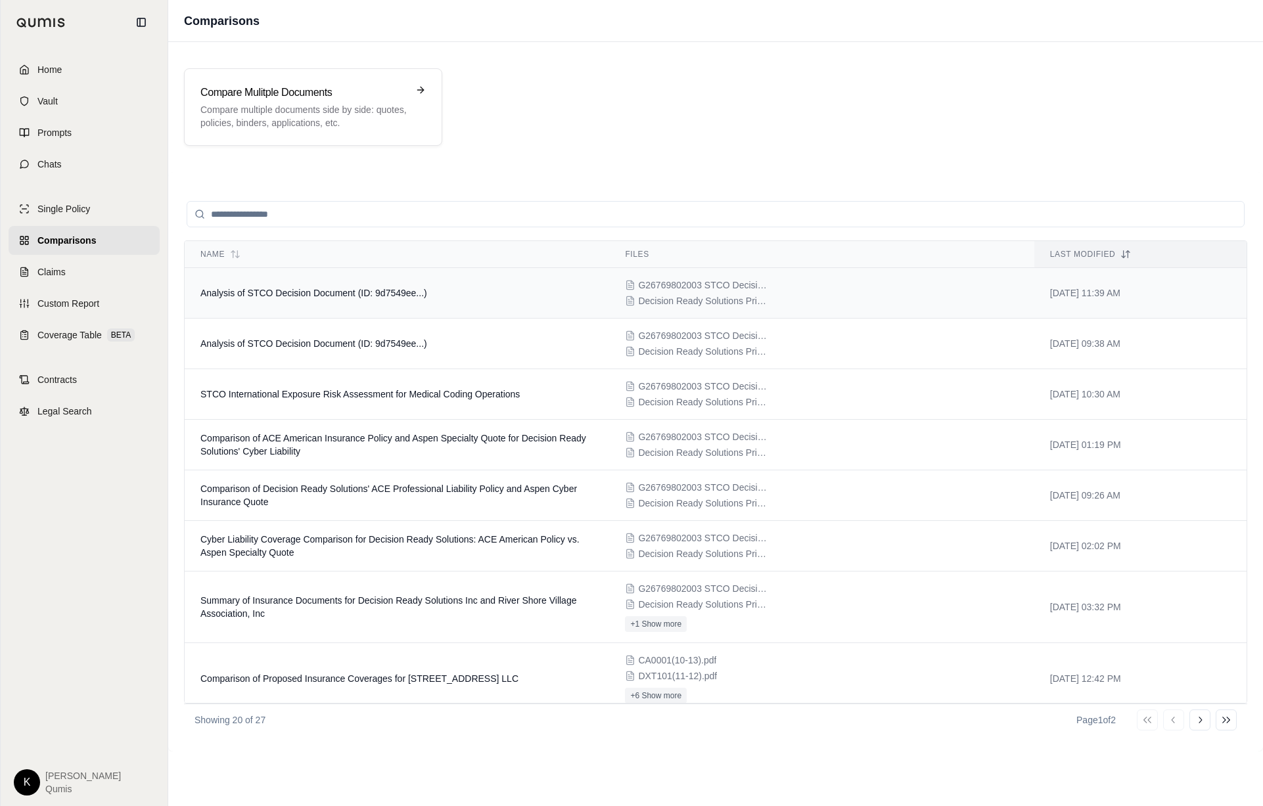
click at [309, 303] on td "Analysis of STCO Decision Document (ID: 9d7549ee...)" at bounding box center [397, 293] width 424 height 51
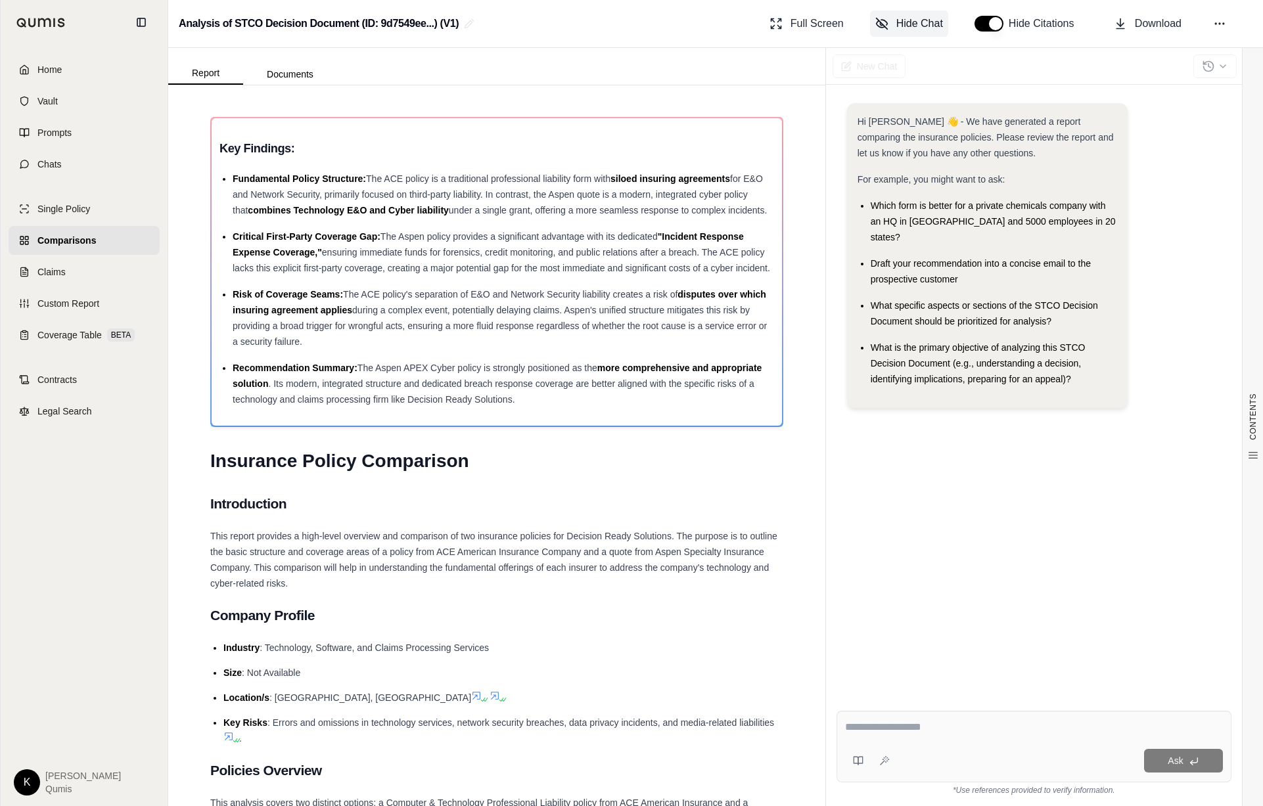
click at [901, 21] on span "Hide Chat" at bounding box center [919, 24] width 47 height 16
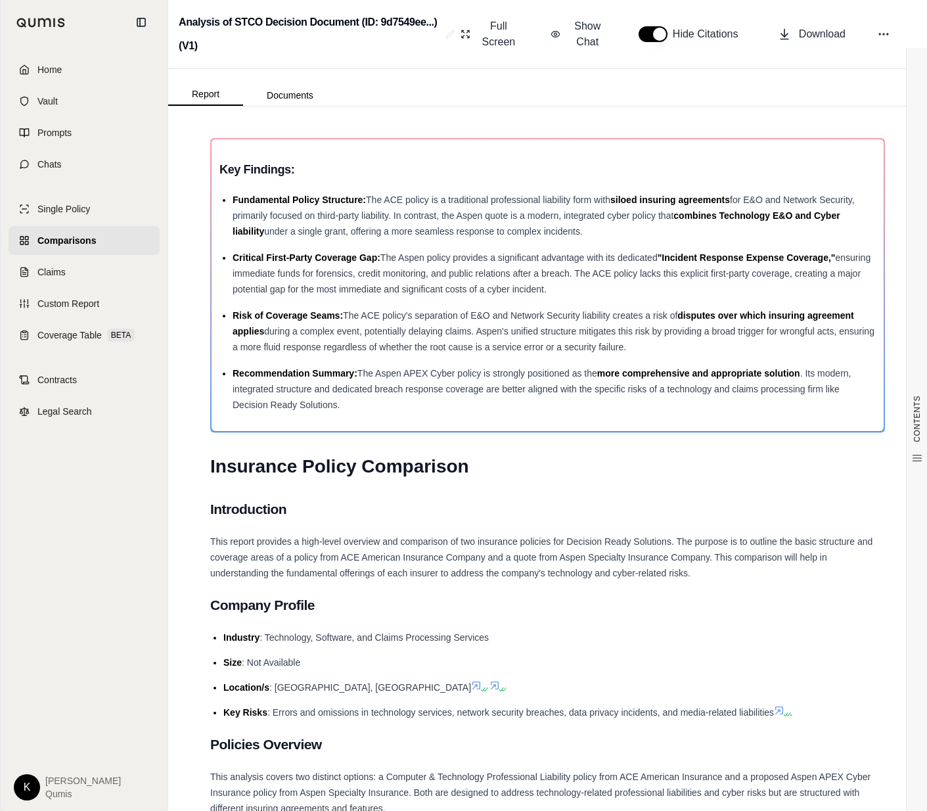
click at [58, 243] on span "Comparisons" at bounding box center [66, 240] width 58 height 13
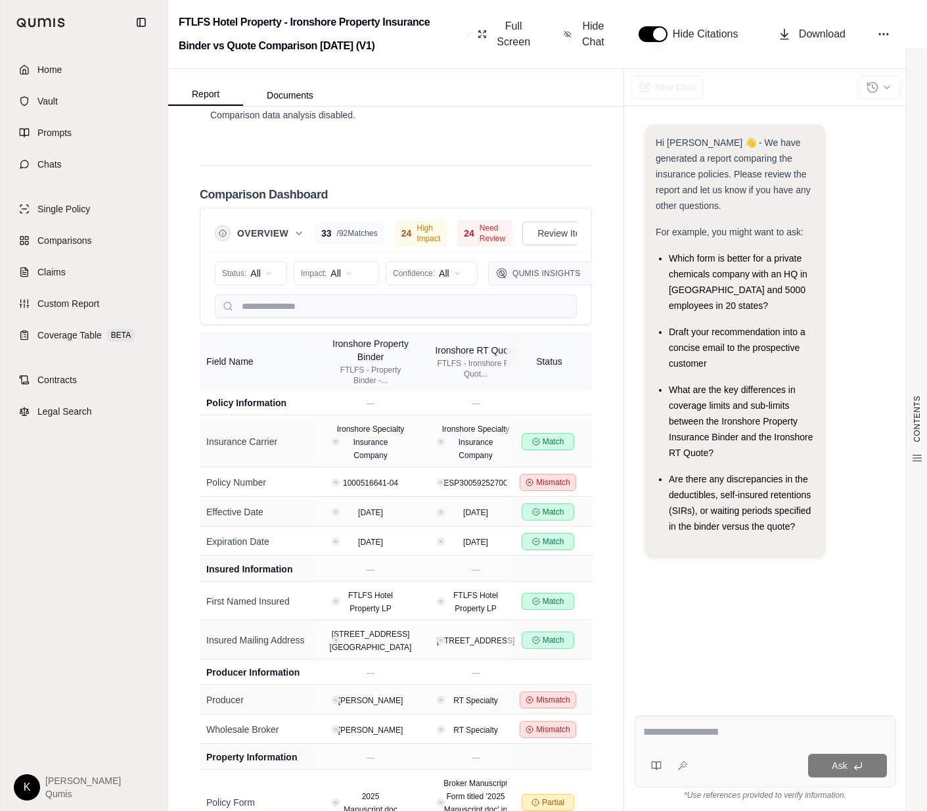
scroll to position [2985, 0]
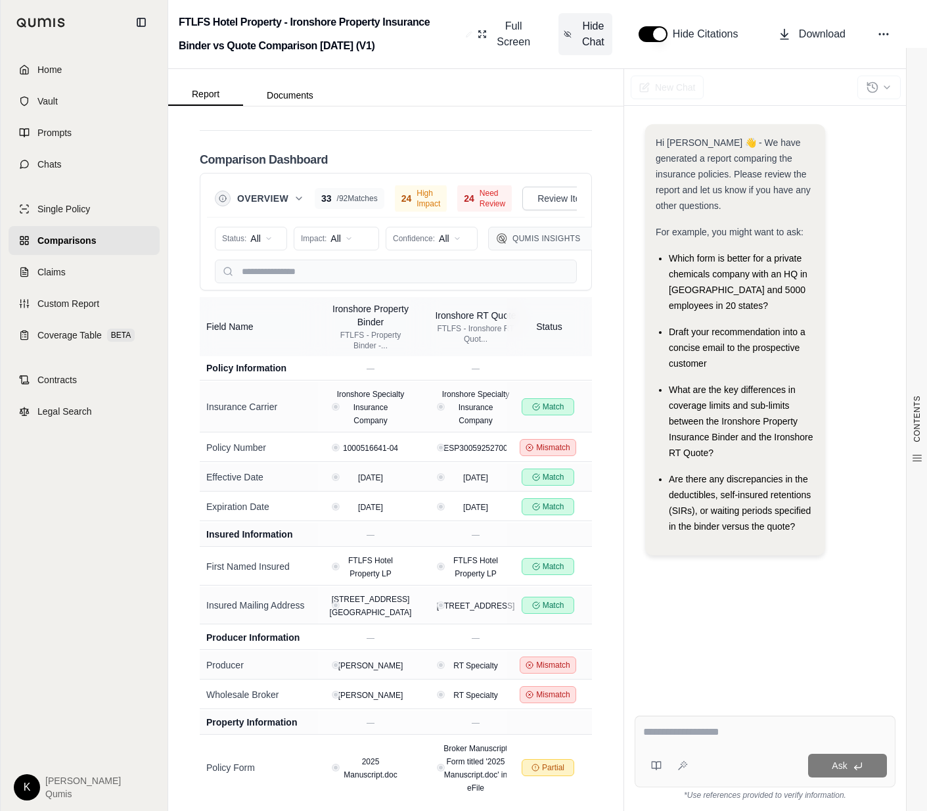
click at [577, 39] on button "Hide Chat" at bounding box center [585, 34] width 54 height 42
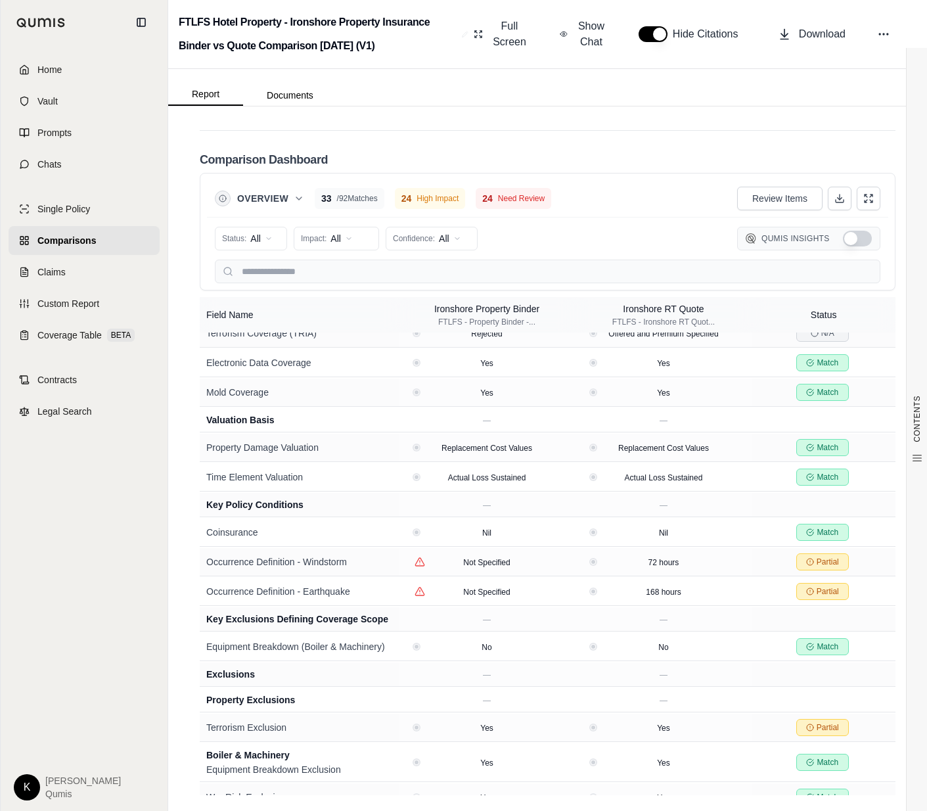
scroll to position [1704, 0]
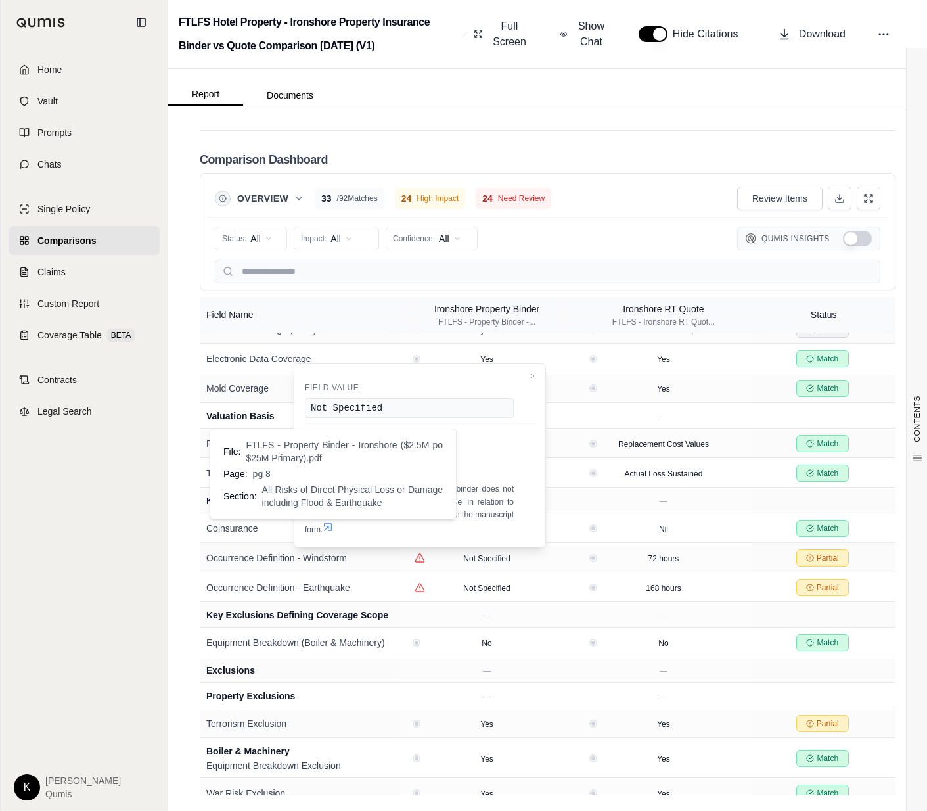
click at [329, 526] on icon at bounding box center [328, 527] width 11 height 11
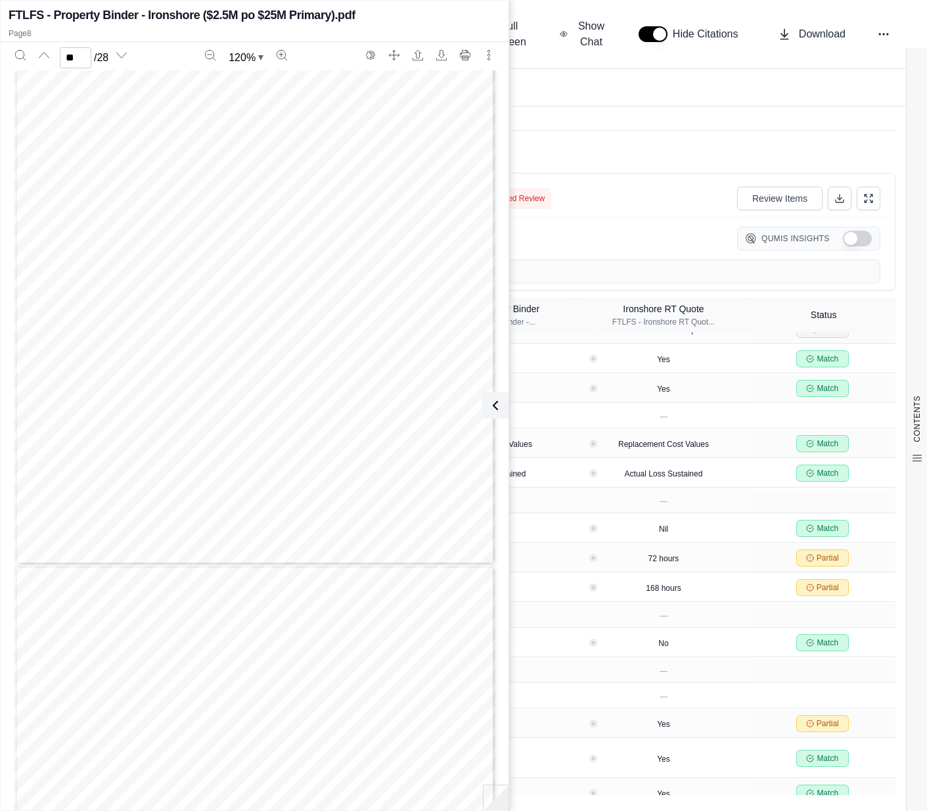
scroll to position [16315, 0]
type input "**"
click at [505, 405] on button at bounding box center [495, 405] width 26 height 26
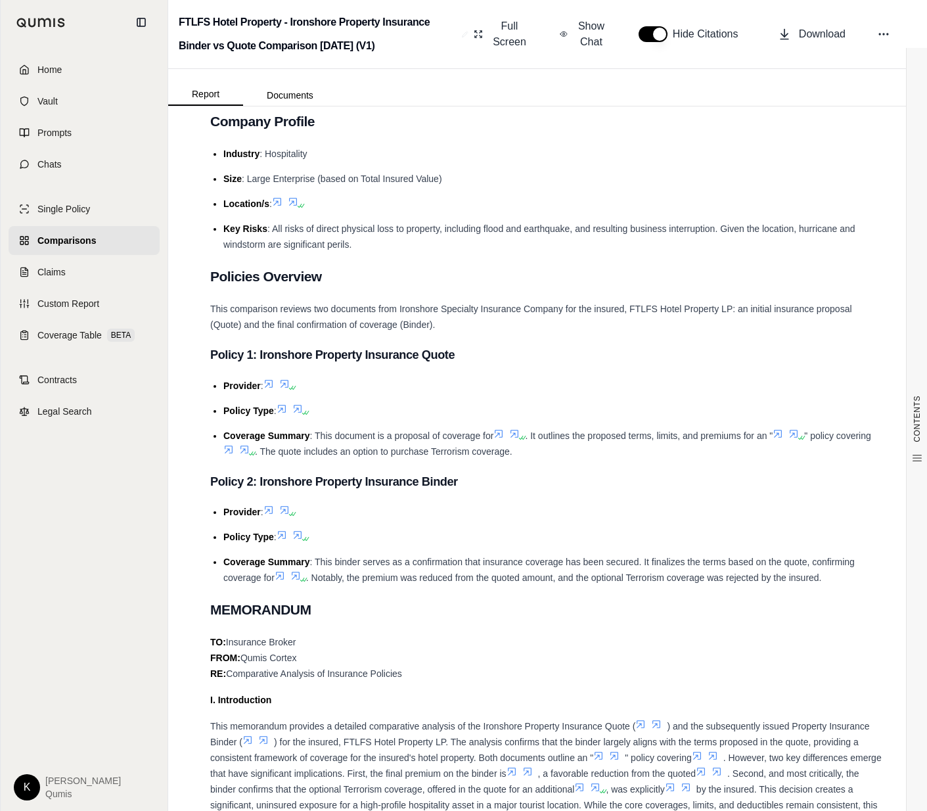
scroll to position [0, 0]
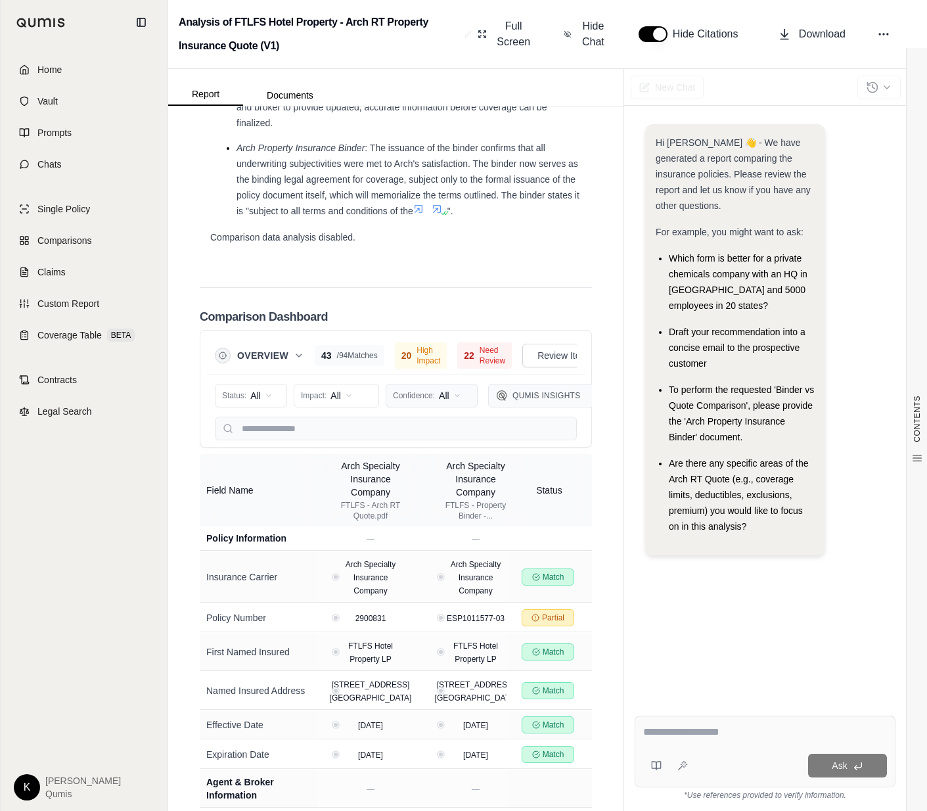
scroll to position [2985, 0]
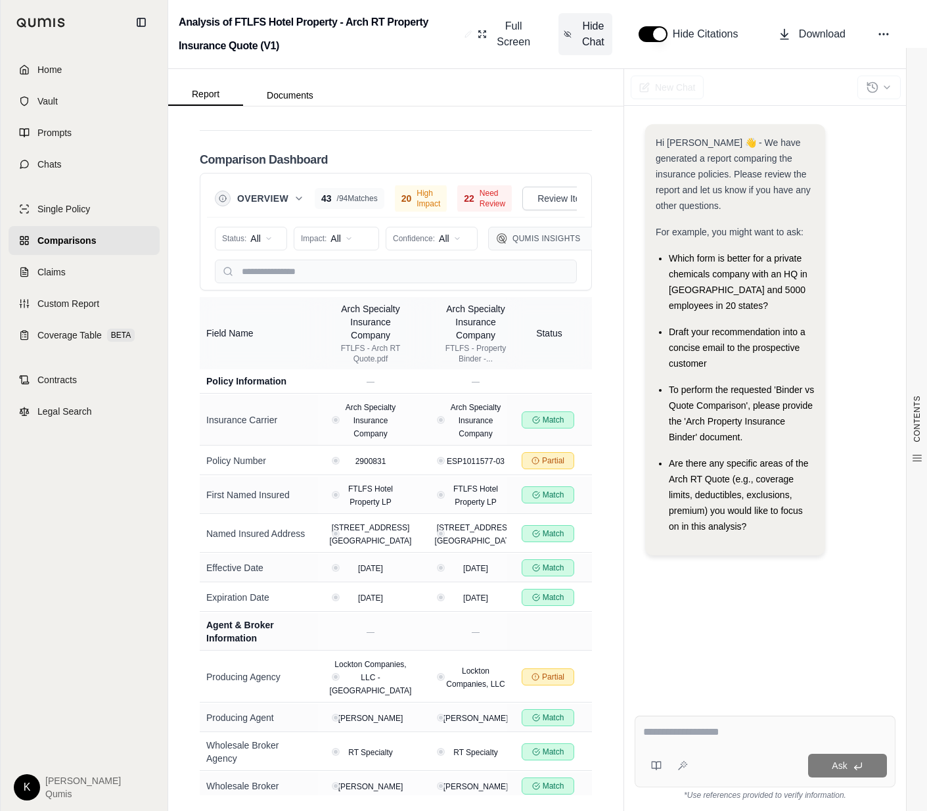
drag, startPoint x: 603, startPoint y: 39, endPoint x: 607, endPoint y: 47, distance: 8.8
click at [604, 39] on span "Hide Chat" at bounding box center [594, 34] width 28 height 32
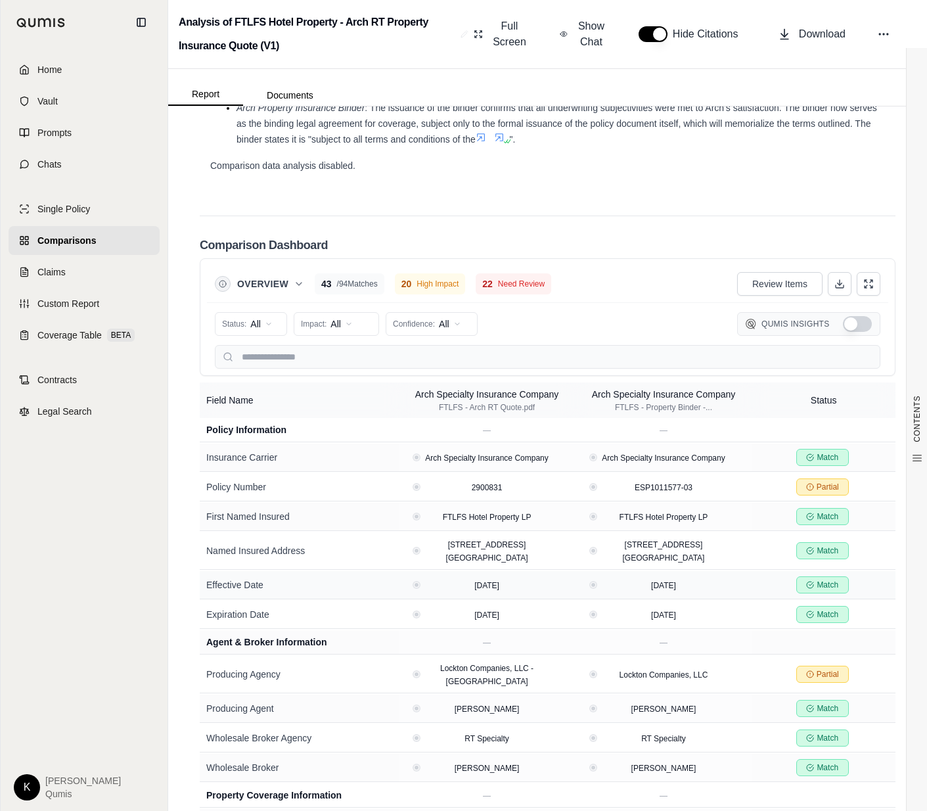
scroll to position [2172, 0]
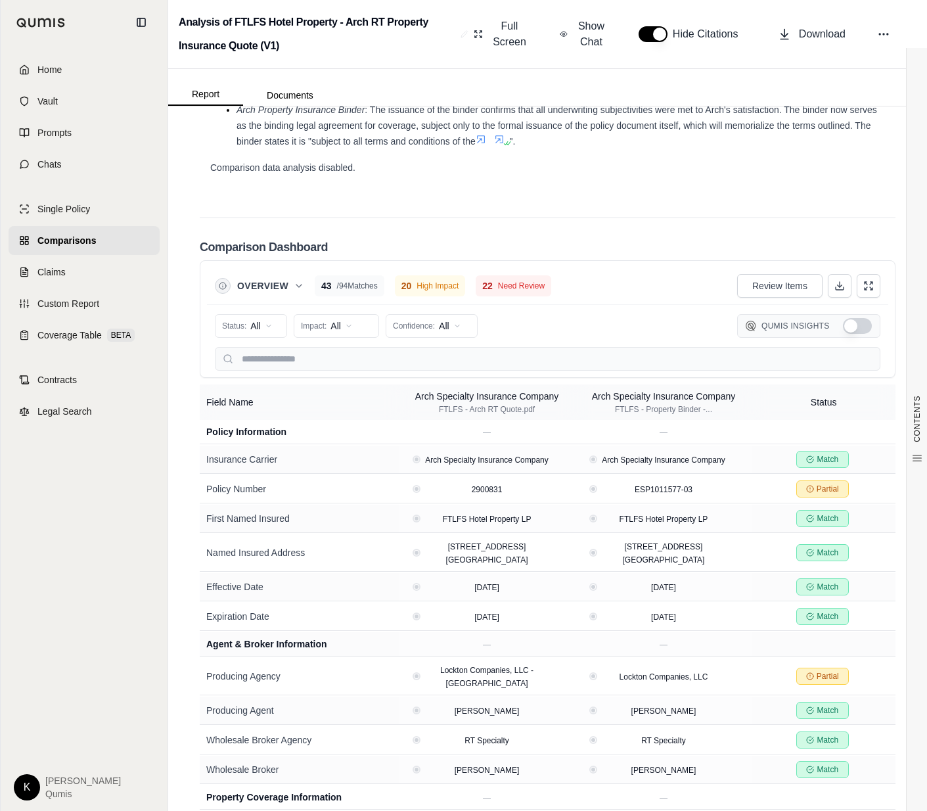
click at [590, 335] on div "Status: All Impact: All Confidence: All Qumis Insights" at bounding box center [548, 326] width 666 height 26
